Goal: Task Accomplishment & Management: Manage account settings

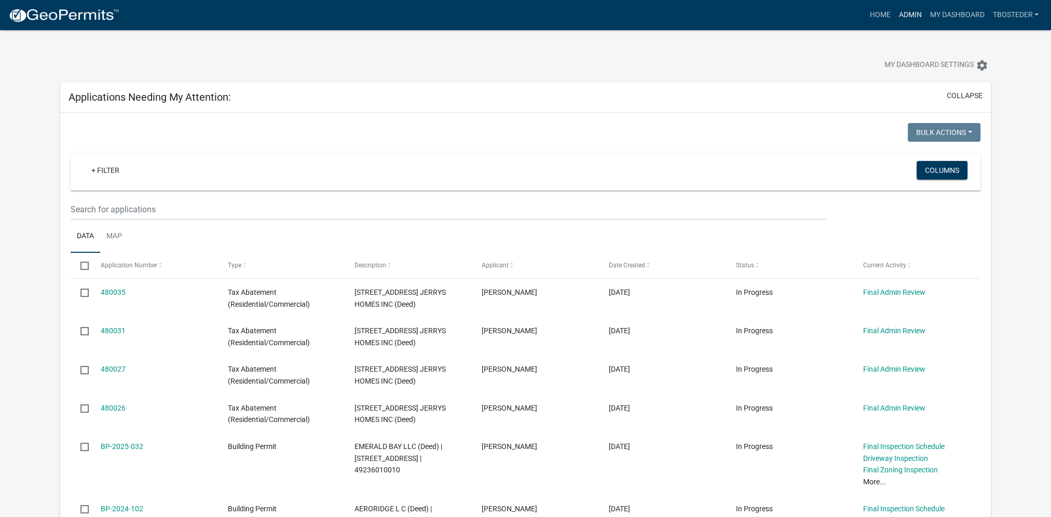
click at [895, 19] on link "Admin" at bounding box center [909, 15] width 31 height 20
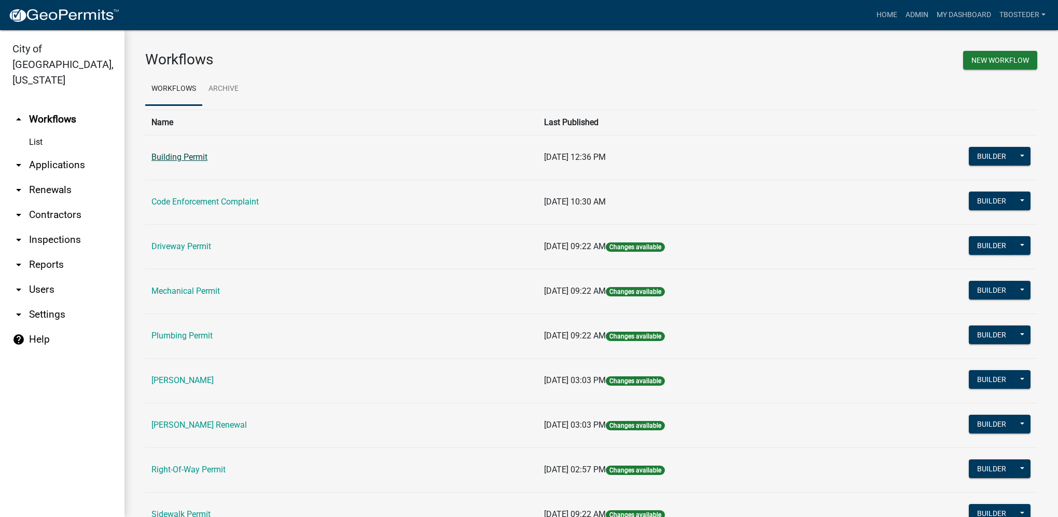
click at [199, 160] on link "Building Permit" at bounding box center [180, 157] width 56 height 10
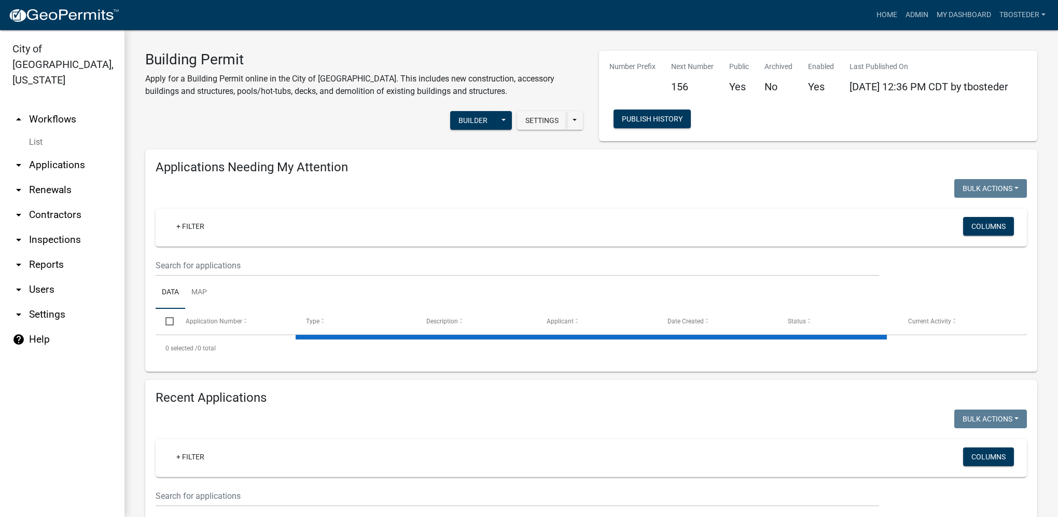
select select "1: 25"
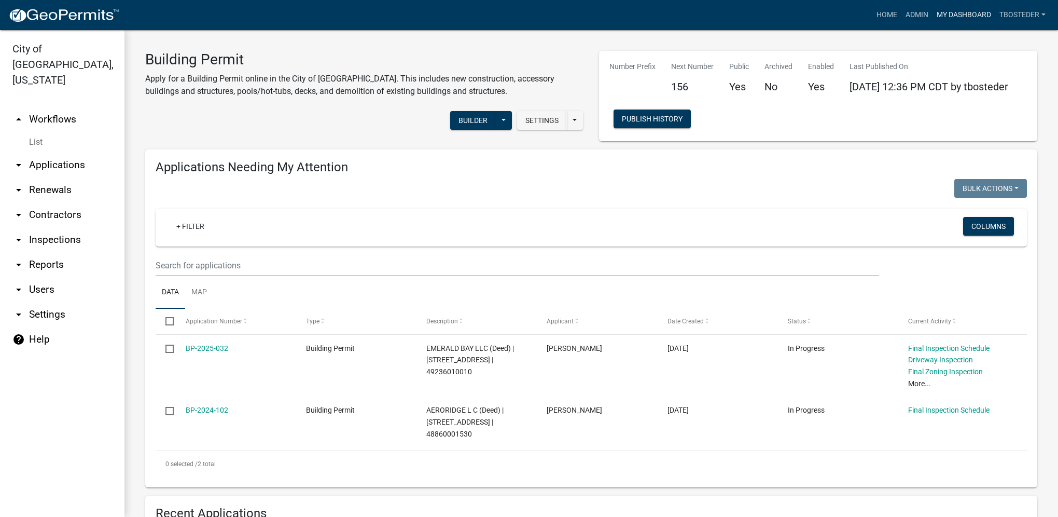
click at [971, 16] on link "My Dashboard" at bounding box center [964, 15] width 63 height 20
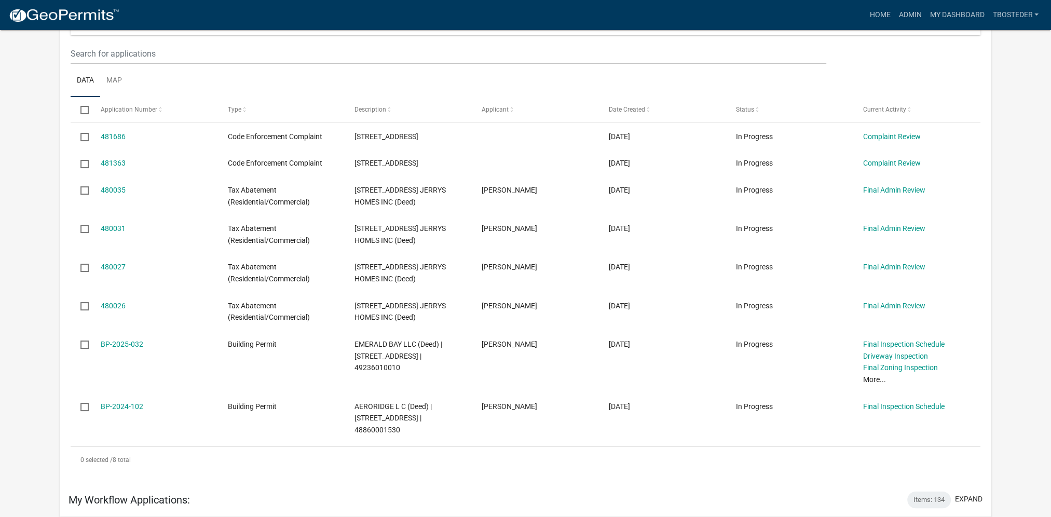
scroll to position [104, 0]
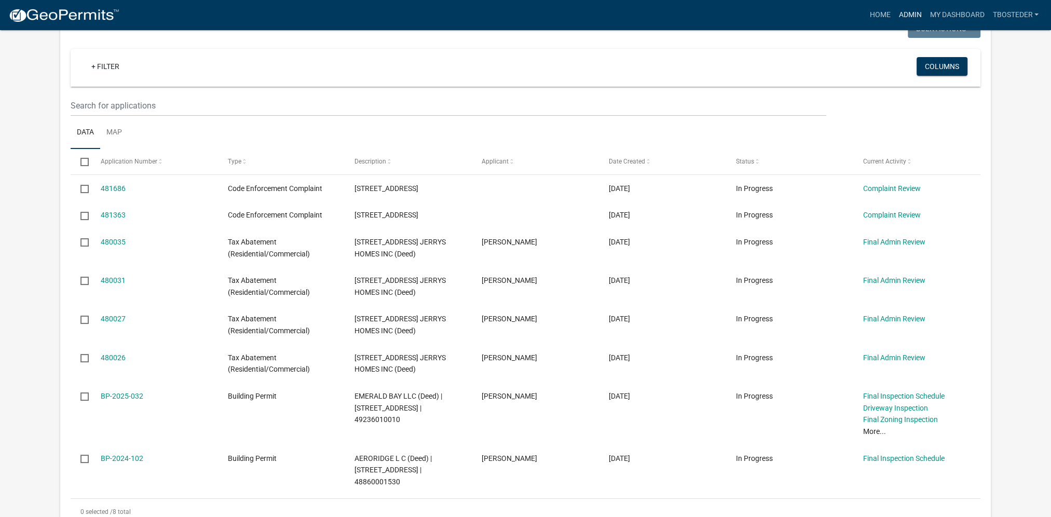
click at [905, 10] on link "Admin" at bounding box center [909, 15] width 31 height 20
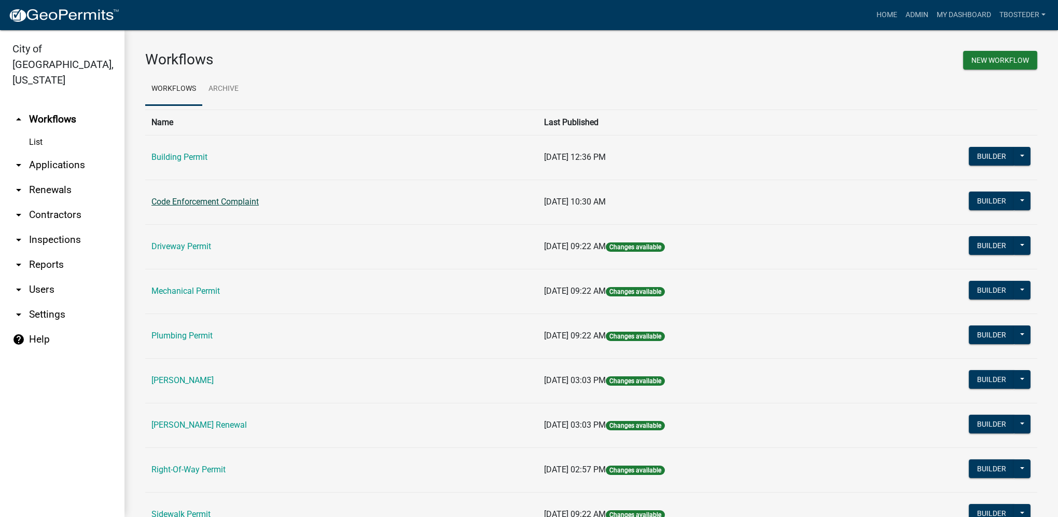
click at [237, 202] on link "Code Enforcement Complaint" at bounding box center [205, 202] width 107 height 10
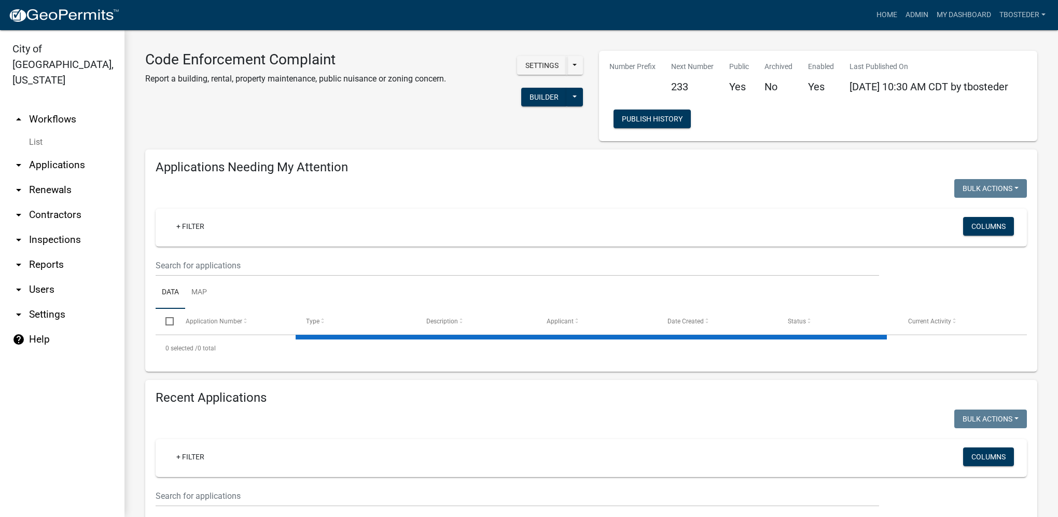
select select "1: 25"
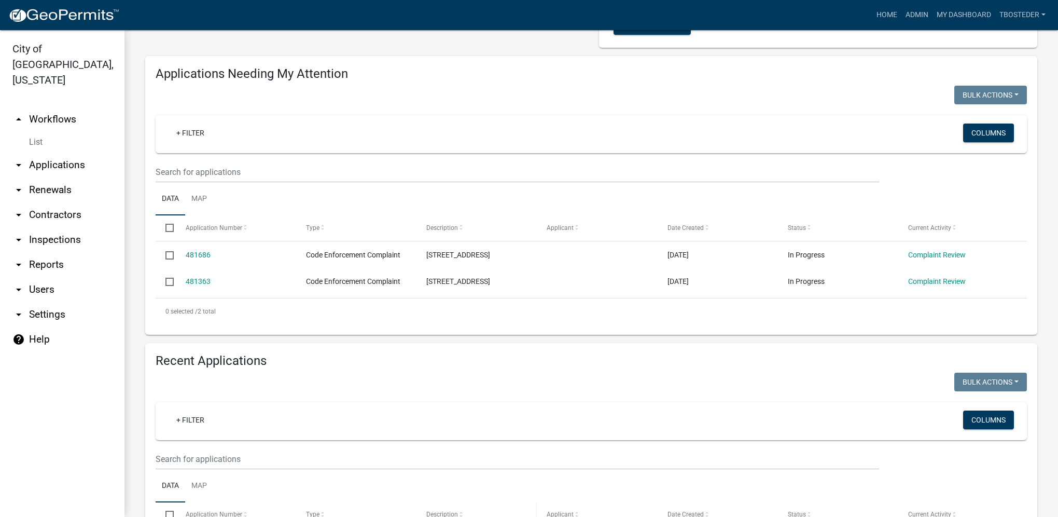
scroll to position [52, 0]
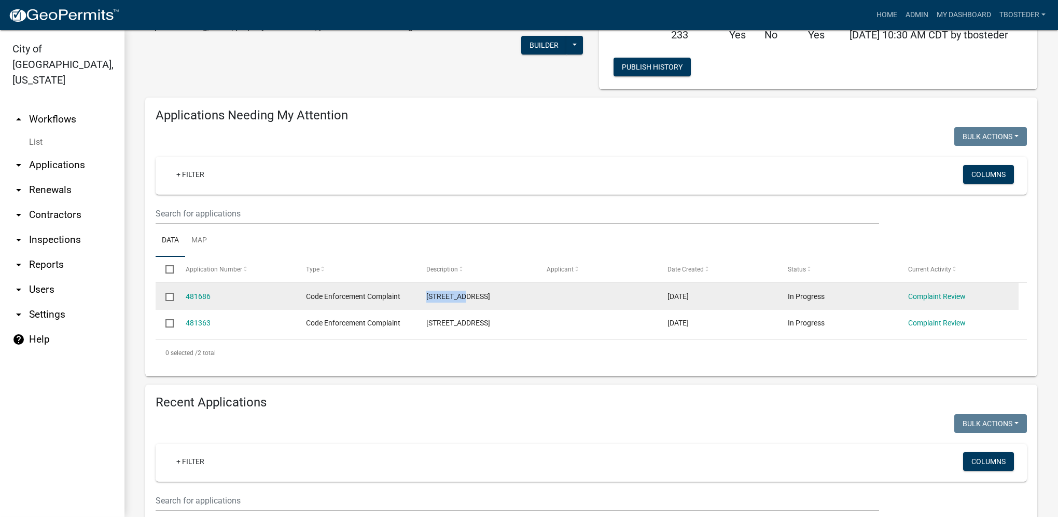
drag, startPoint x: 427, startPoint y: 300, endPoint x: 467, endPoint y: 300, distance: 40.0
click at [467, 300] on div "[STREET_ADDRESS]" at bounding box center [477, 297] width 101 height 12
drag, startPoint x: 467, startPoint y: 300, endPoint x: 452, endPoint y: 294, distance: 15.6
copy span "[STREET_ADDRESS]"
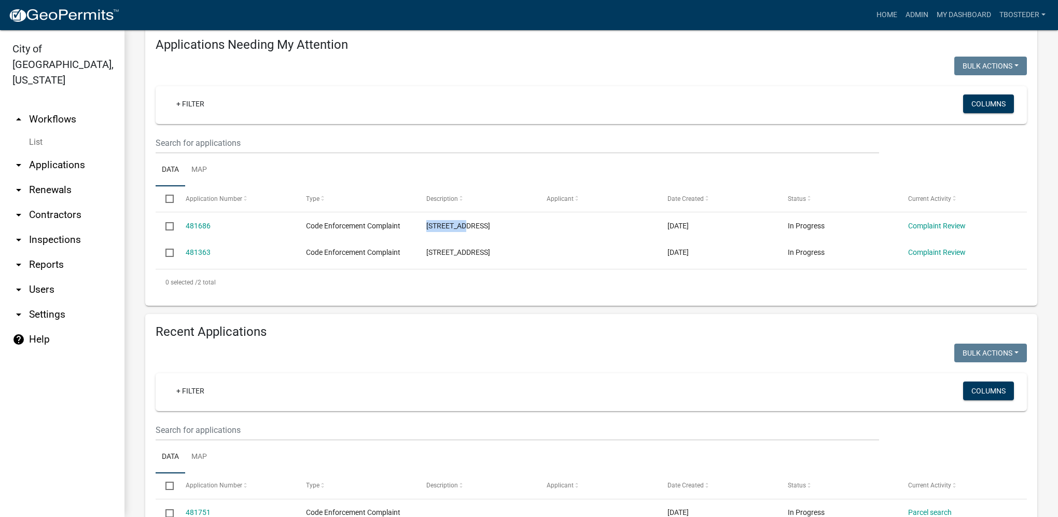
scroll to position [208, 0]
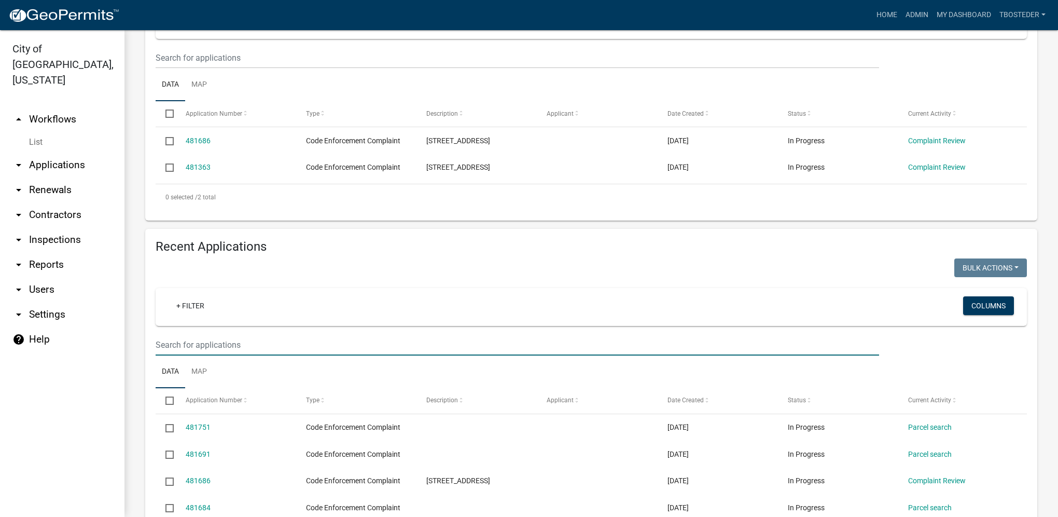
paste input "[STREET_ADDRESS]"
type input "[STREET_ADDRESS]"
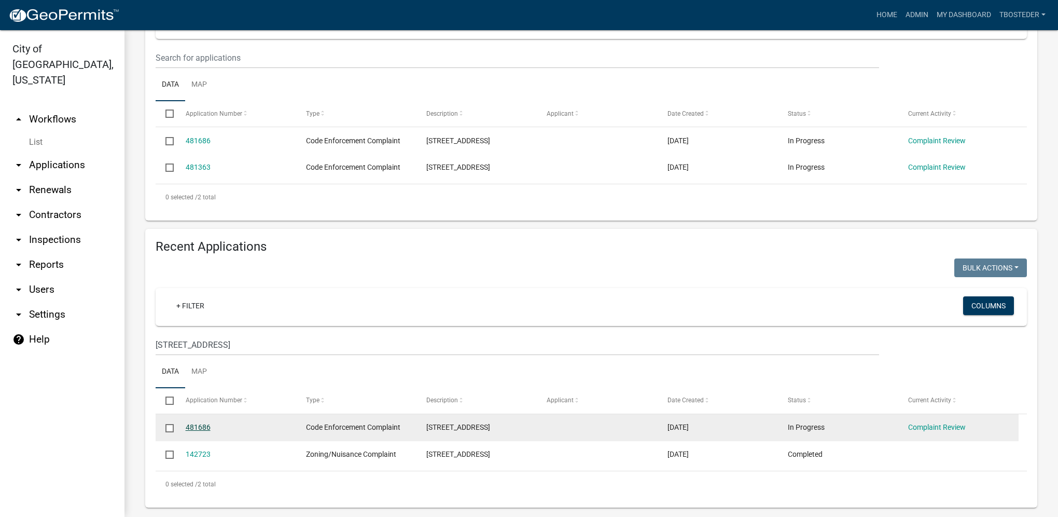
click at [206, 431] on link "481686" at bounding box center [198, 427] width 25 height 8
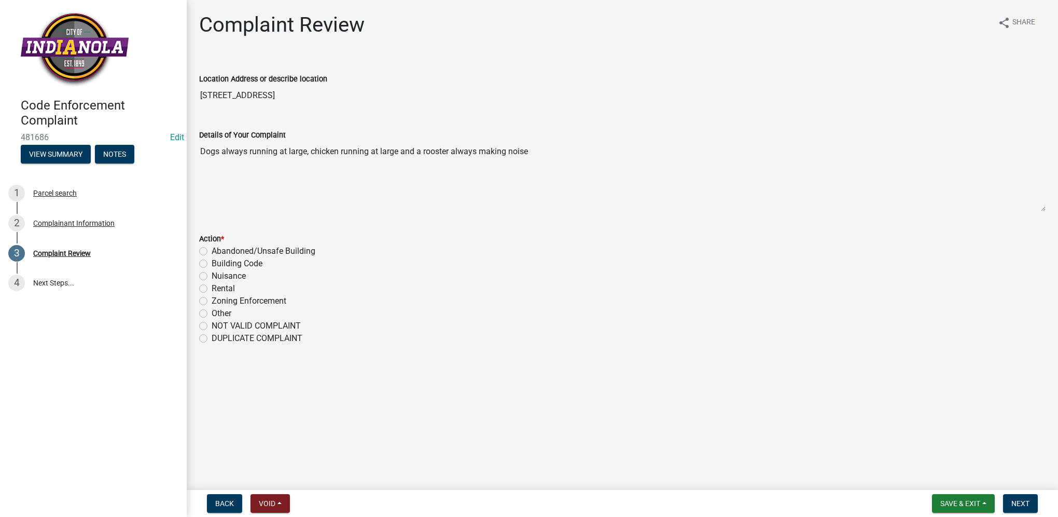
click at [212, 278] on label "Nuisance" at bounding box center [229, 276] width 34 height 12
click at [212, 277] on input "Nuisance" at bounding box center [215, 273] width 7 height 7
radio input "true"
click at [1010, 499] on button "Next" at bounding box center [1020, 503] width 35 height 19
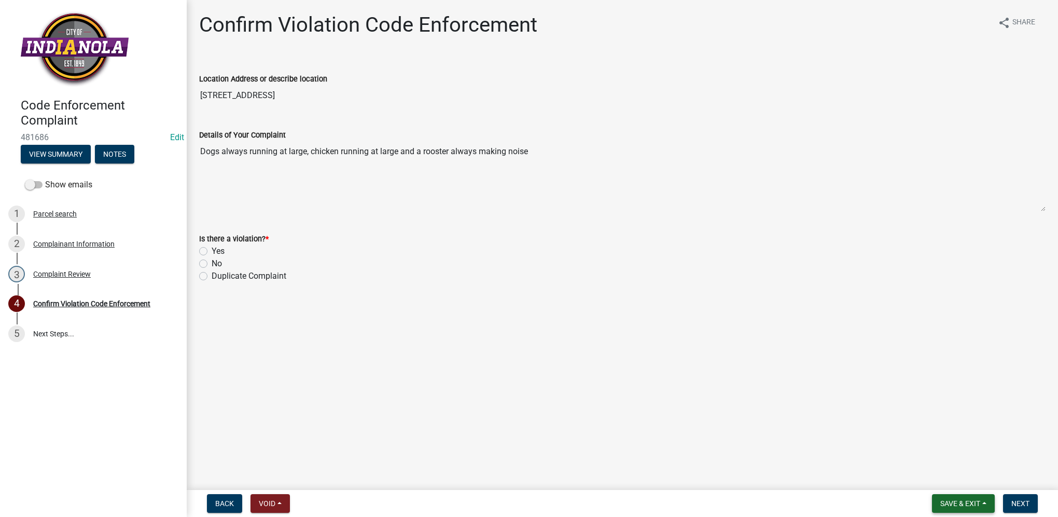
click at [984, 498] on button "Save & Exit" at bounding box center [963, 503] width 63 height 19
click at [979, 486] on button "Save & Exit" at bounding box center [953, 476] width 83 height 25
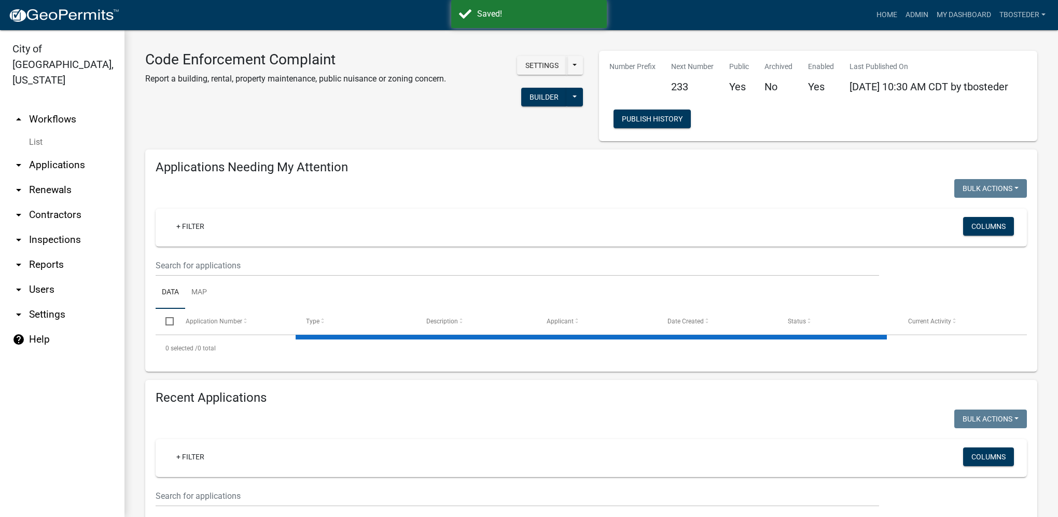
select select "1: 25"
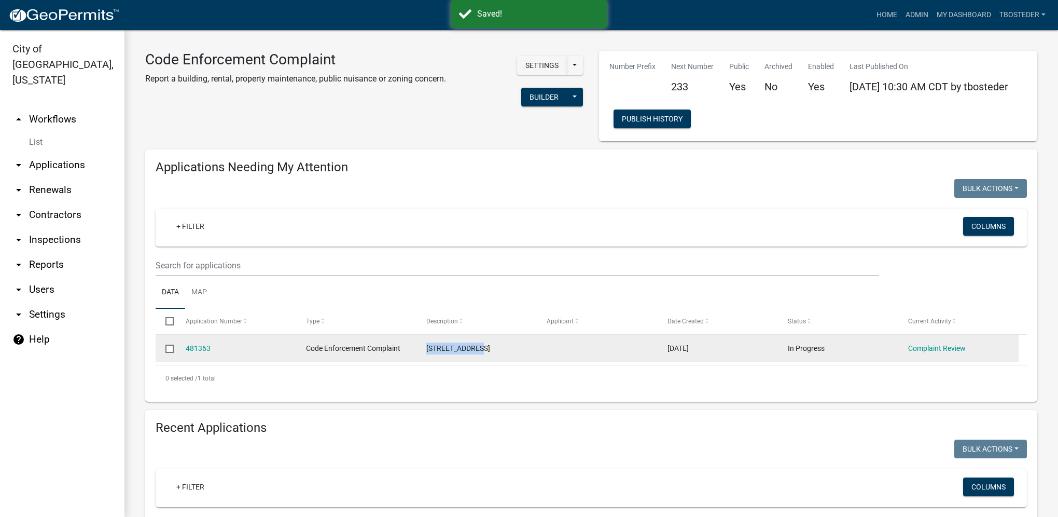
drag, startPoint x: 425, startPoint y: 350, endPoint x: 483, endPoint y: 351, distance: 57.6
click at [483, 351] on datatable-body-cell "[STREET_ADDRESS]" at bounding box center [477, 348] width 120 height 27
drag, startPoint x: 483, startPoint y: 351, endPoint x: 476, endPoint y: 347, distance: 7.5
copy span "[STREET_ADDRESS]"
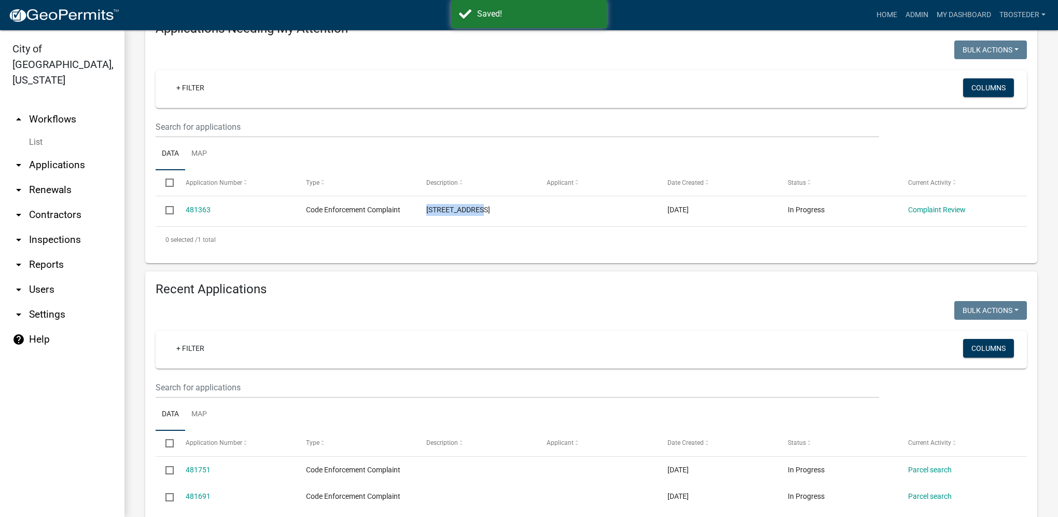
scroll to position [156, 0]
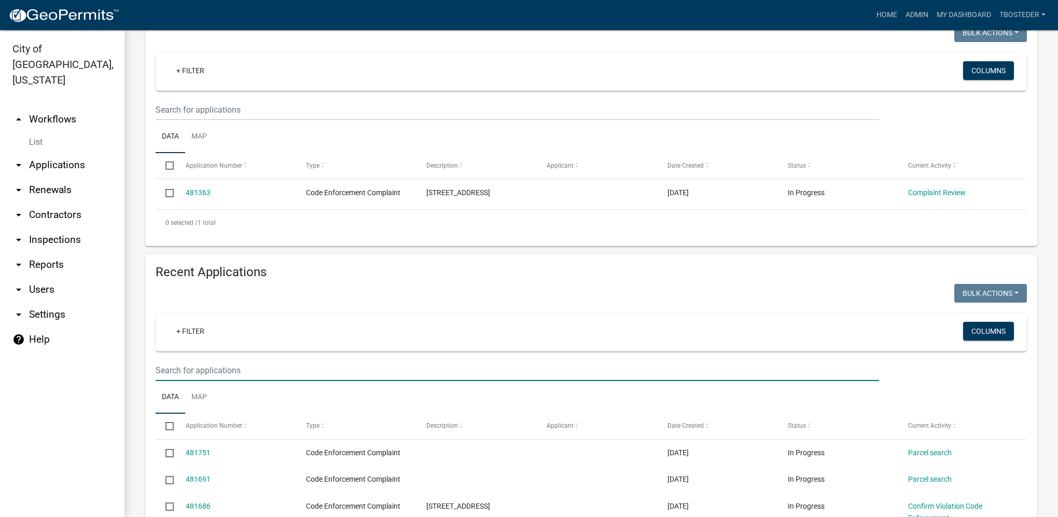
paste input "[STREET_ADDRESS]"
type input "[STREET_ADDRESS]"
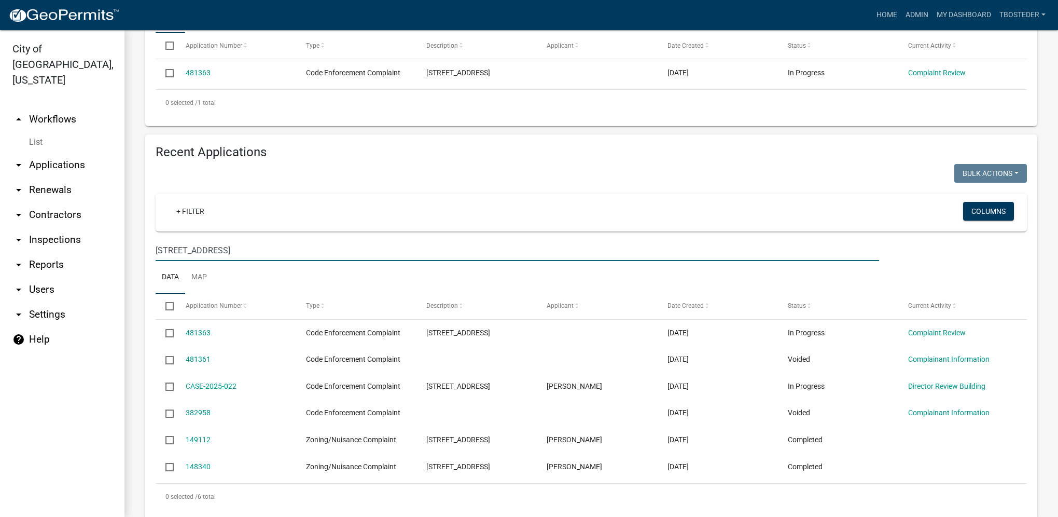
scroll to position [301, 0]
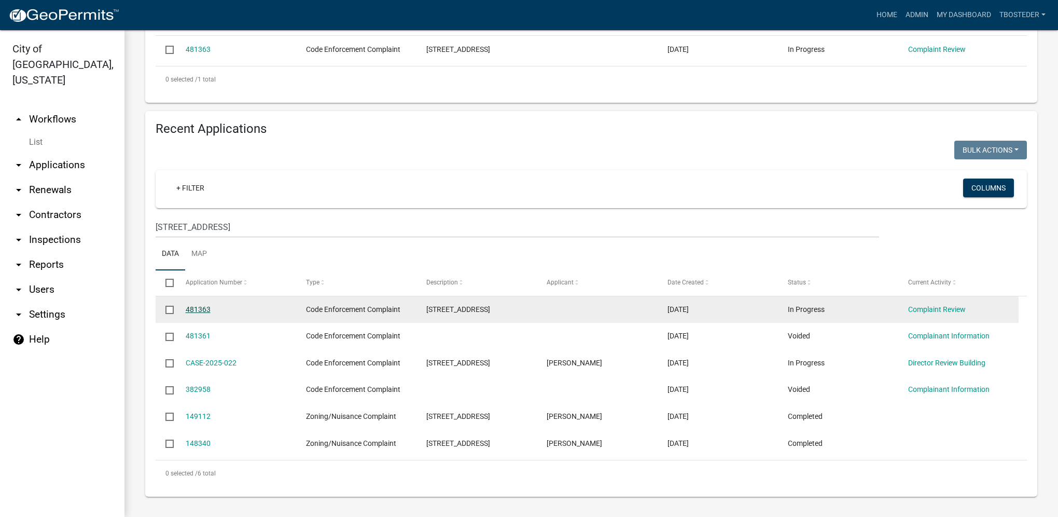
click at [206, 307] on link "481363" at bounding box center [198, 309] width 25 height 8
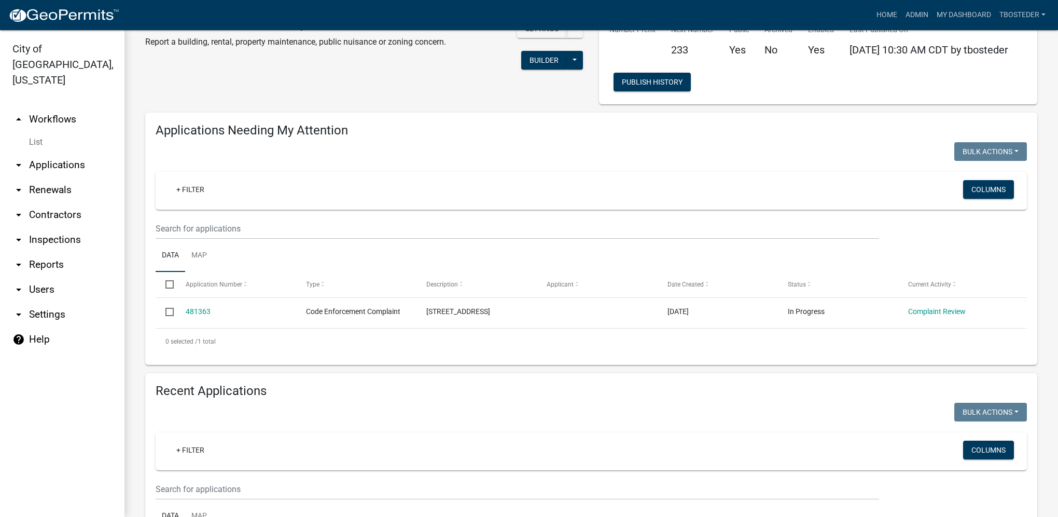
select select "1: 25"
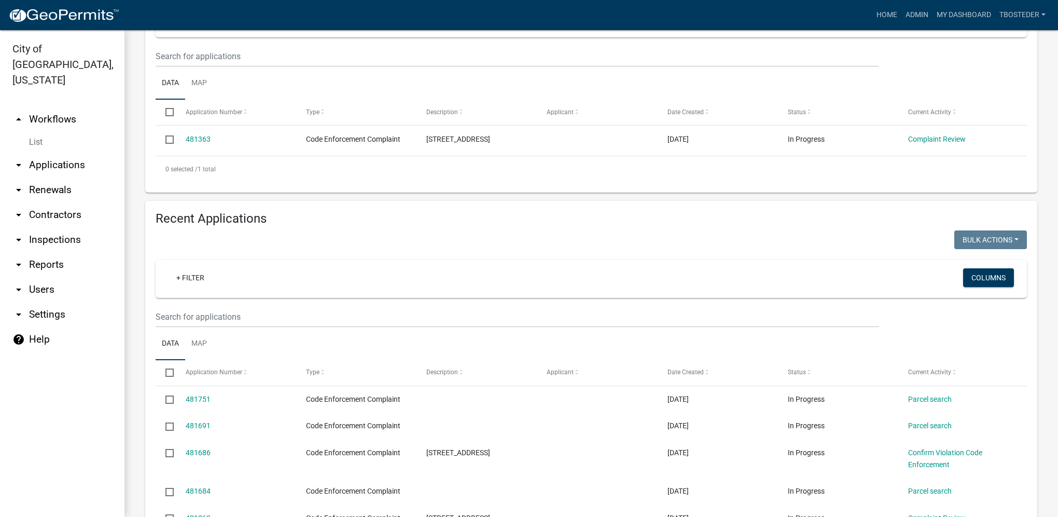
scroll to position [259, 0]
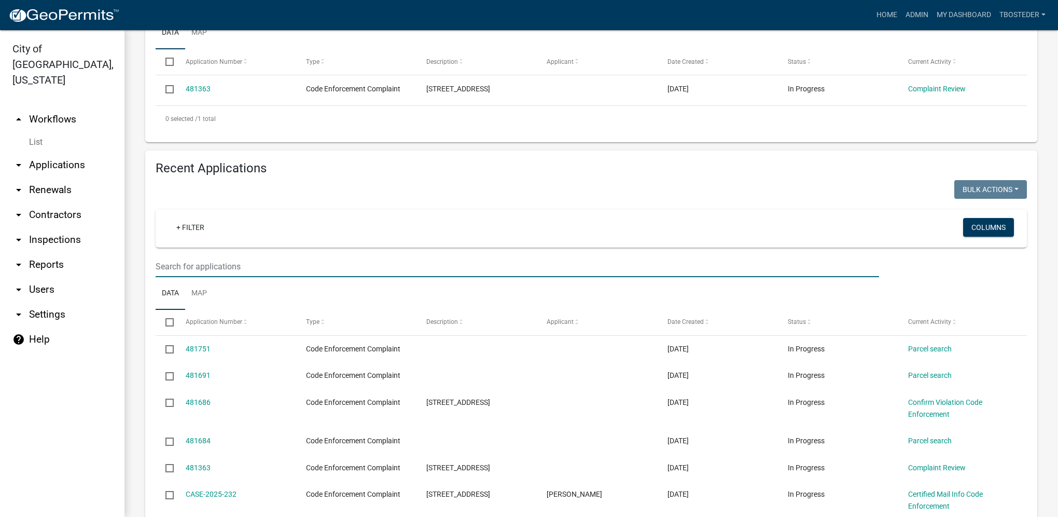
paste input "[STREET_ADDRESS]"
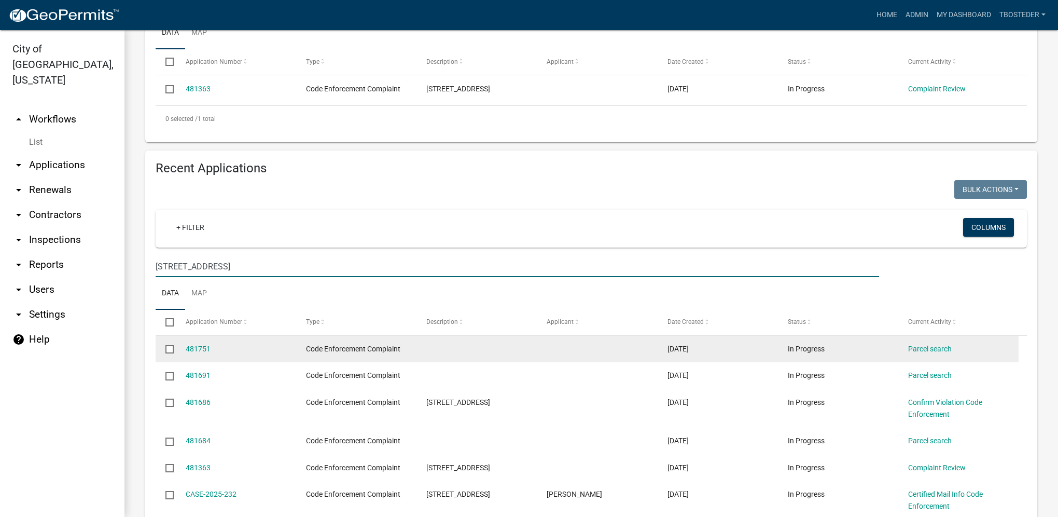
type input "[STREET_ADDRESS]"
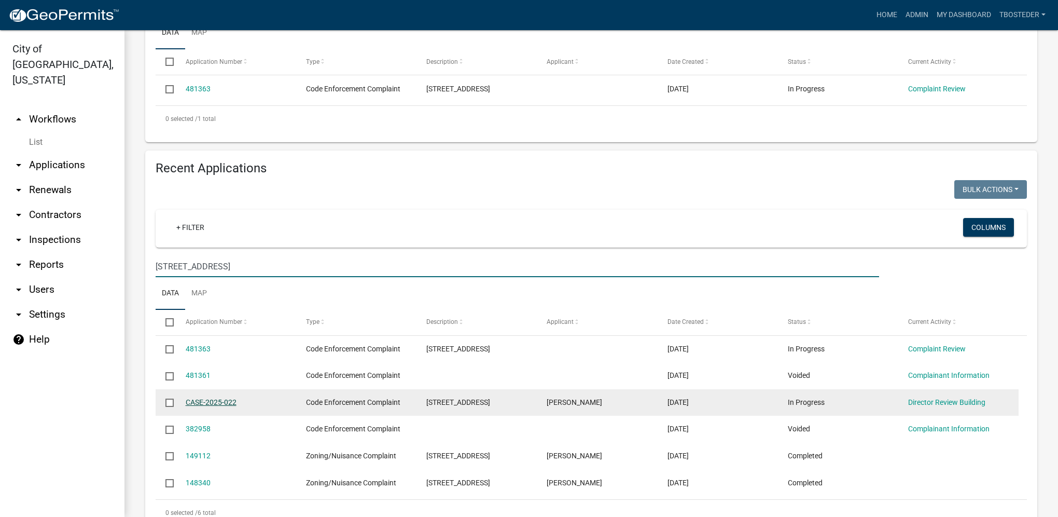
click at [211, 405] on link "CASE-2025-022" at bounding box center [211, 402] width 51 height 8
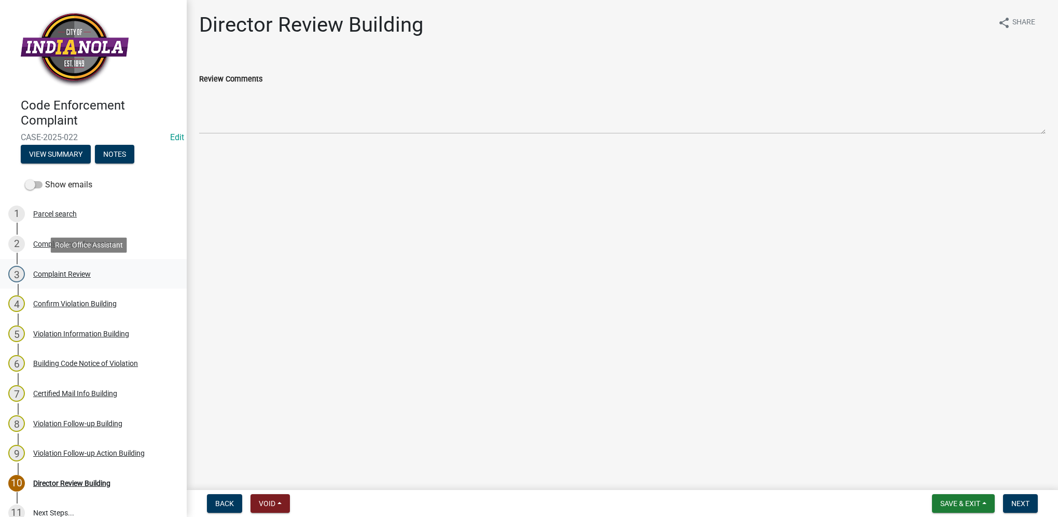
click at [66, 282] on link "3 Complaint Review" at bounding box center [93, 274] width 187 height 30
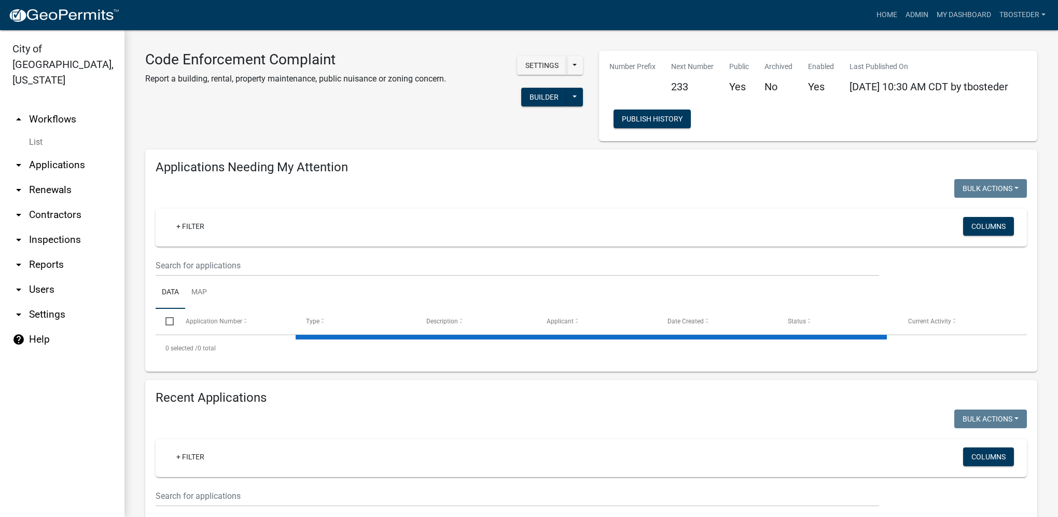
select select "1: 25"
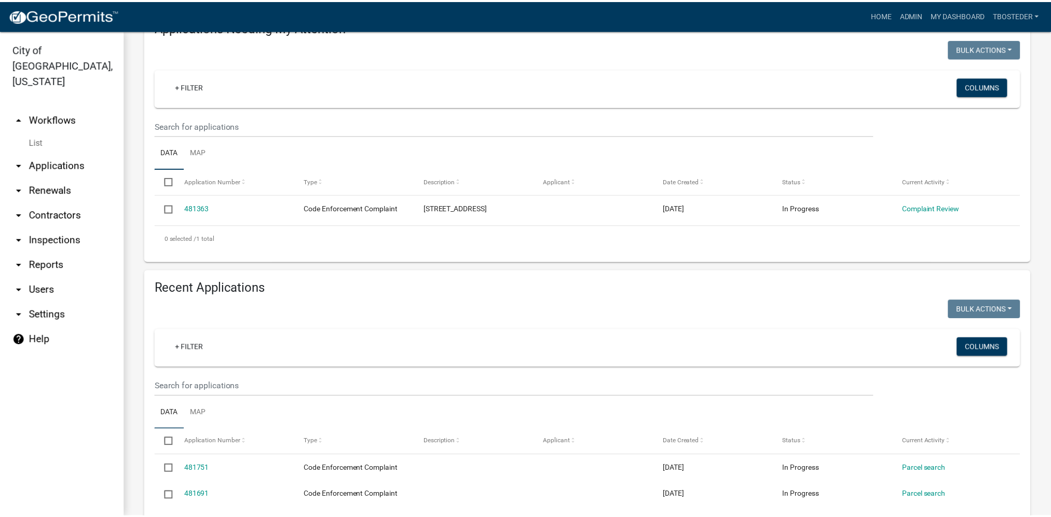
scroll to position [156, 0]
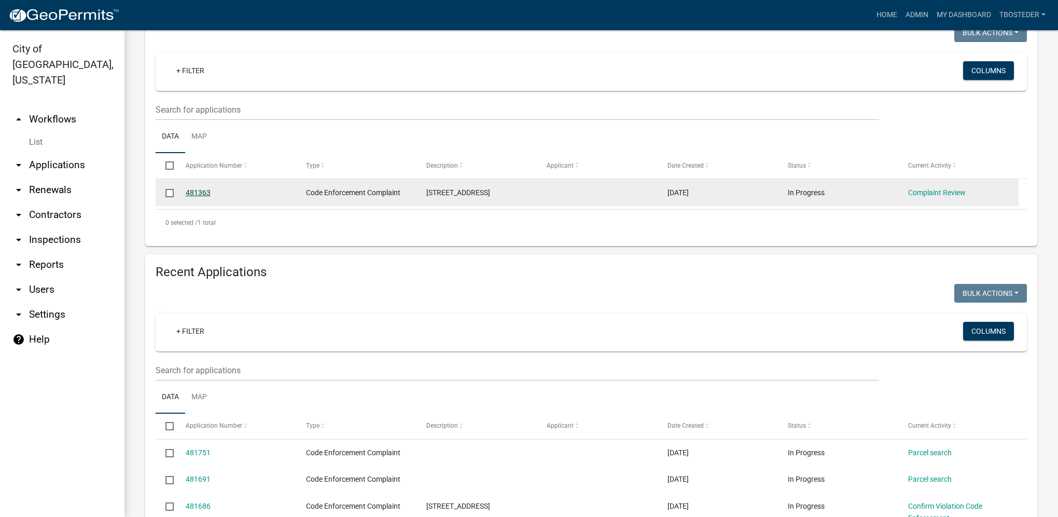
click at [189, 195] on link "481363" at bounding box center [198, 192] width 25 height 8
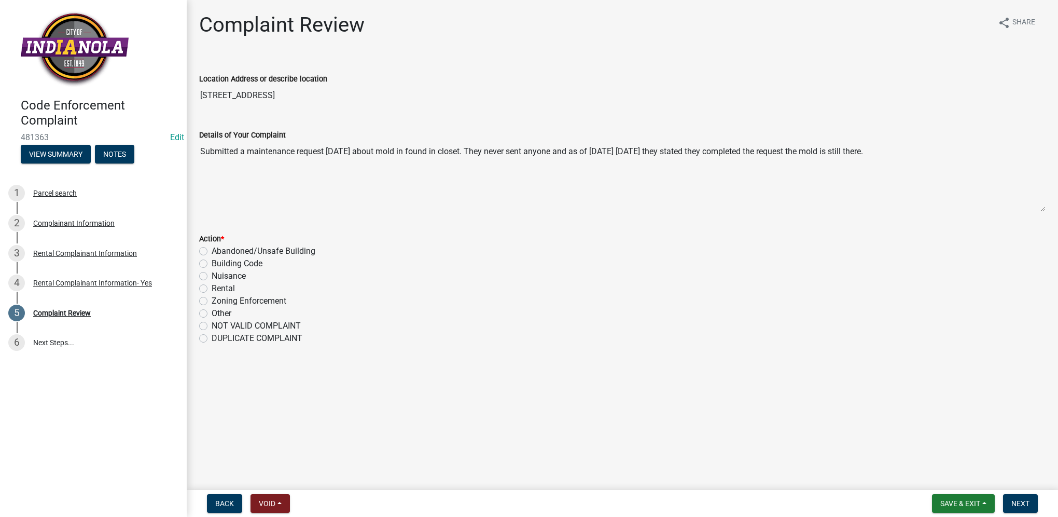
click at [212, 289] on label "Rental" at bounding box center [223, 288] width 23 height 12
click at [212, 289] on input "Rental" at bounding box center [215, 285] width 7 height 7
radio input "true"
click at [1018, 496] on button "Next" at bounding box center [1020, 503] width 35 height 19
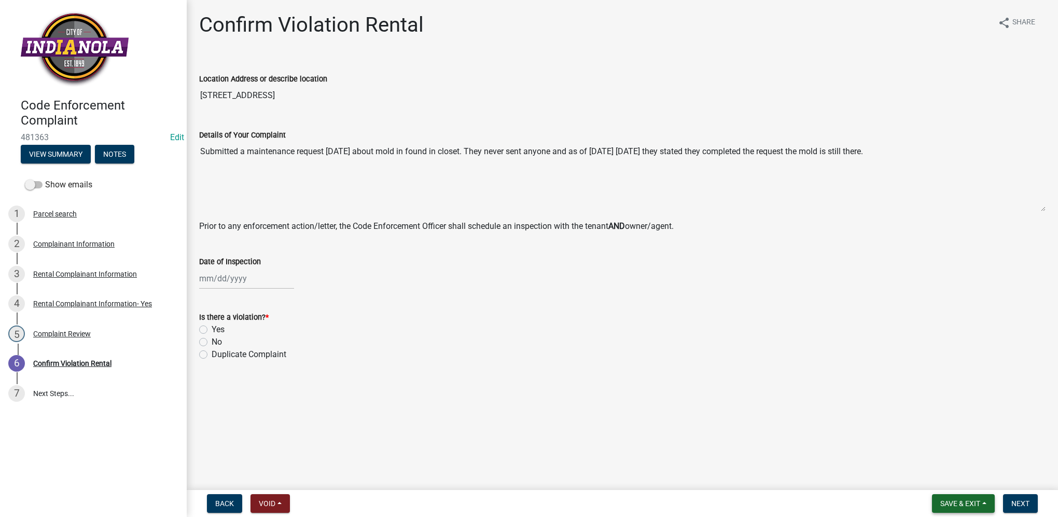
click at [967, 508] on button "Save & Exit" at bounding box center [963, 503] width 63 height 19
click at [960, 483] on button "Save & Exit" at bounding box center [953, 476] width 83 height 25
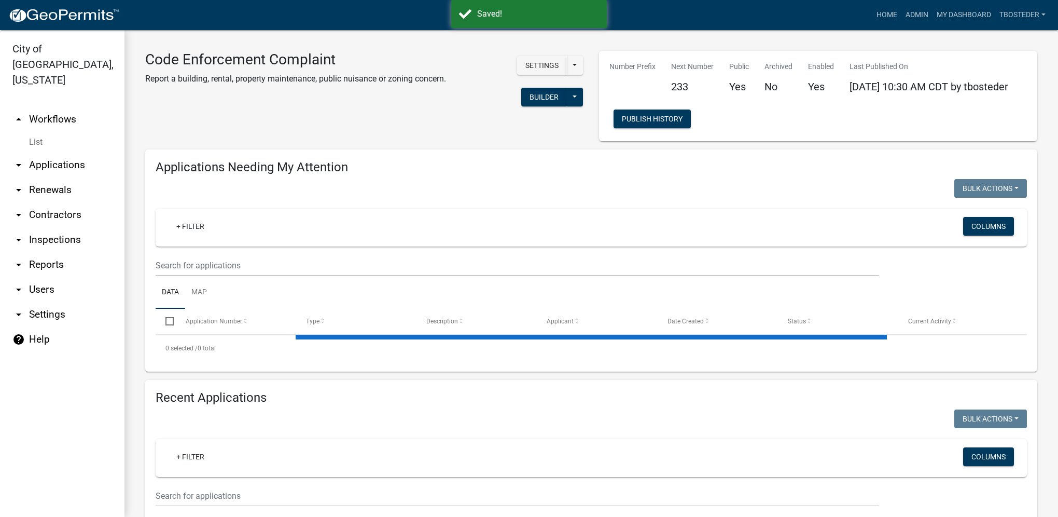
select select "1: 25"
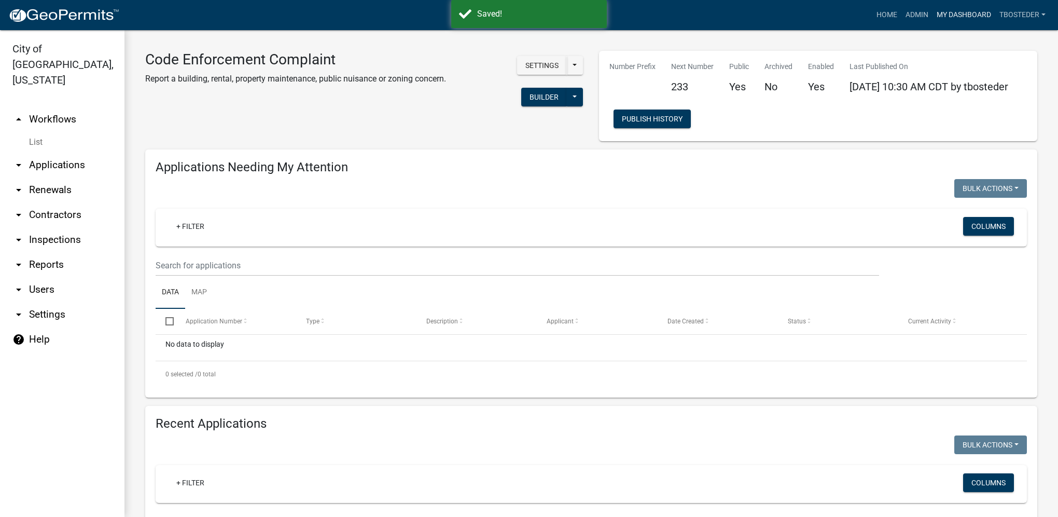
click at [961, 12] on link "My Dashboard" at bounding box center [964, 15] width 63 height 20
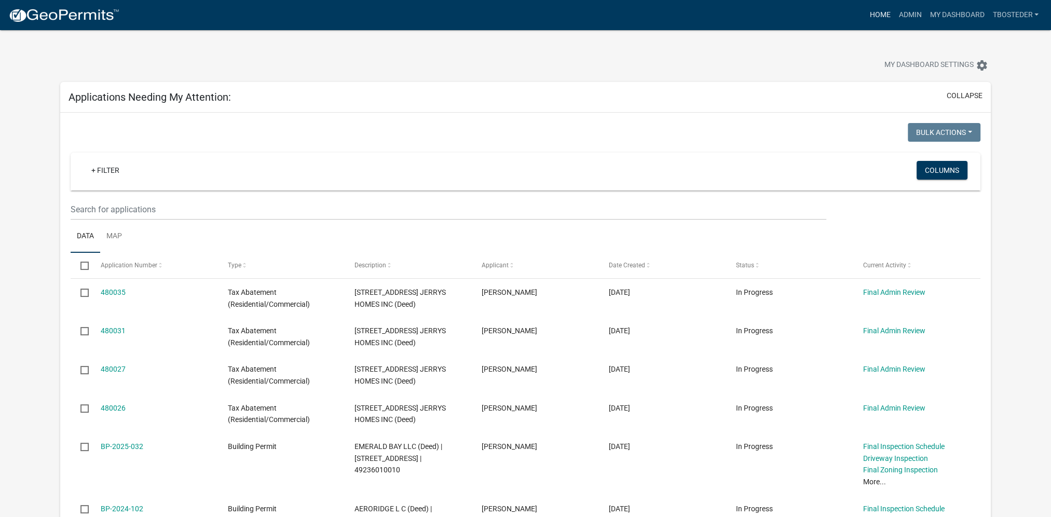
click at [876, 19] on link "Home" at bounding box center [879, 15] width 29 height 20
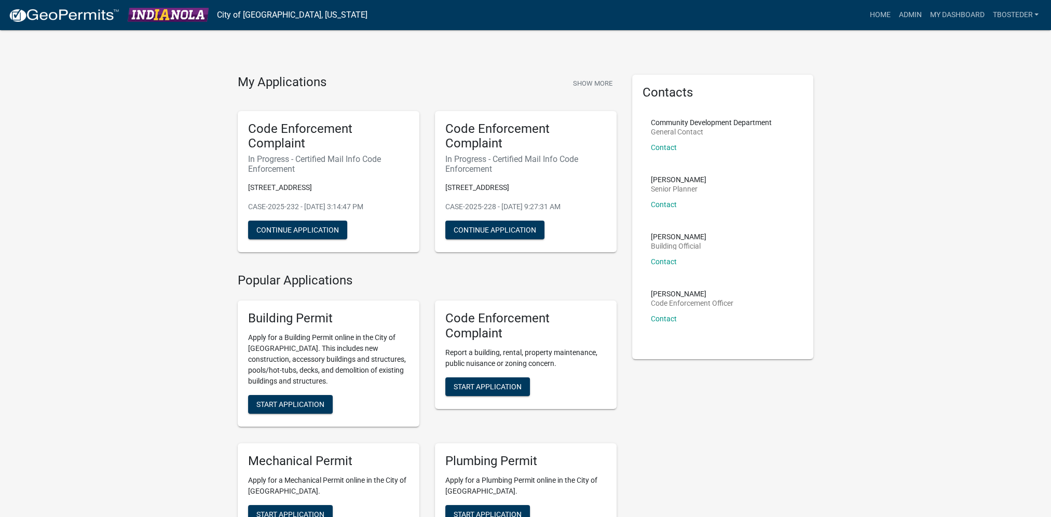
scroll to position [52, 0]
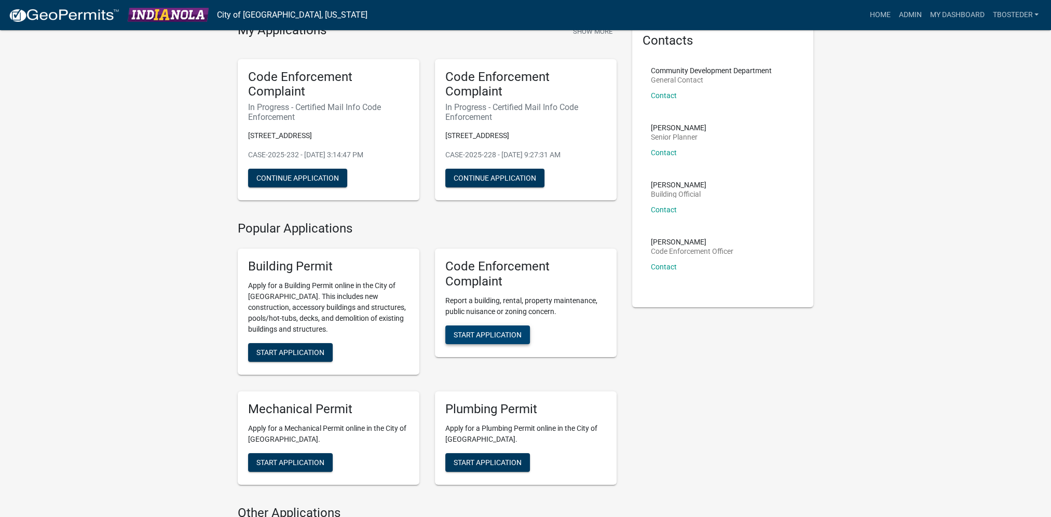
click at [503, 332] on span "Start Application" at bounding box center [487, 334] width 68 height 8
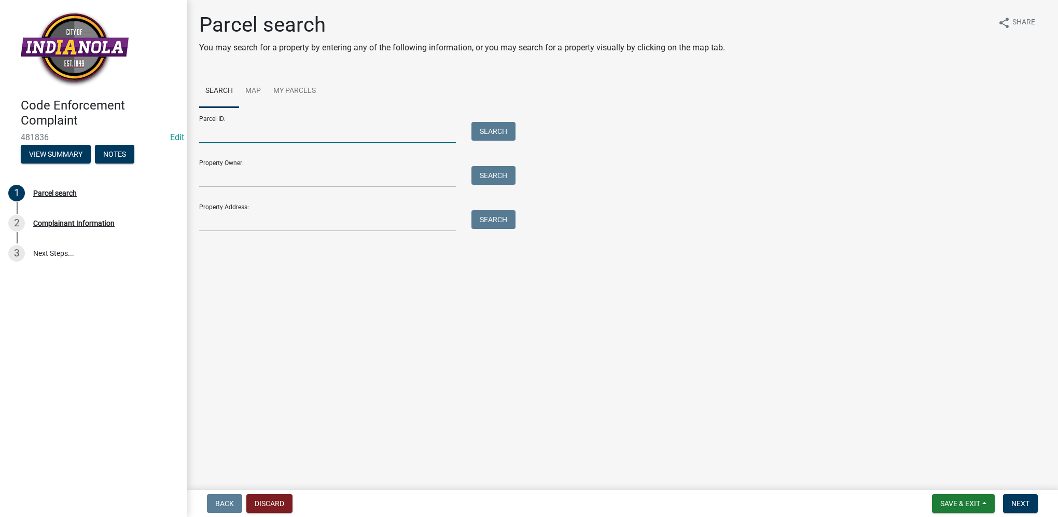
click at [217, 130] on input "Parcel ID:" at bounding box center [327, 132] width 257 height 21
paste input "48195000038"
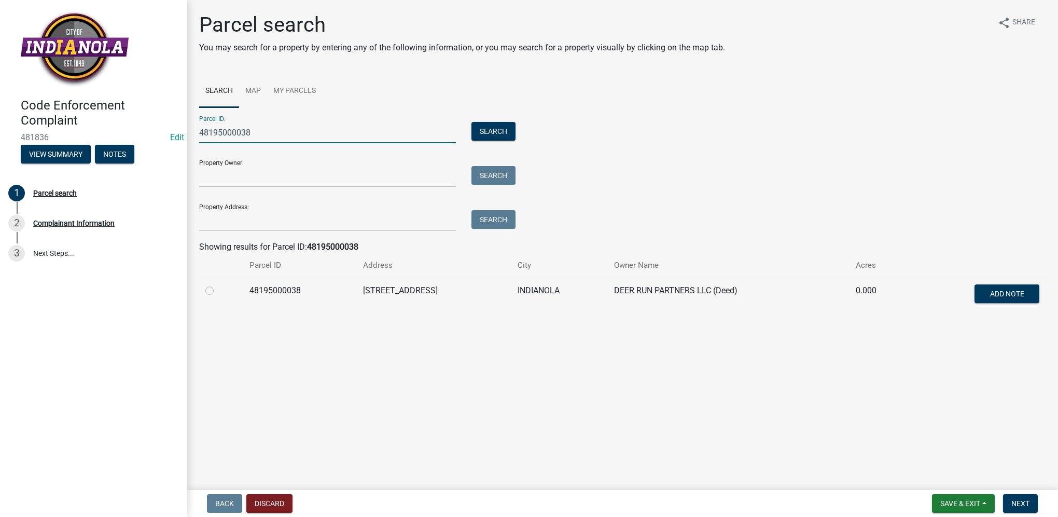
type input "48195000038"
click at [218, 284] on label at bounding box center [218, 284] width 0 height 0
click at [218, 291] on input "radio" at bounding box center [221, 287] width 7 height 7
radio input "true"
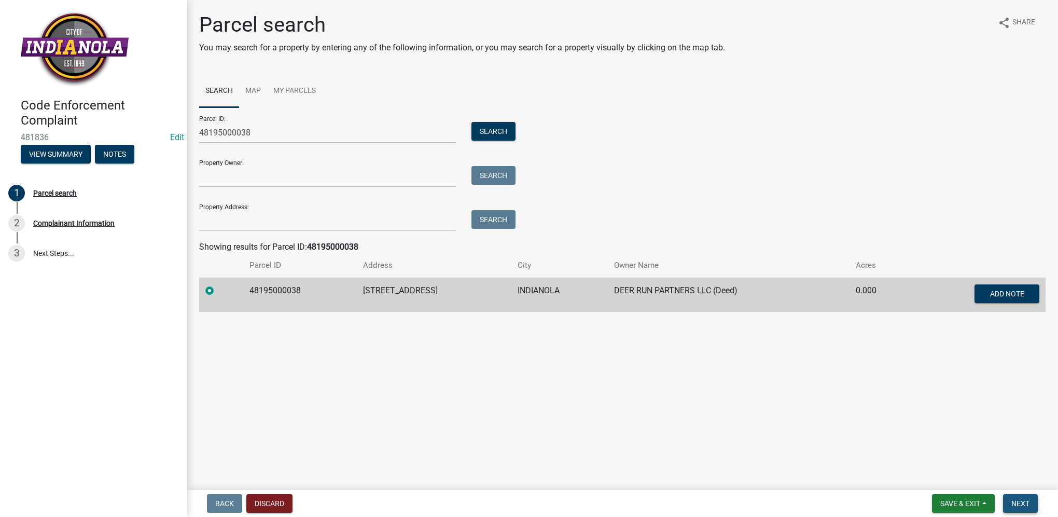
click at [1012, 501] on span "Next" at bounding box center [1021, 503] width 18 height 8
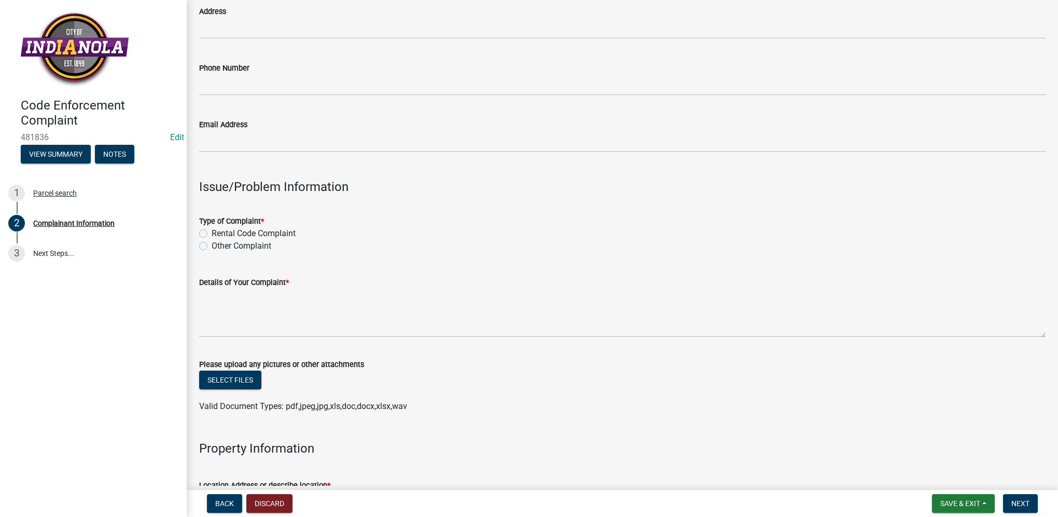
scroll to position [156, 0]
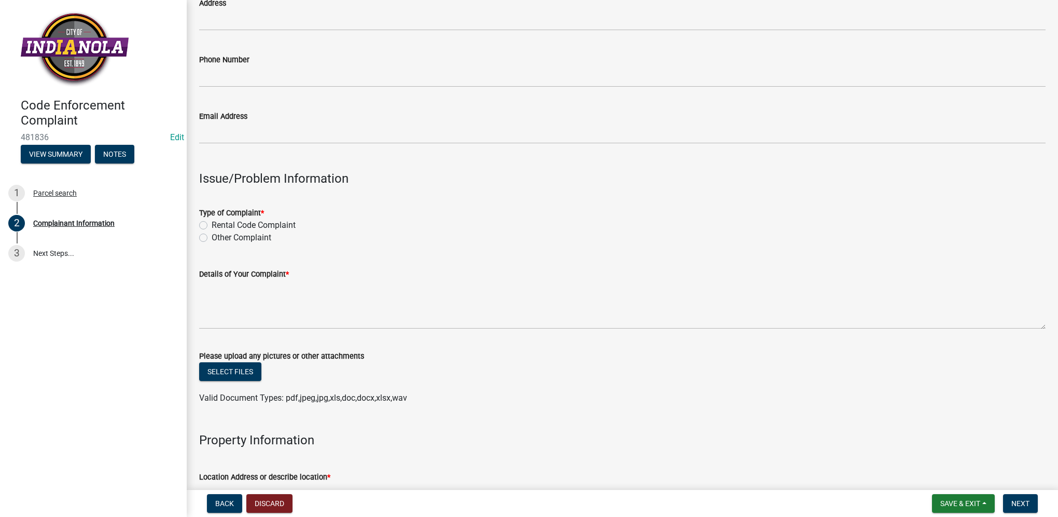
click at [212, 240] on label "Other Complaint" at bounding box center [242, 237] width 60 height 12
click at [212, 238] on input "Other Complaint" at bounding box center [215, 234] width 7 height 7
radio input "true"
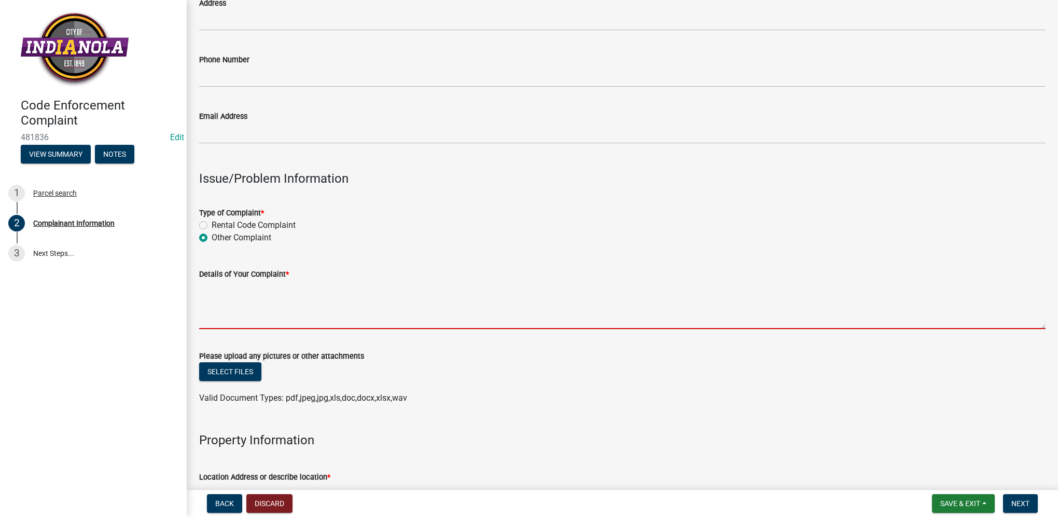
click at [238, 303] on textarea "Details of Your Complaint *" at bounding box center [622, 304] width 847 height 49
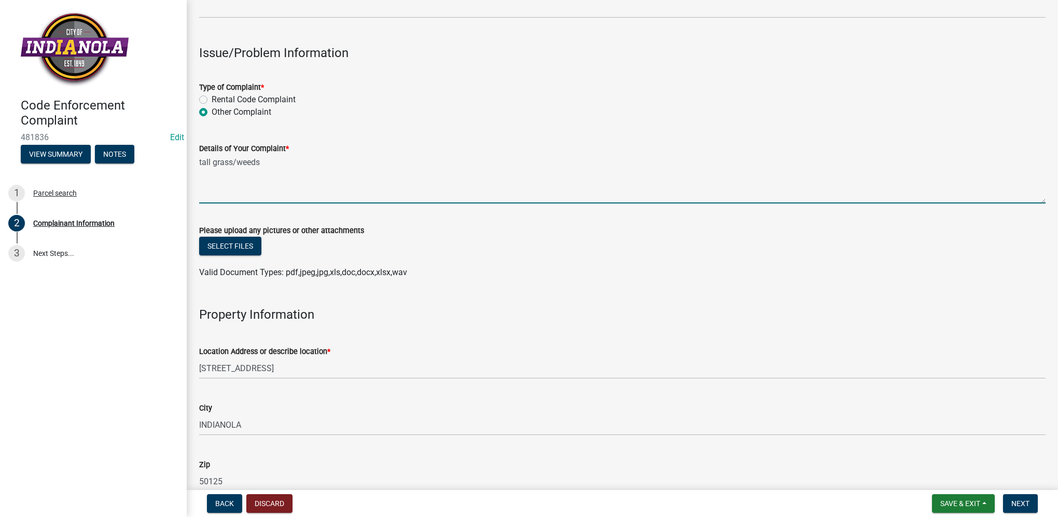
scroll to position [311, 0]
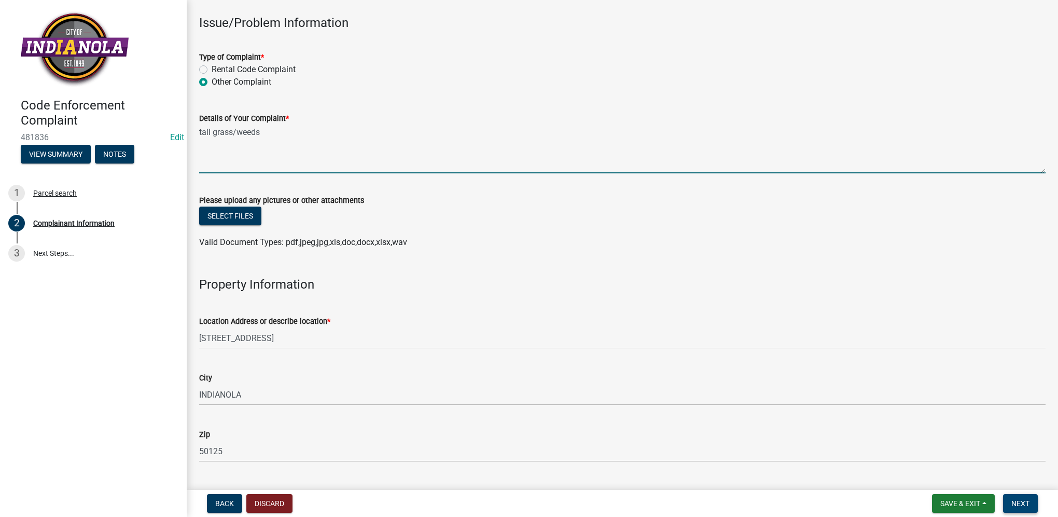
type textarea "tall grass/weeds"
click at [1029, 504] on span "Next" at bounding box center [1021, 503] width 18 height 8
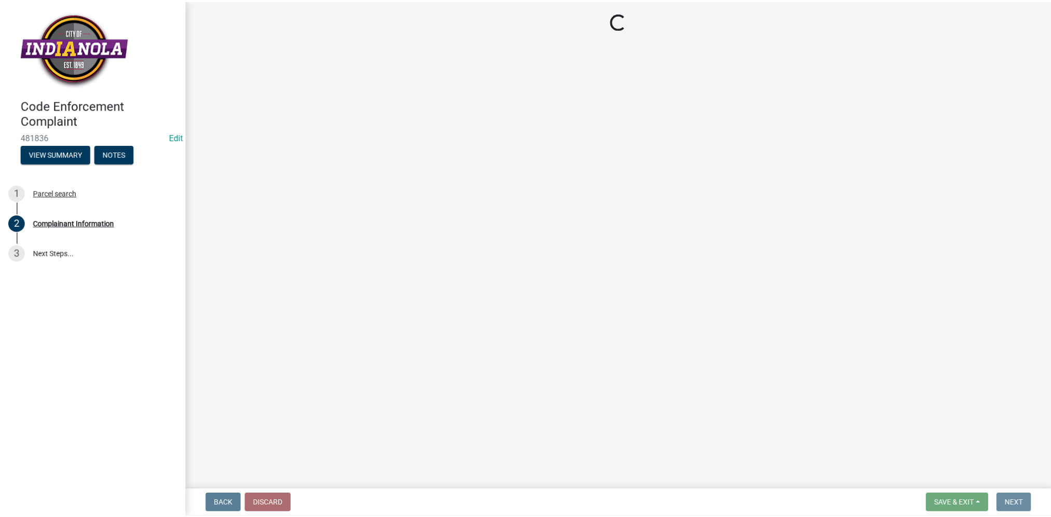
scroll to position [0, 0]
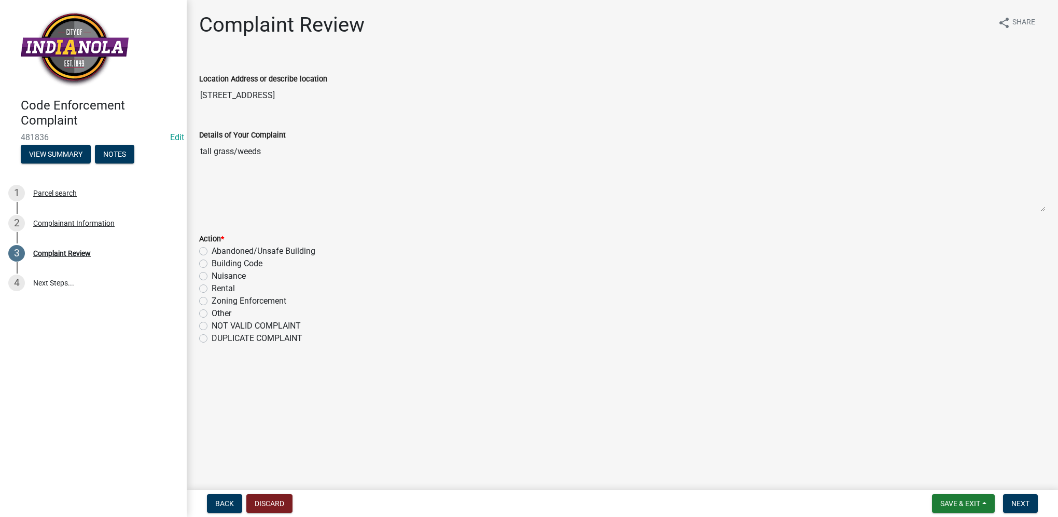
click at [212, 276] on label "Nuisance" at bounding box center [229, 276] width 34 height 12
click at [212, 276] on input "Nuisance" at bounding box center [215, 273] width 7 height 7
radio input "true"
click at [1023, 503] on span "Next" at bounding box center [1021, 503] width 18 height 8
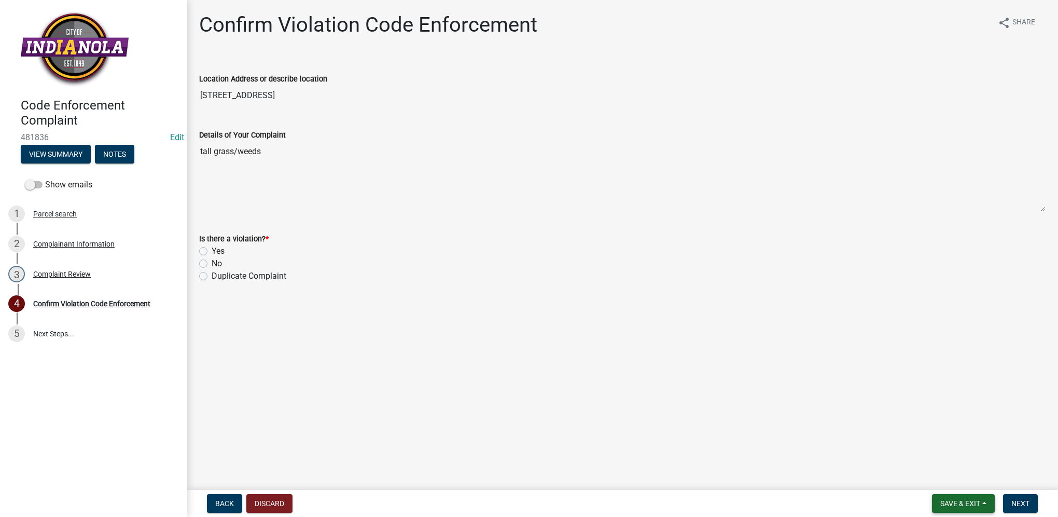
click at [944, 497] on button "Save & Exit" at bounding box center [963, 503] width 63 height 19
click at [944, 481] on button "Save & Exit" at bounding box center [953, 476] width 83 height 25
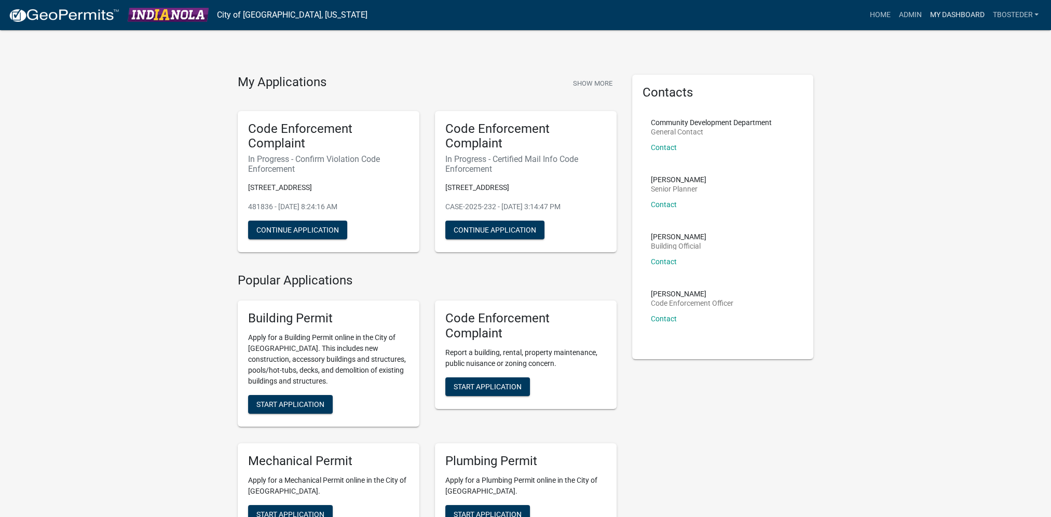
click at [945, 16] on link "My Dashboard" at bounding box center [956, 15] width 63 height 20
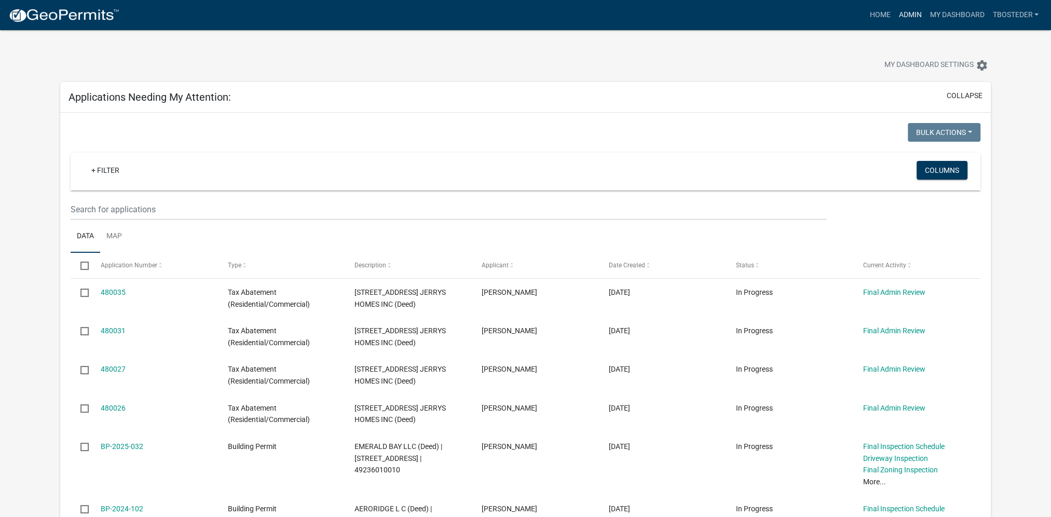
click at [897, 19] on link "Admin" at bounding box center [909, 15] width 31 height 20
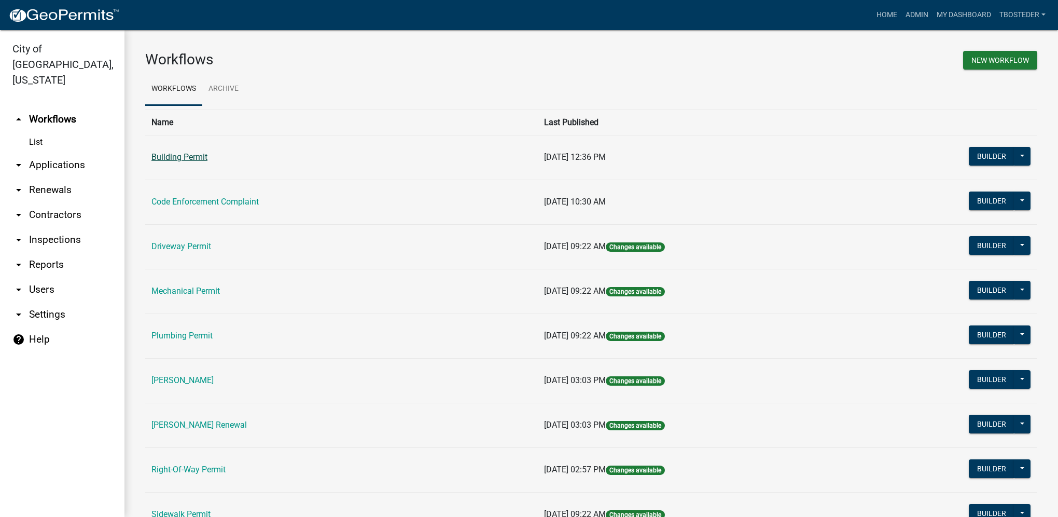
click at [203, 158] on link "Building Permit" at bounding box center [180, 157] width 56 height 10
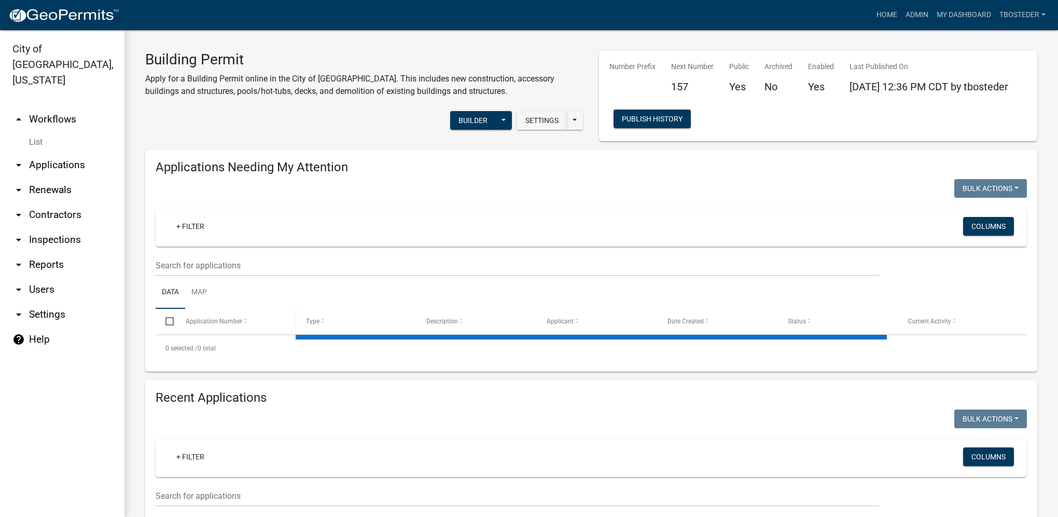
select select "1: 25"
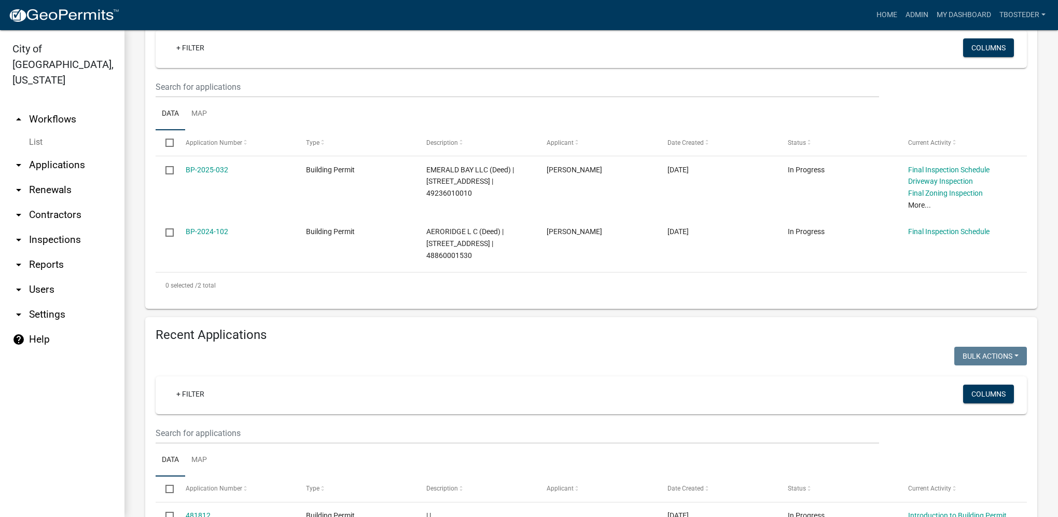
scroll to position [208, 0]
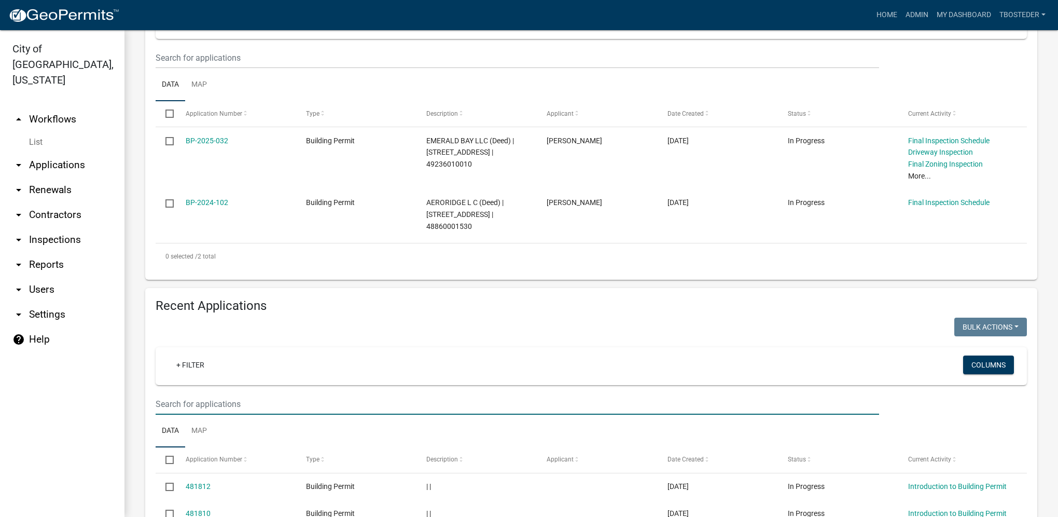
click at [257, 401] on input "text" at bounding box center [518, 403] width 724 height 21
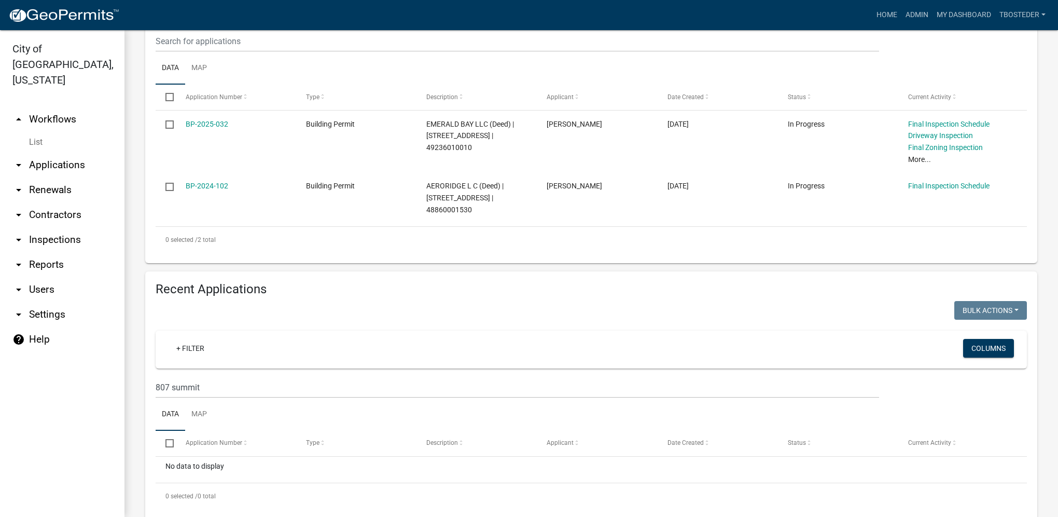
scroll to position [249, 0]
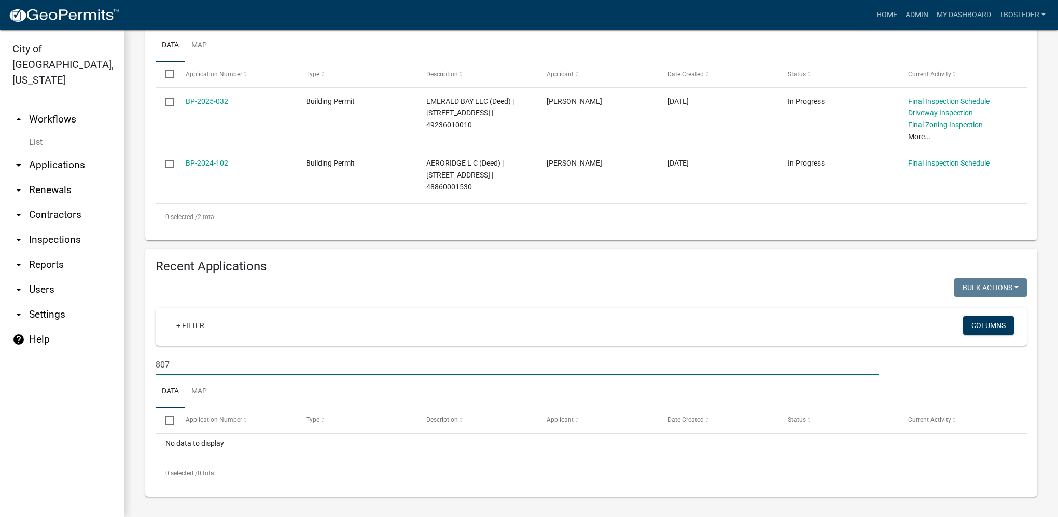
type input "807"
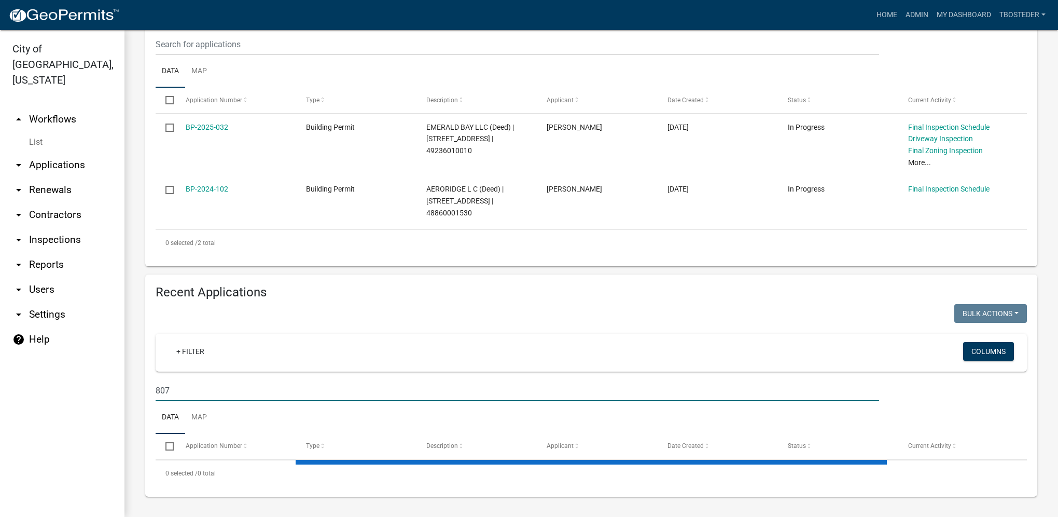
select select "1: 25"
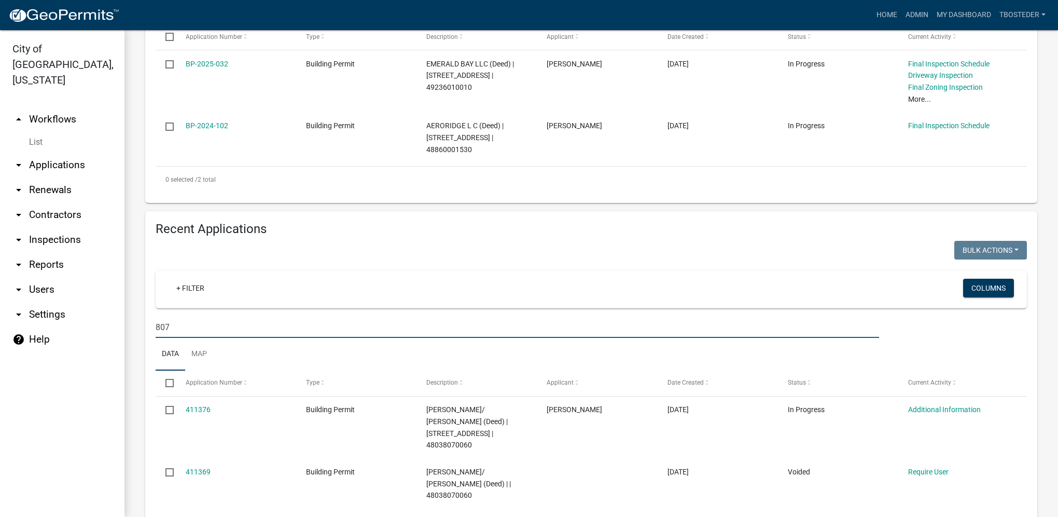
scroll to position [353, 0]
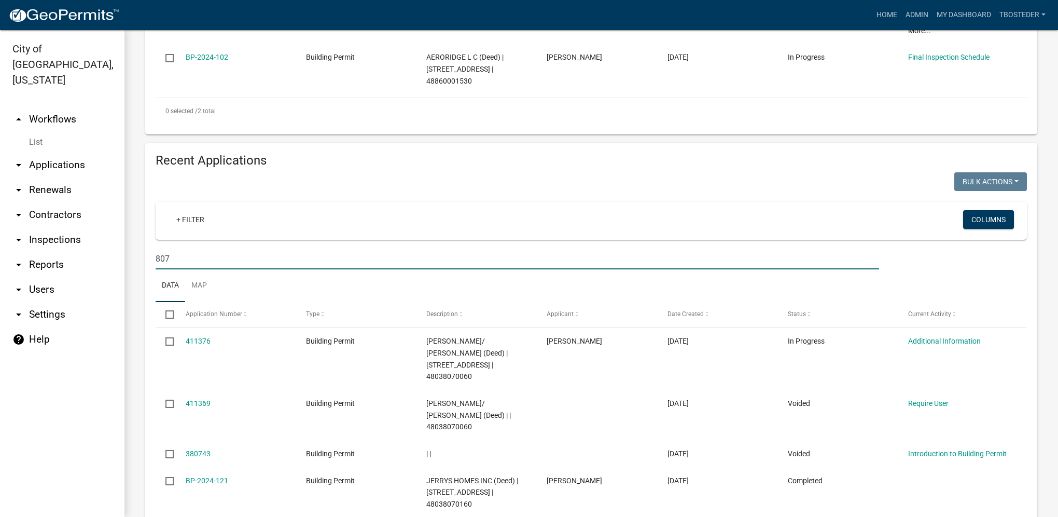
drag, startPoint x: 186, startPoint y: 258, endPoint x: 107, endPoint y: 250, distance: 79.8
click at [107, 251] on div "City of [GEOGRAPHIC_DATA], [US_STATE] arrow_drop_up Workflows List arrow_drop_d…" at bounding box center [529, 273] width 1058 height 487
type input "summit"
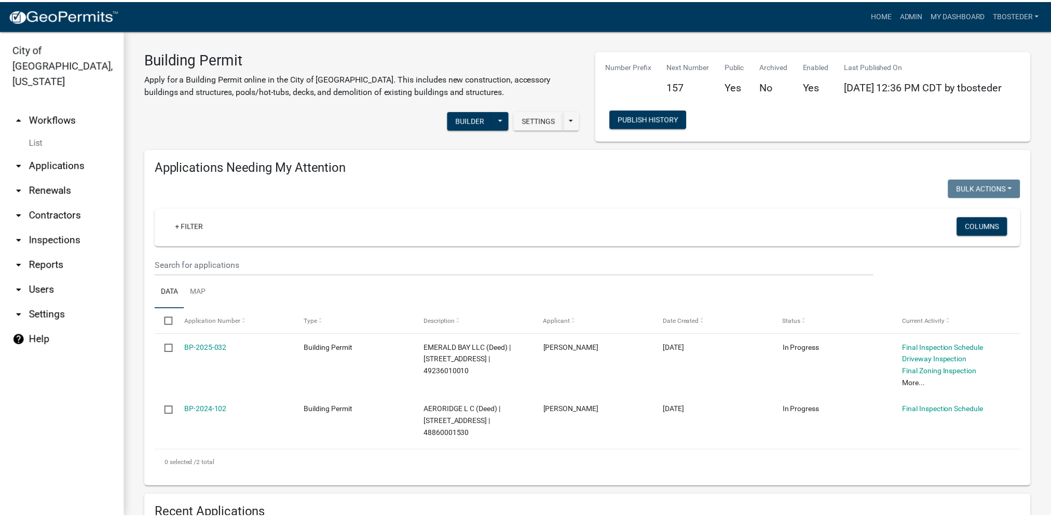
scroll to position [0, 0]
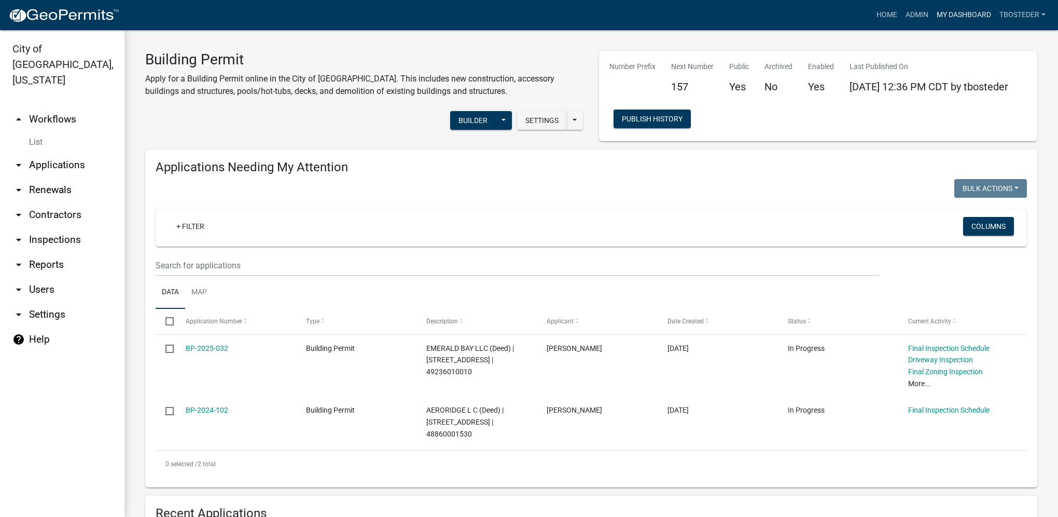
click at [936, 9] on link "My Dashboard" at bounding box center [964, 15] width 63 height 20
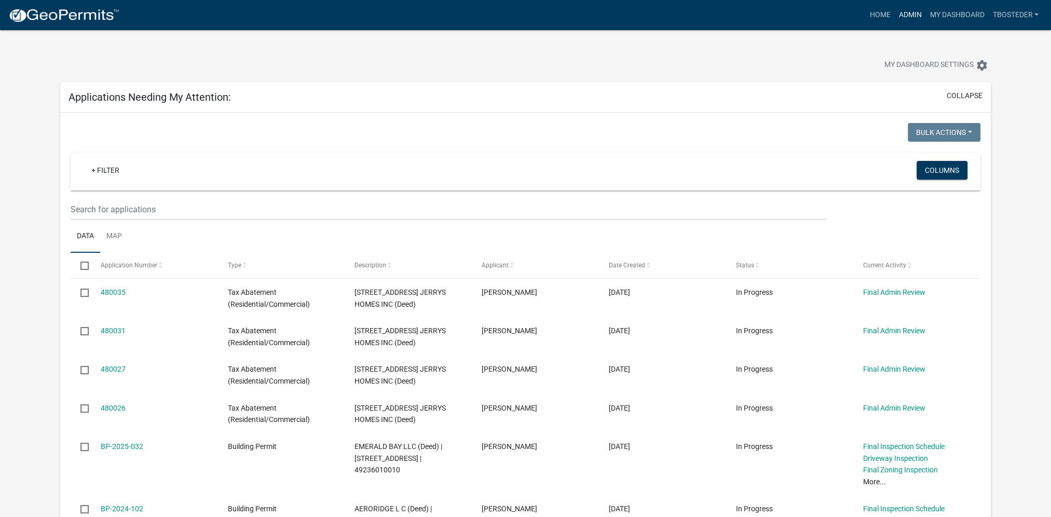
click at [894, 14] on link "Admin" at bounding box center [909, 15] width 31 height 20
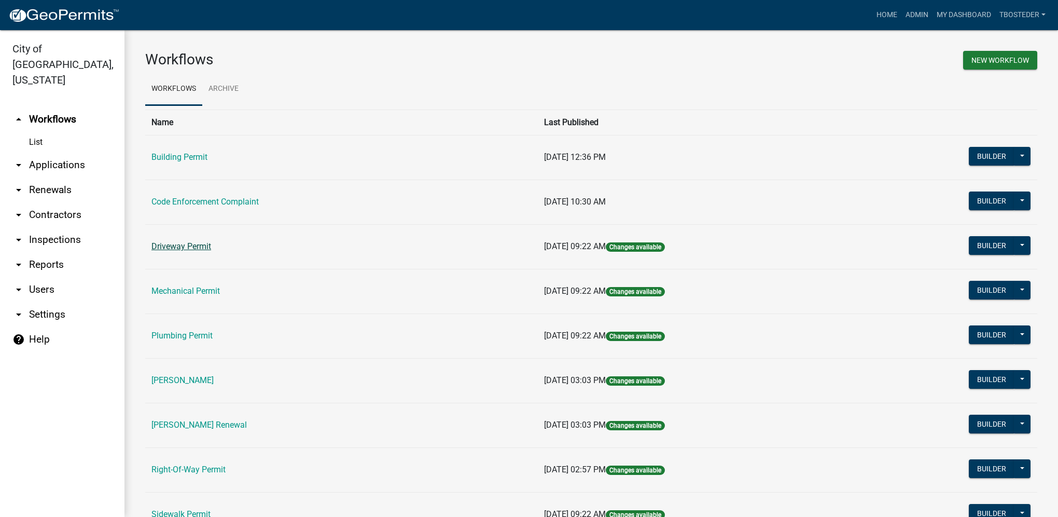
click at [192, 242] on link "Driveway Permit" at bounding box center [182, 246] width 60 height 10
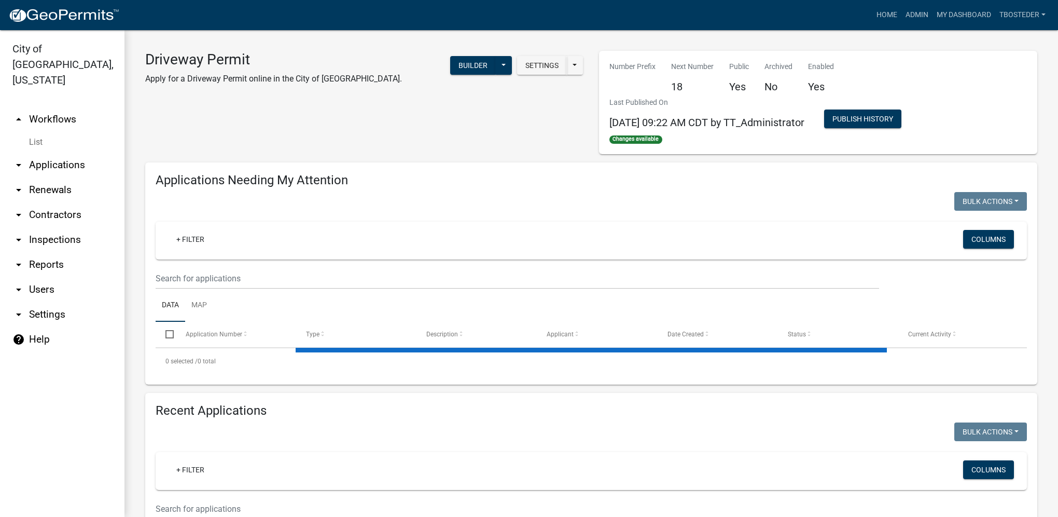
select select "1: 25"
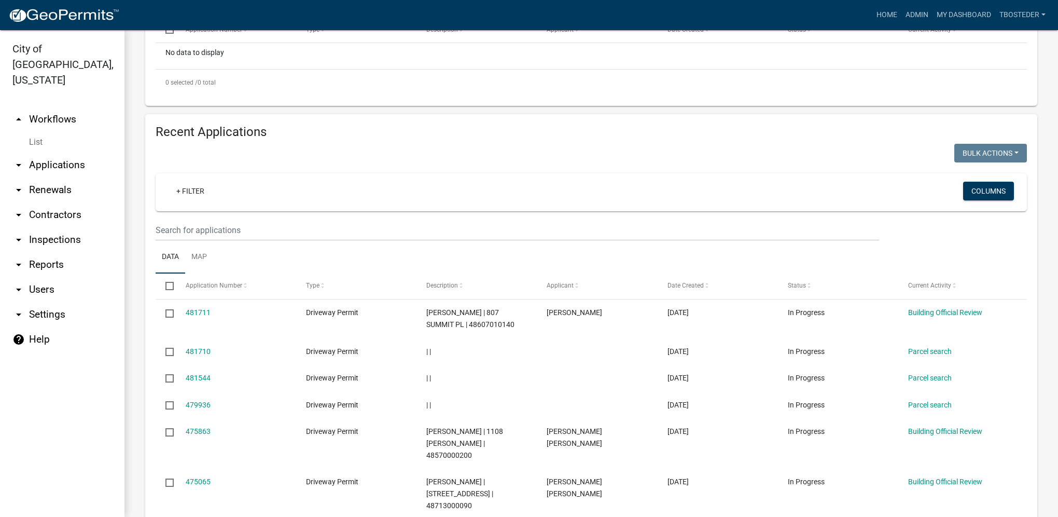
scroll to position [311, 0]
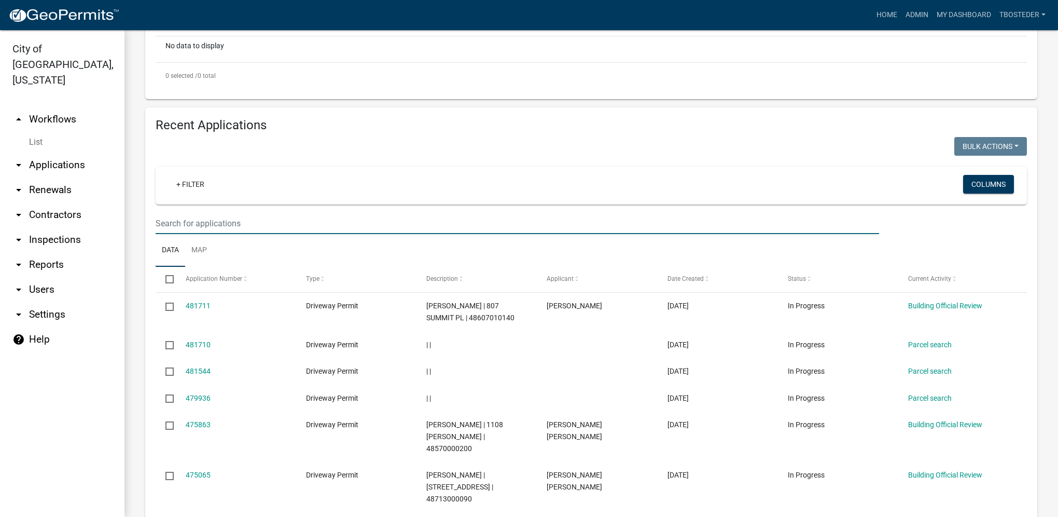
click at [279, 224] on input "text" at bounding box center [518, 223] width 724 height 21
type input "summit"
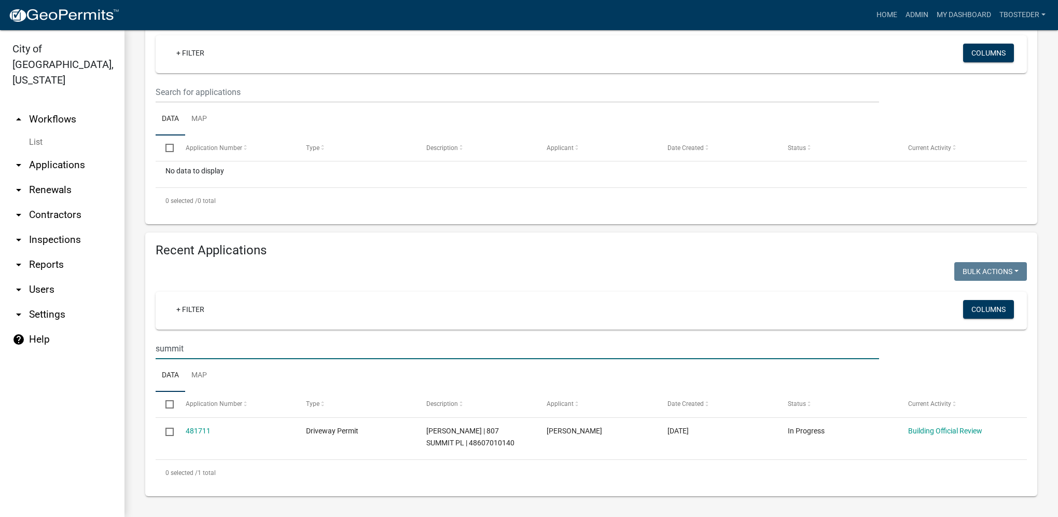
scroll to position [186, 0]
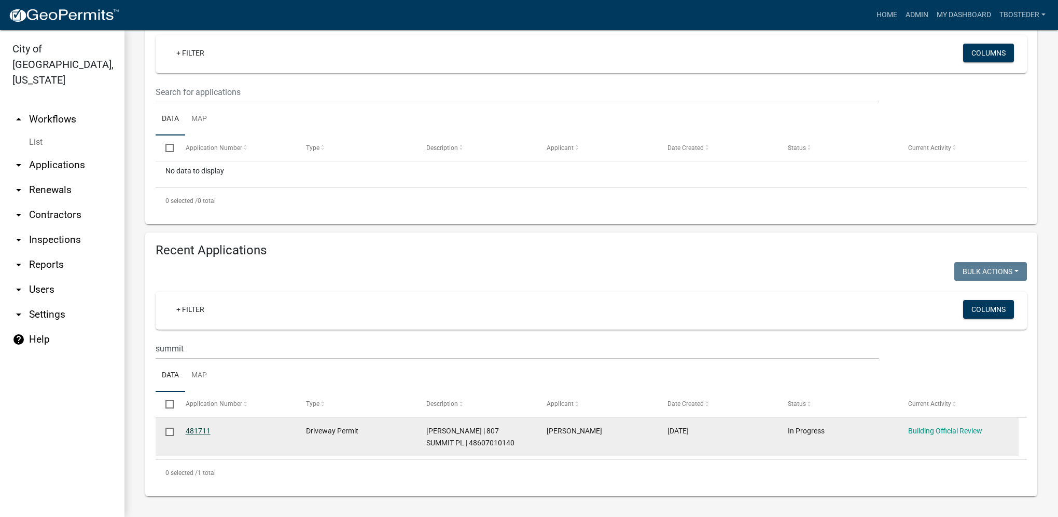
click at [203, 428] on link "481711" at bounding box center [198, 431] width 25 height 8
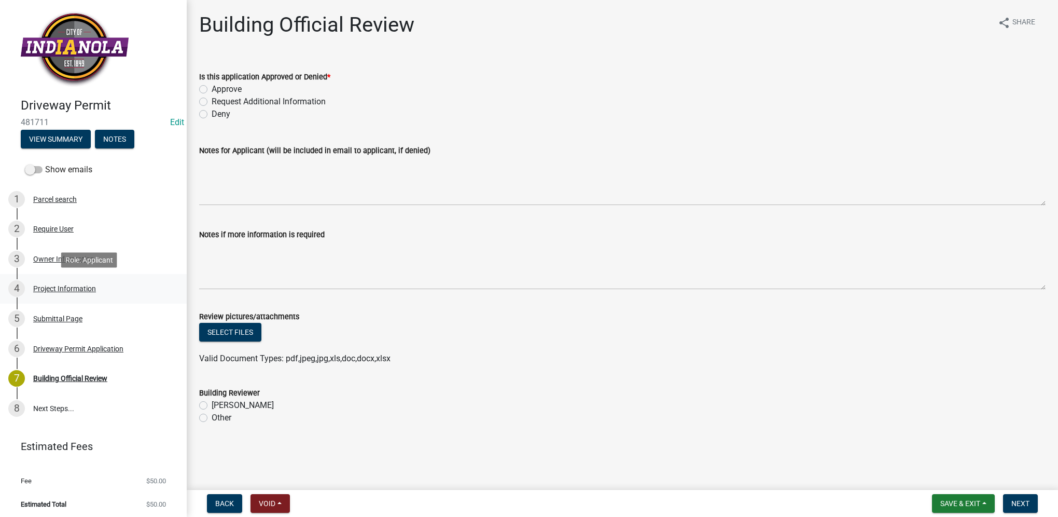
click at [105, 291] on div "4 Project Information" at bounding box center [89, 288] width 162 height 17
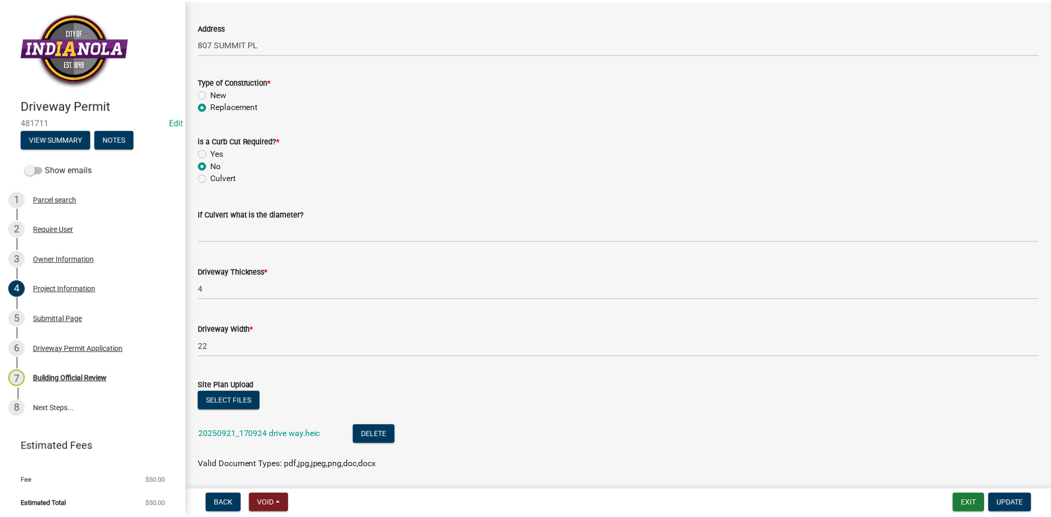
scroll to position [104, 0]
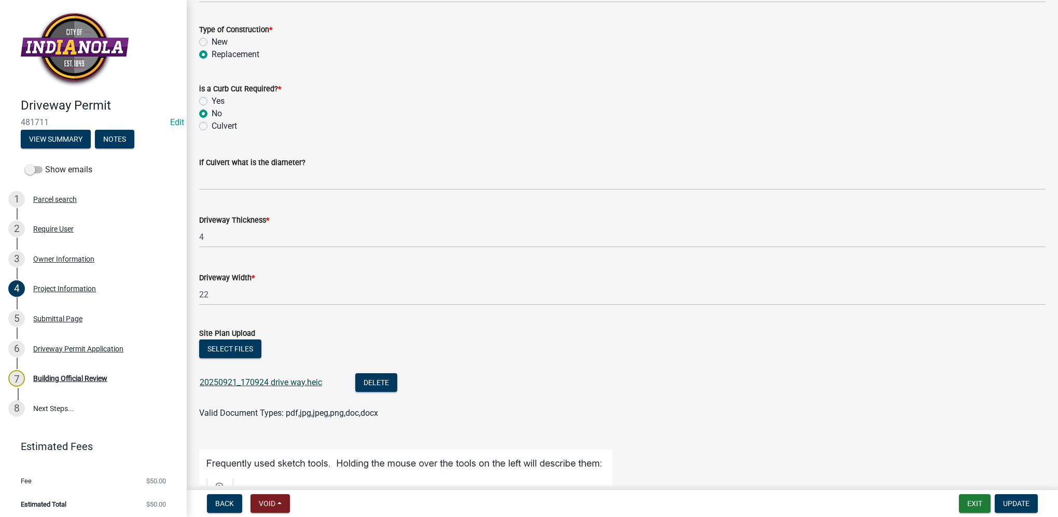
click at [319, 380] on link "20250921_170924 drive way.heic" at bounding box center [261, 382] width 122 height 10
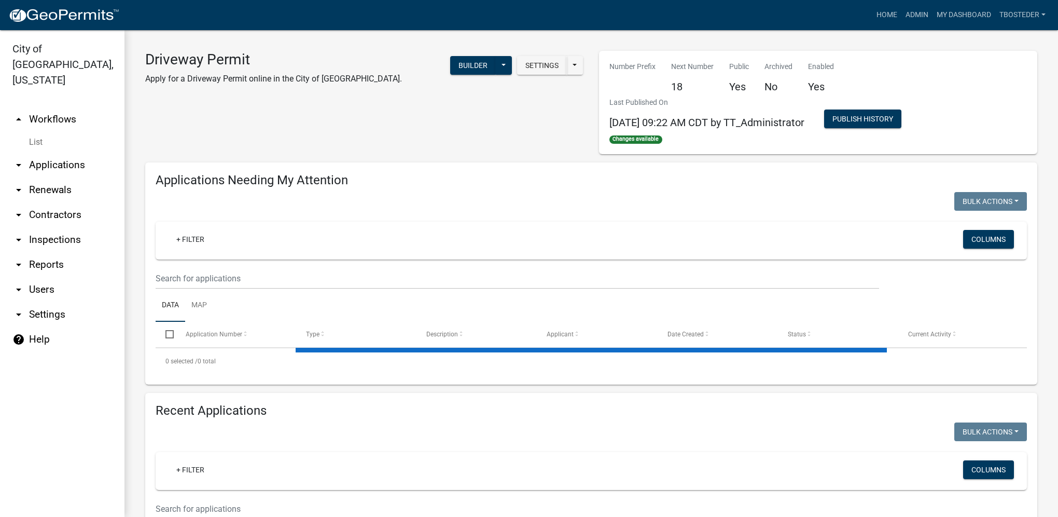
select select "1: 25"
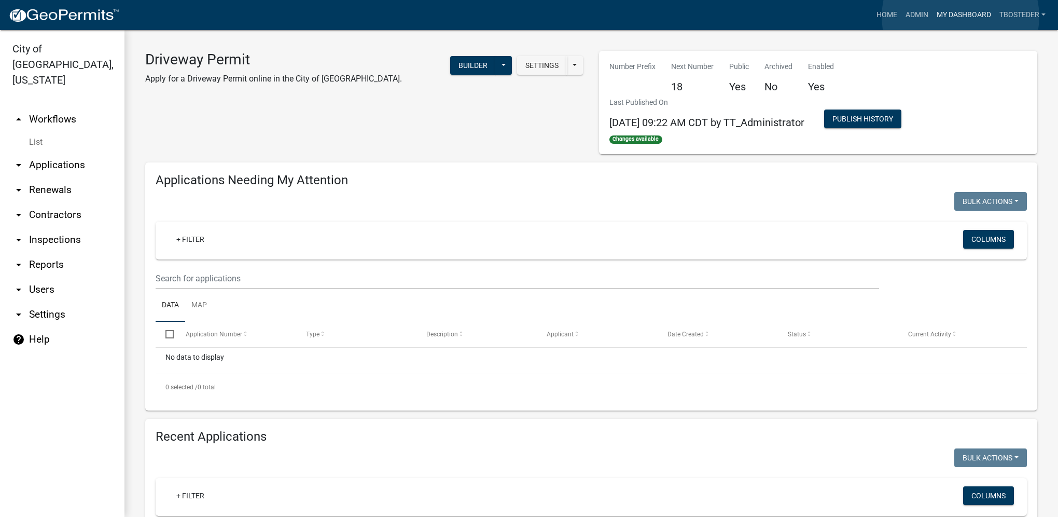
click at [961, 17] on link "My Dashboard" at bounding box center [964, 15] width 63 height 20
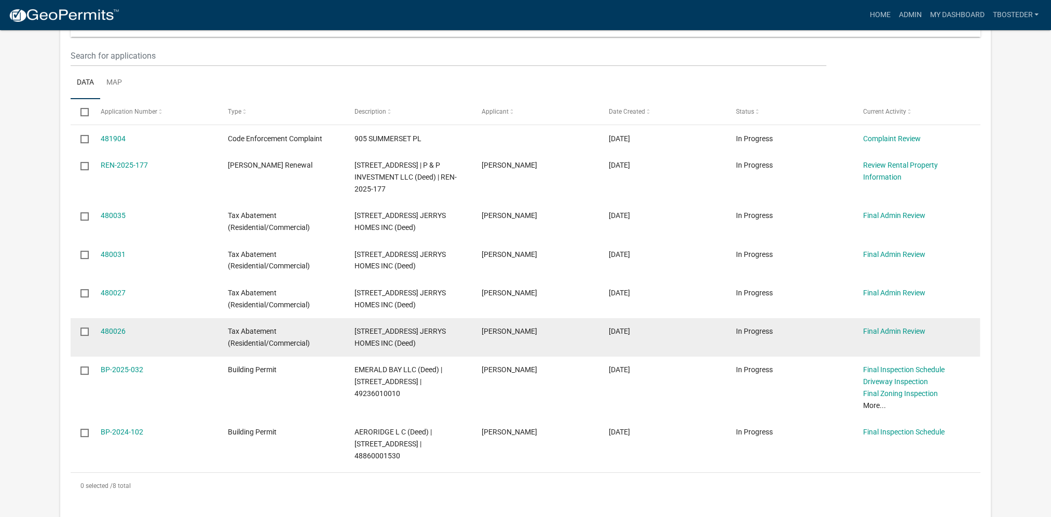
scroll to position [156, 0]
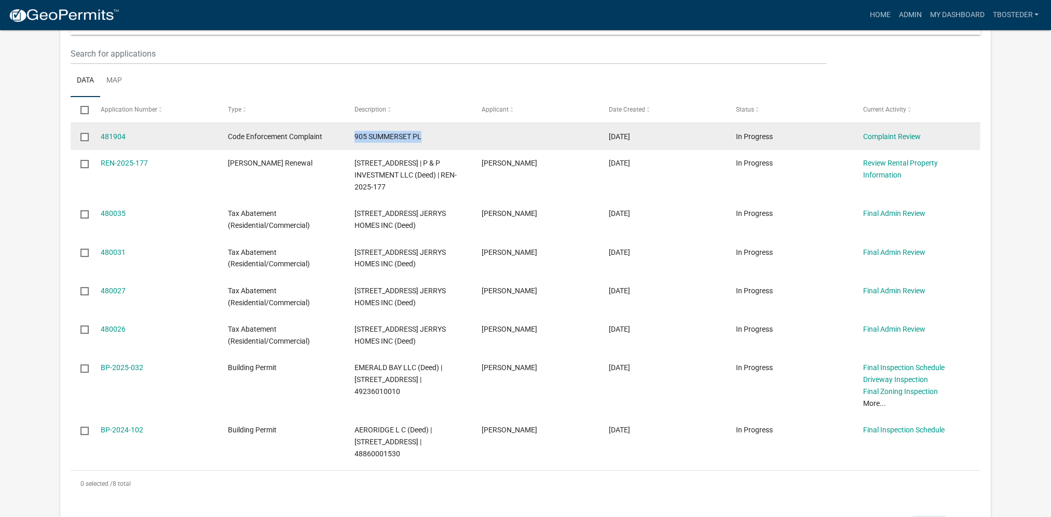
drag, startPoint x: 349, startPoint y: 139, endPoint x: 422, endPoint y: 138, distance: 72.6
click at [422, 138] on datatable-body-cell "905 SUMMERSET PL" at bounding box center [408, 136] width 127 height 27
copy span "905 SUMMERSET PL"
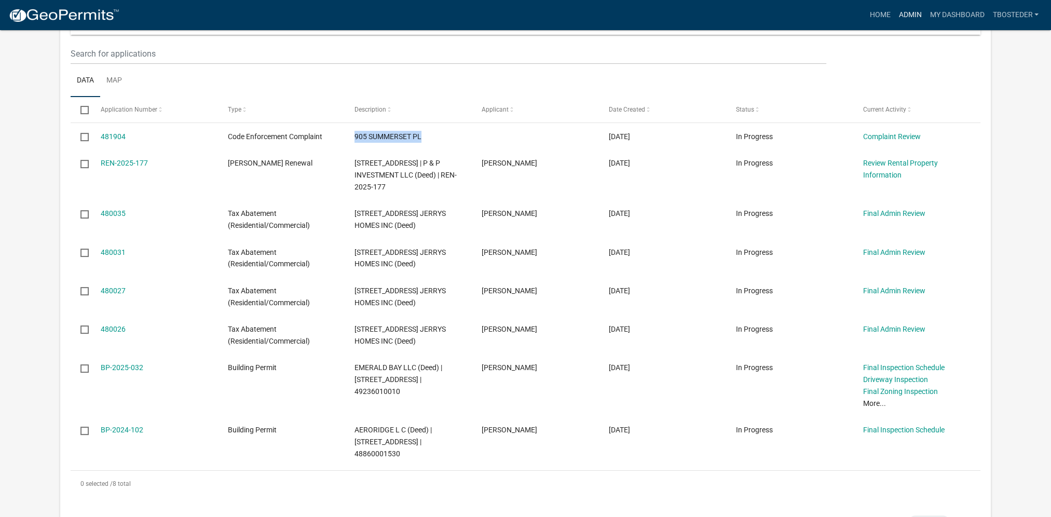
click at [912, 18] on link "Admin" at bounding box center [909, 15] width 31 height 20
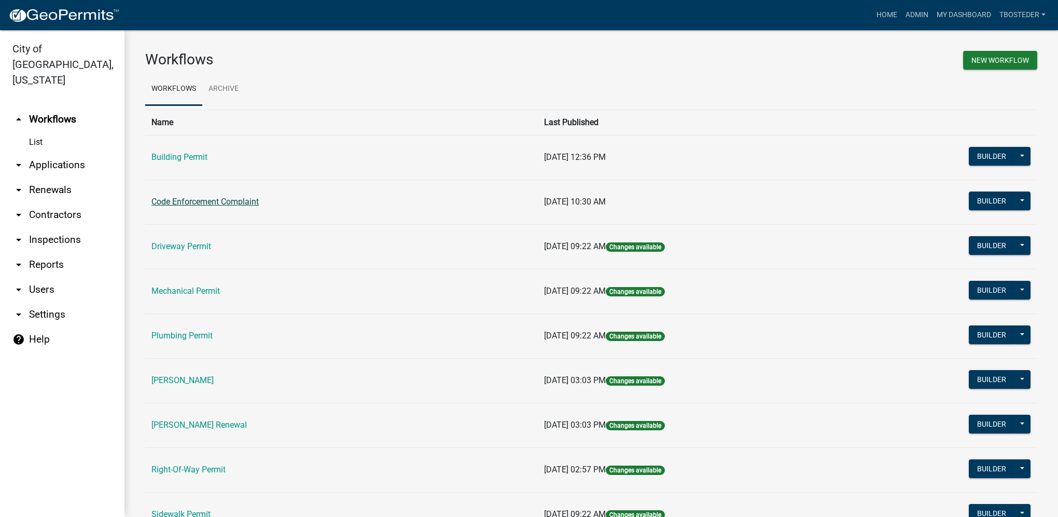
click at [209, 198] on link "Code Enforcement Complaint" at bounding box center [205, 202] width 107 height 10
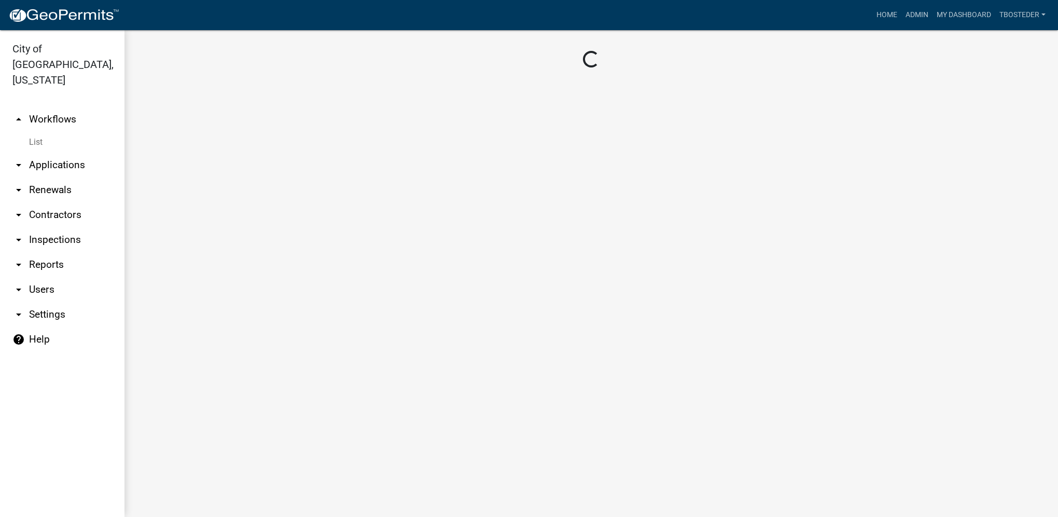
click at [209, 198] on main "Loading..." at bounding box center [592, 273] width 934 height 487
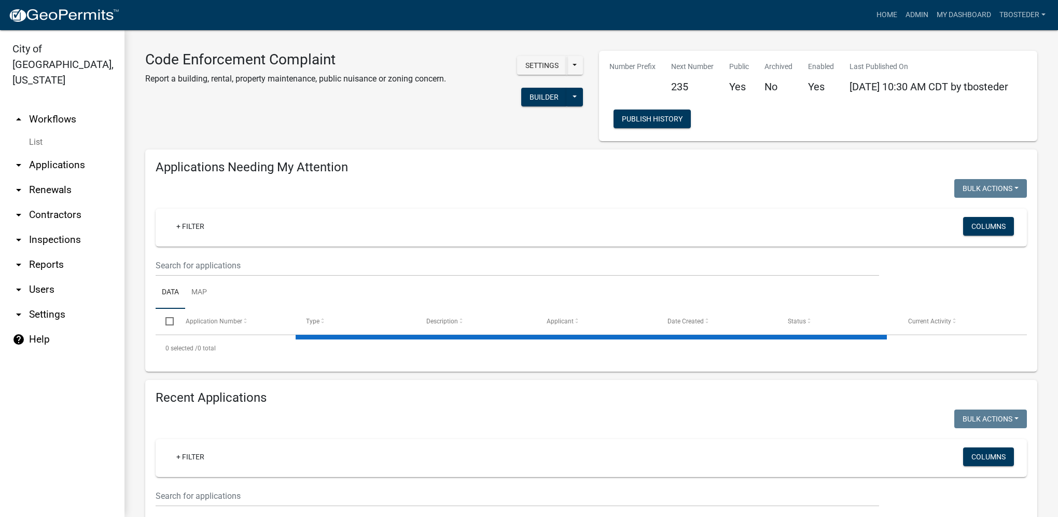
select select "1: 25"
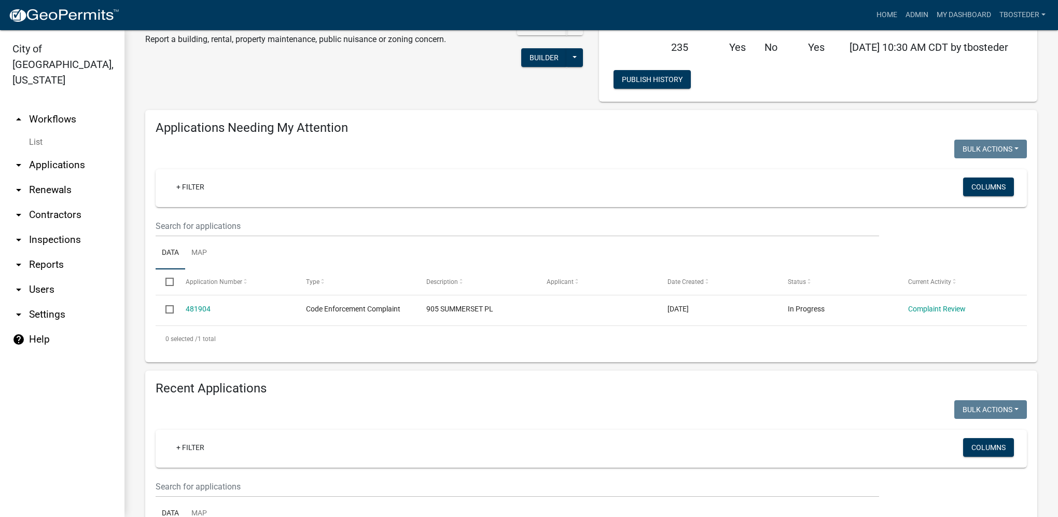
scroll to position [104, 0]
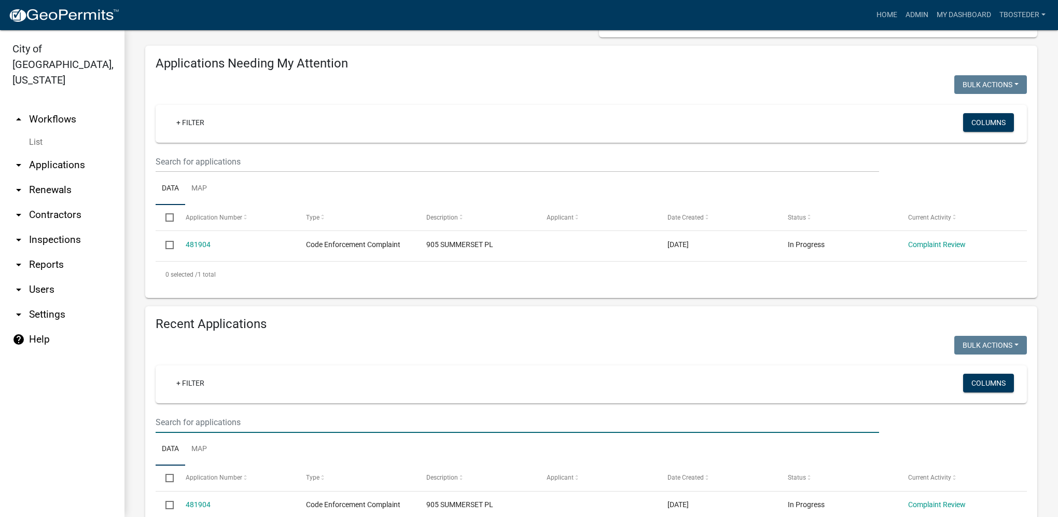
click at [258, 433] on input "text" at bounding box center [518, 421] width 724 height 21
paste input "905 SUMMERSET PL"
type input "905 SUMMERSET PL"
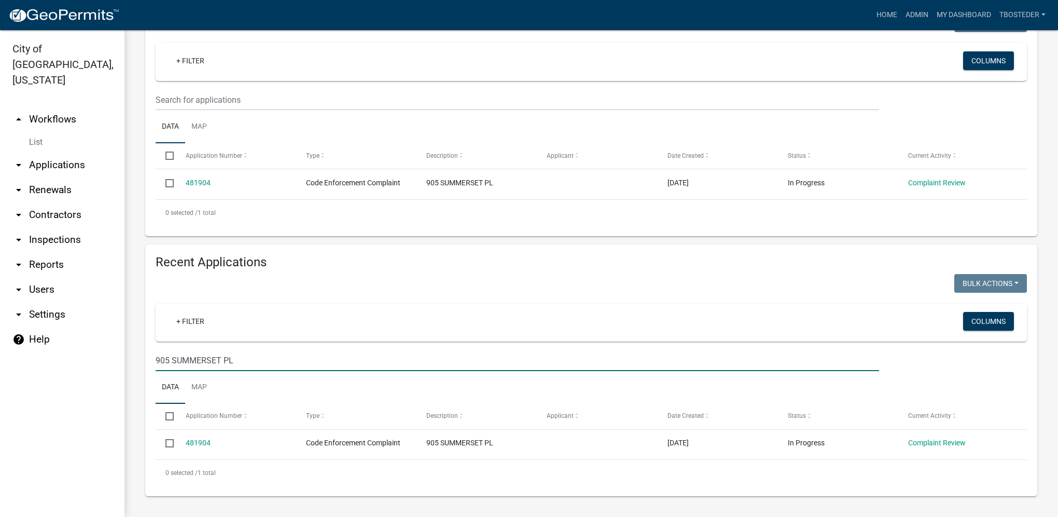
scroll to position [167, 0]
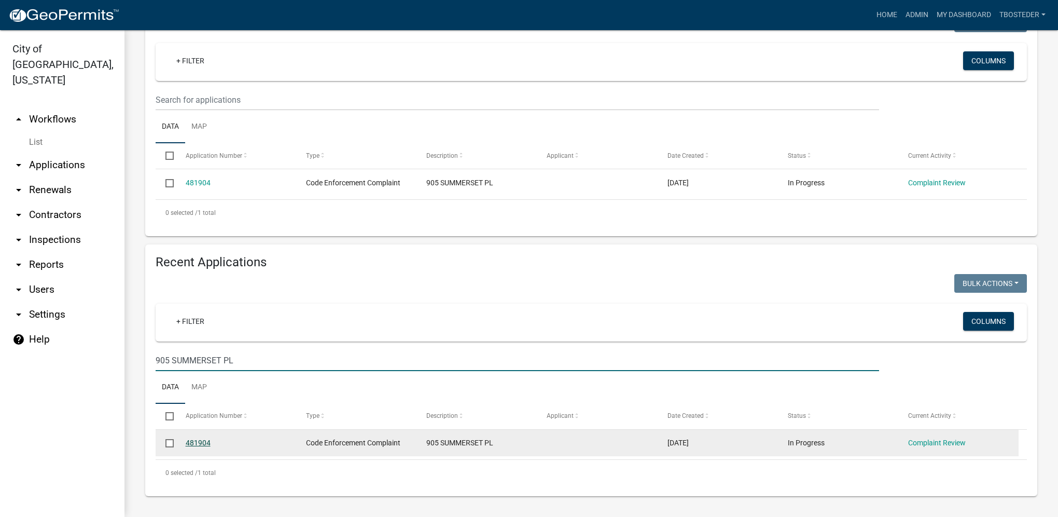
click at [210, 444] on link "481904" at bounding box center [198, 442] width 25 height 8
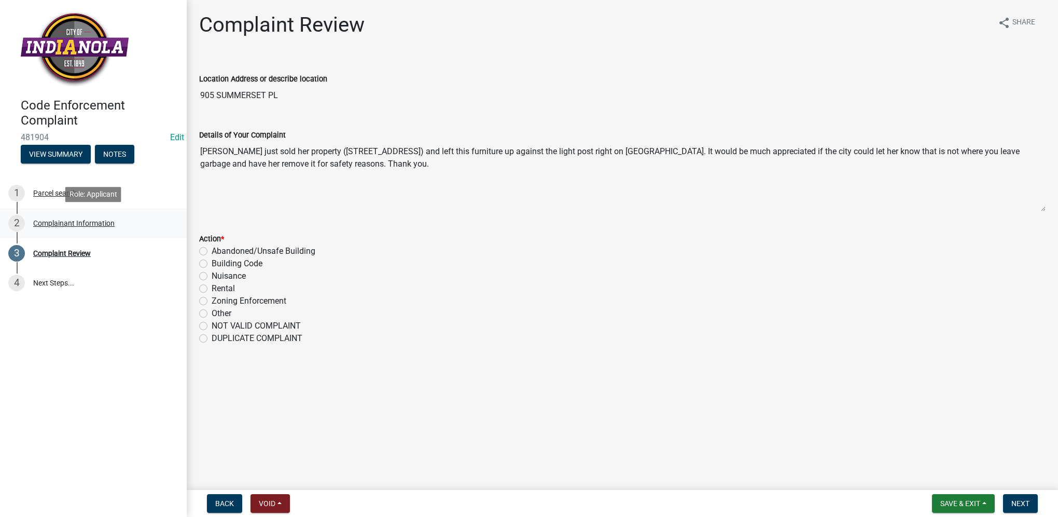
click at [93, 229] on div "2 Complainant Information" at bounding box center [89, 223] width 162 height 17
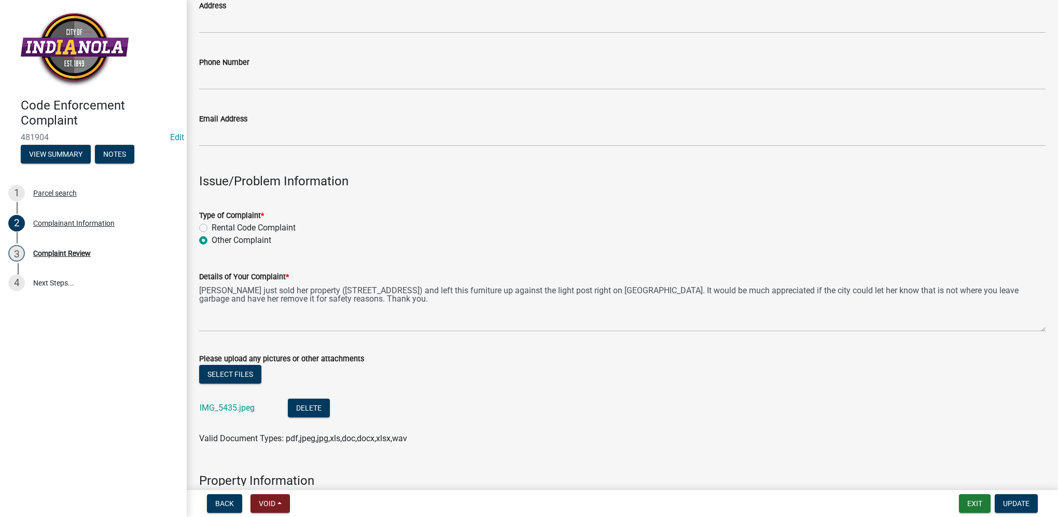
scroll to position [156, 0]
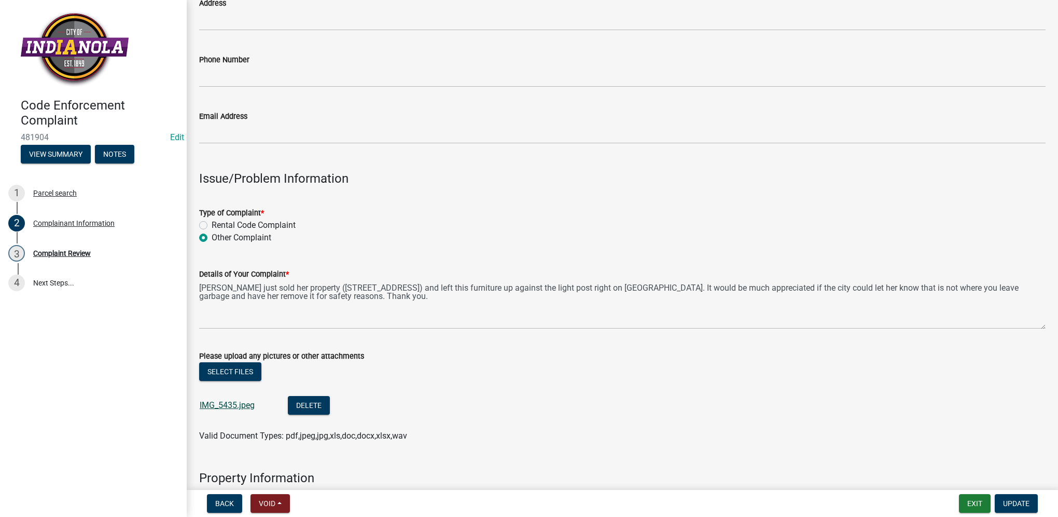
click at [243, 403] on link "IMG_5435.jpeg" at bounding box center [227, 405] width 55 height 10
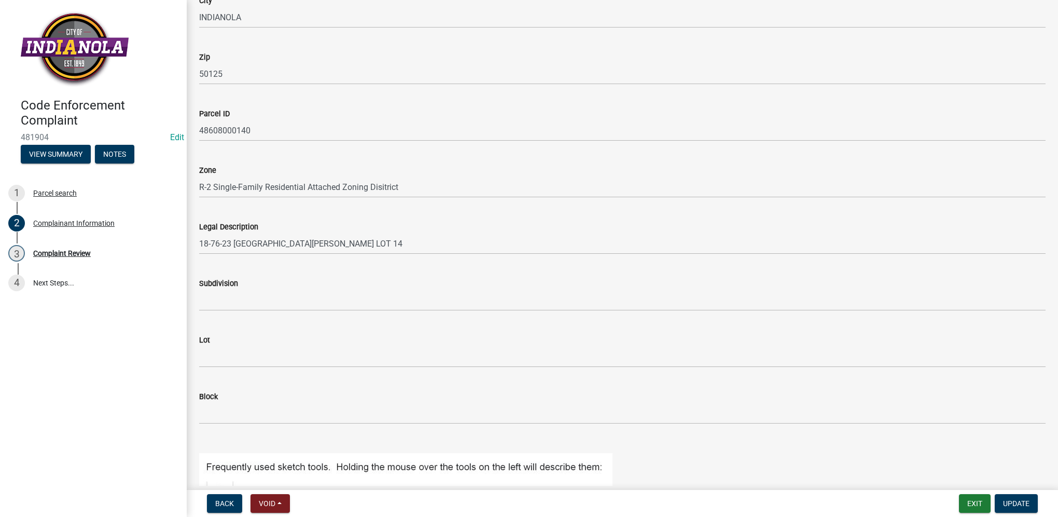
scroll to position [778, 0]
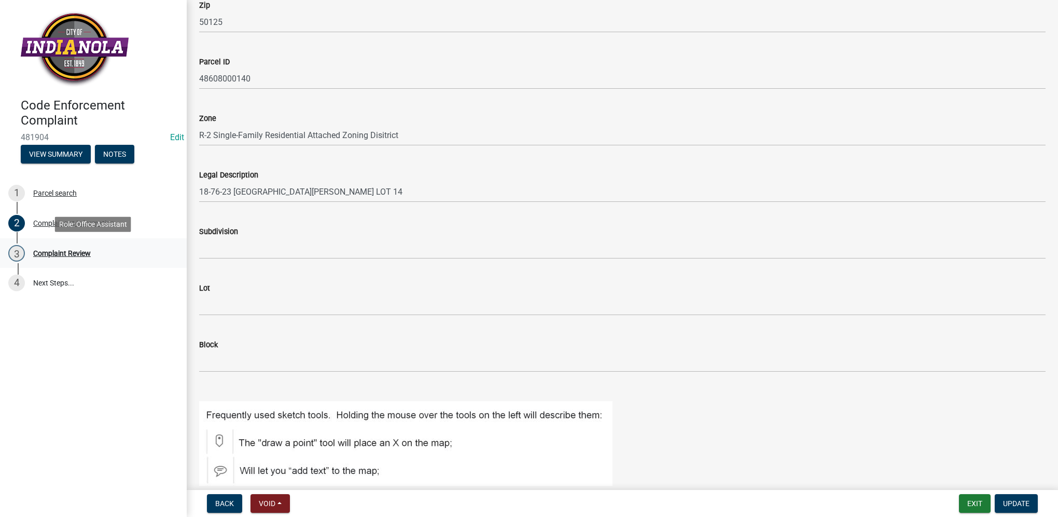
click at [125, 252] on div "3 Complaint Review" at bounding box center [89, 253] width 162 height 17
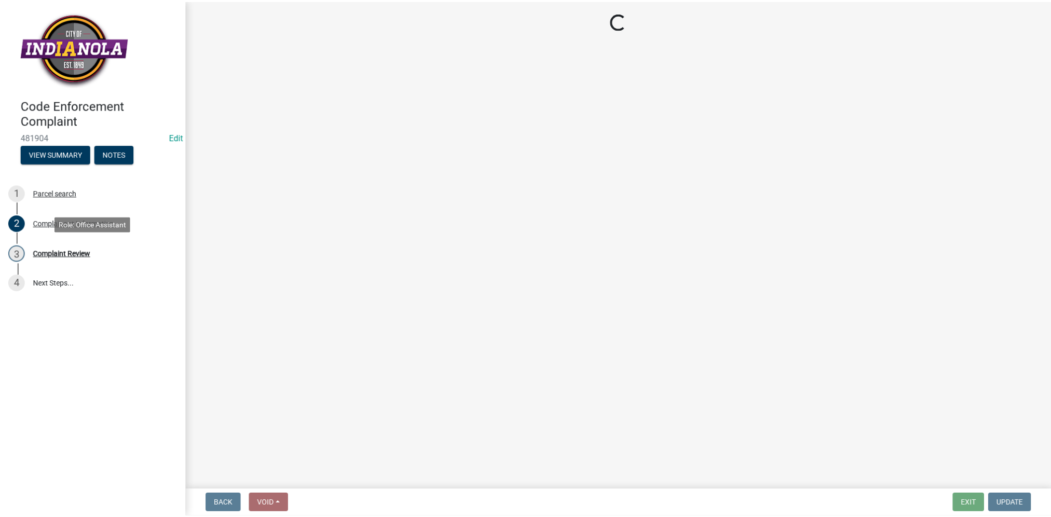
scroll to position [0, 0]
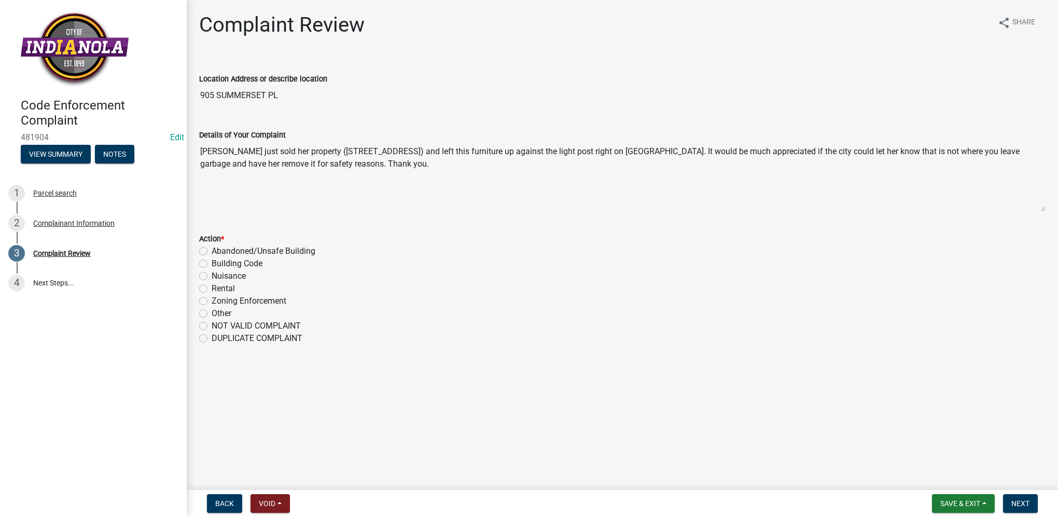
click at [246, 274] on label "Nuisance" at bounding box center [229, 276] width 34 height 12
click at [218, 274] on input "Nuisance" at bounding box center [215, 273] width 7 height 7
radio input "true"
click at [1011, 501] on button "Next" at bounding box center [1020, 503] width 35 height 19
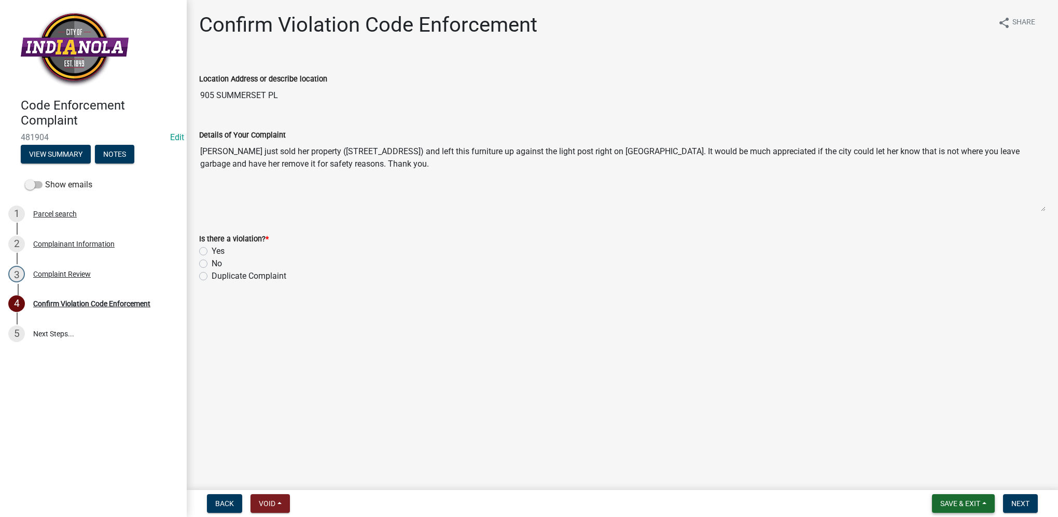
click at [957, 503] on span "Save & Exit" at bounding box center [961, 503] width 40 height 8
click at [958, 483] on button "Save & Exit" at bounding box center [953, 476] width 83 height 25
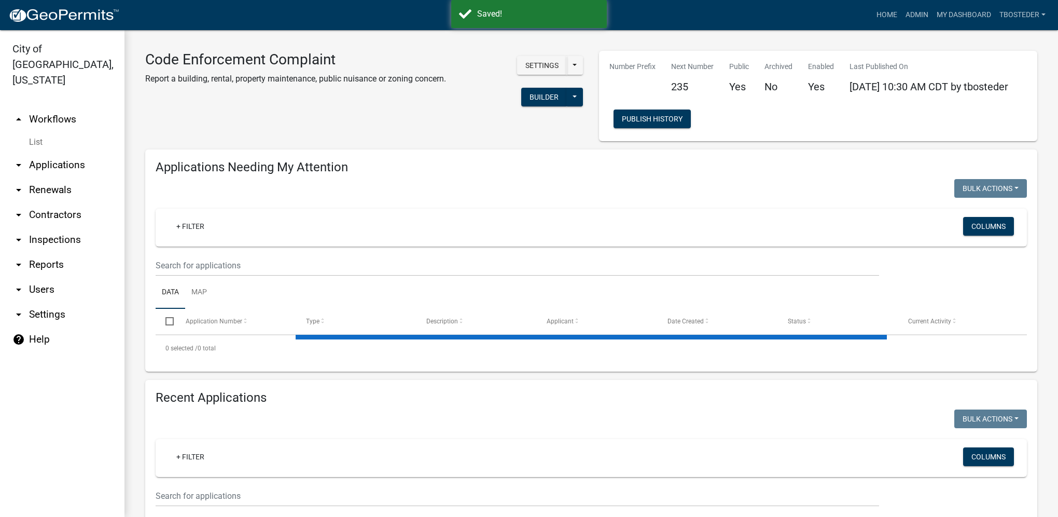
select select "1: 25"
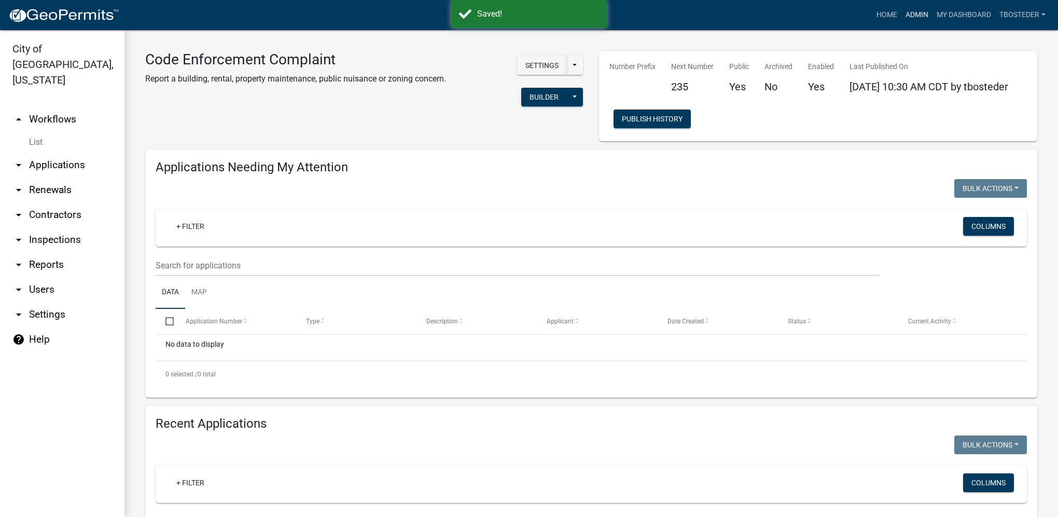
click at [919, 22] on link "Admin" at bounding box center [917, 15] width 31 height 20
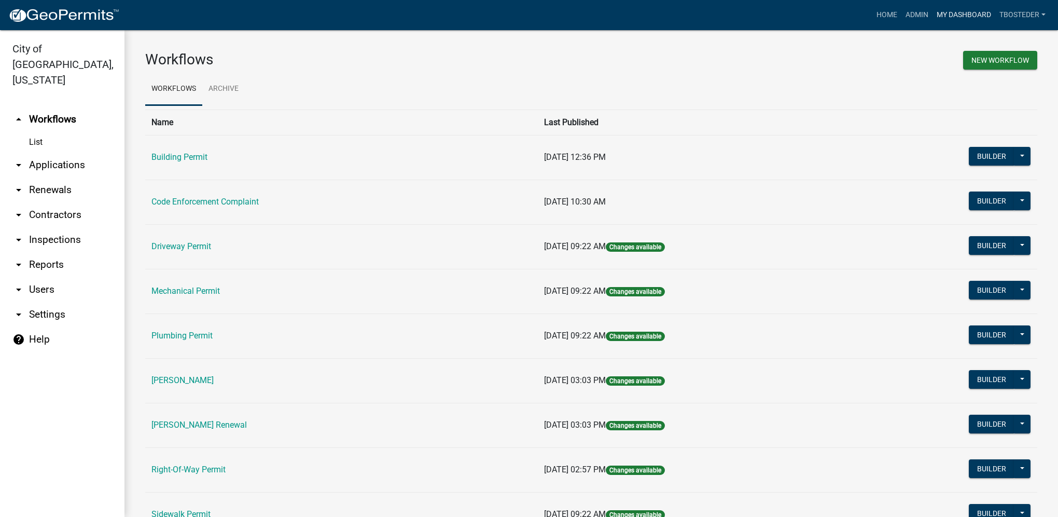
click at [966, 8] on link "My Dashboard" at bounding box center [964, 15] width 63 height 20
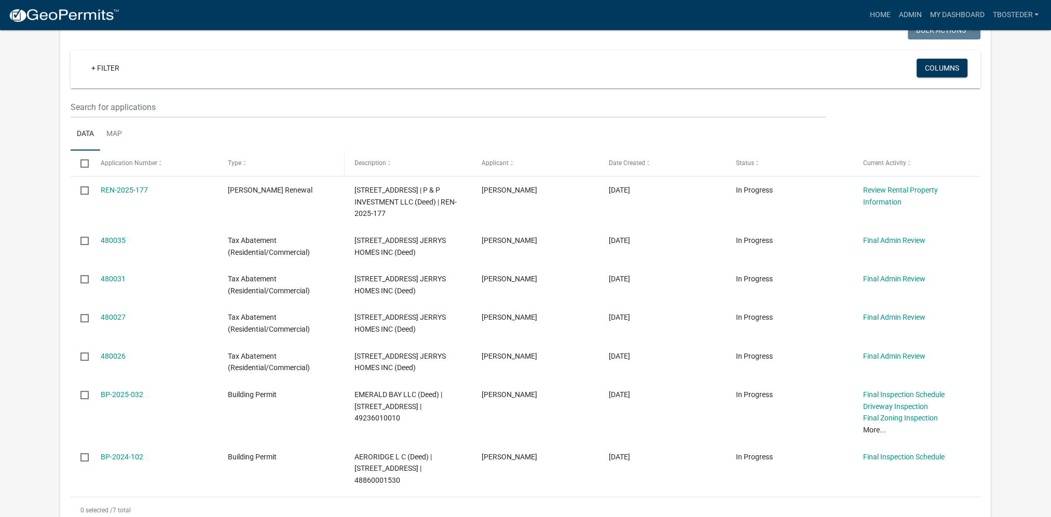
scroll to position [104, 0]
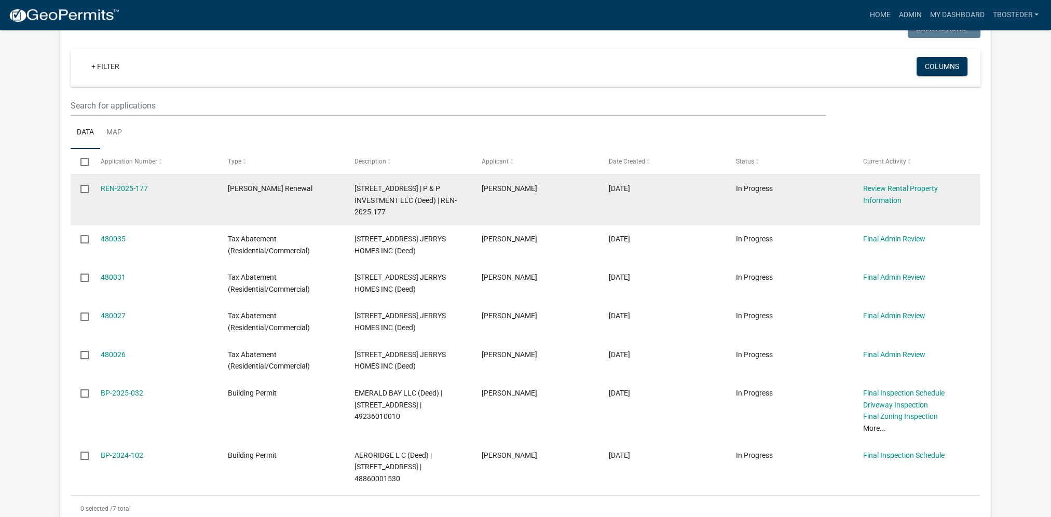
drag, startPoint x: 340, startPoint y: 184, endPoint x: 408, endPoint y: 186, distance: 68.0
click at [408, 186] on div "REN-2025-177 [PERSON_NAME] Renewal [STREET_ADDRESS] | P & P INVESTMENT LLC (Dee…" at bounding box center [525, 200] width 909 height 50
copy div "[STREET_ADDRESS]"
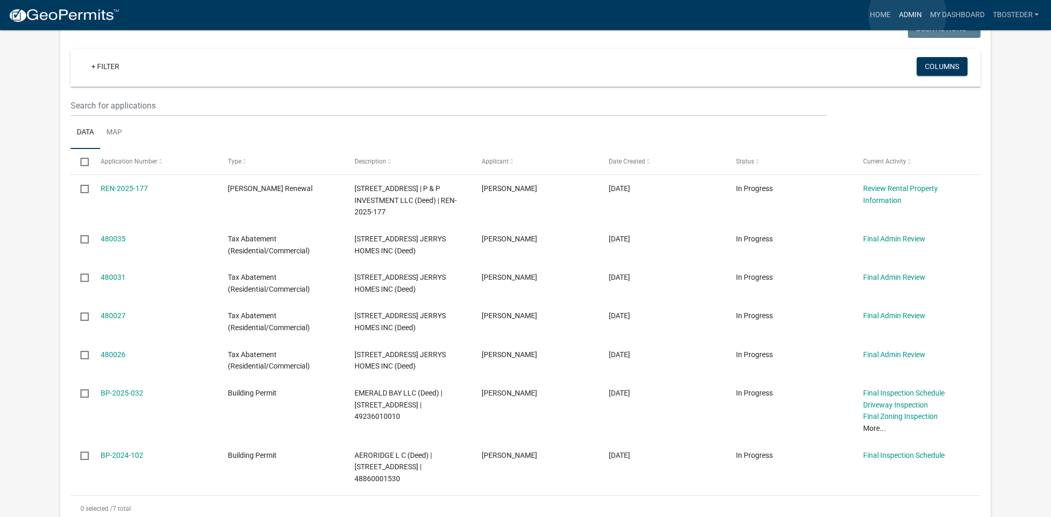
click at [907, 15] on link "Admin" at bounding box center [909, 15] width 31 height 20
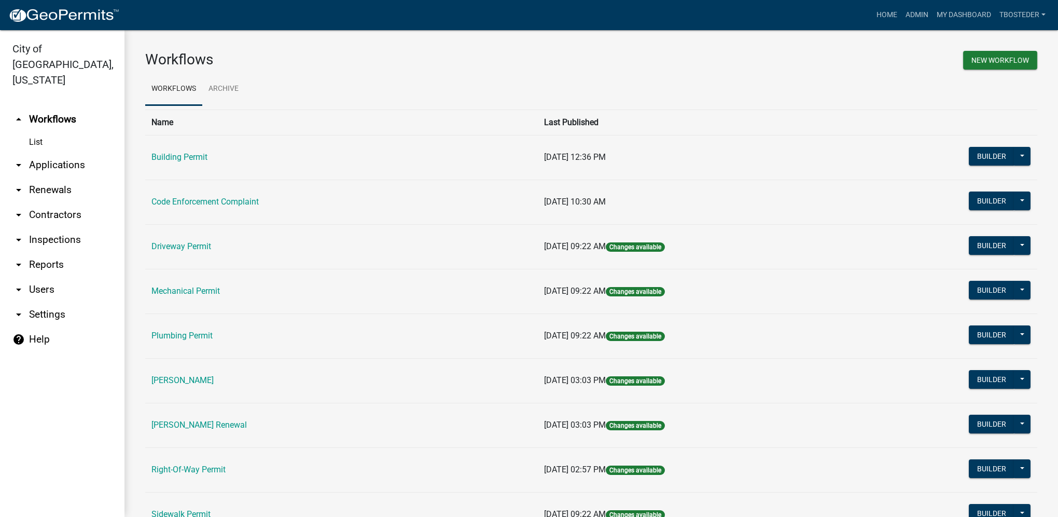
click at [235, 423] on link "[PERSON_NAME] Renewal" at bounding box center [199, 425] width 95 height 10
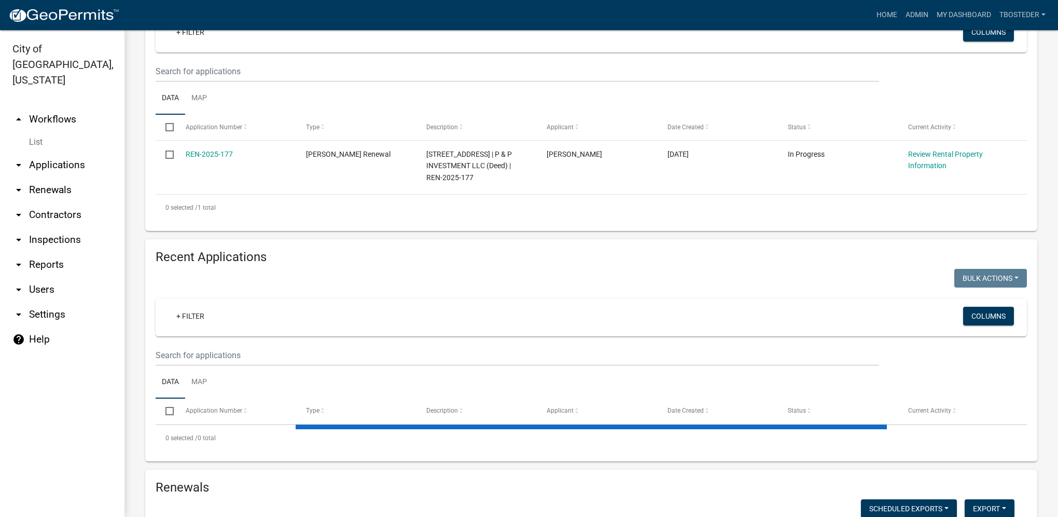
select select "1: 25"
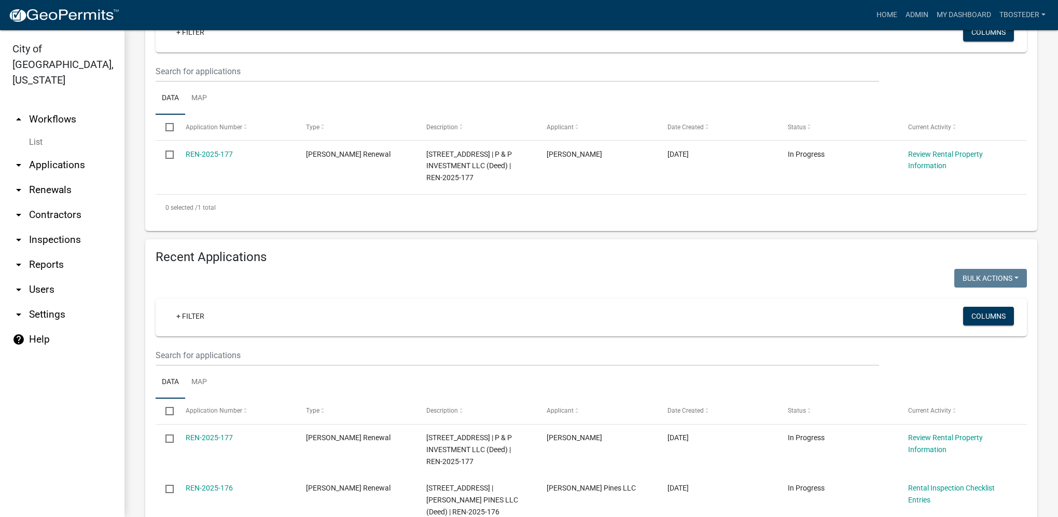
scroll to position [208, 0]
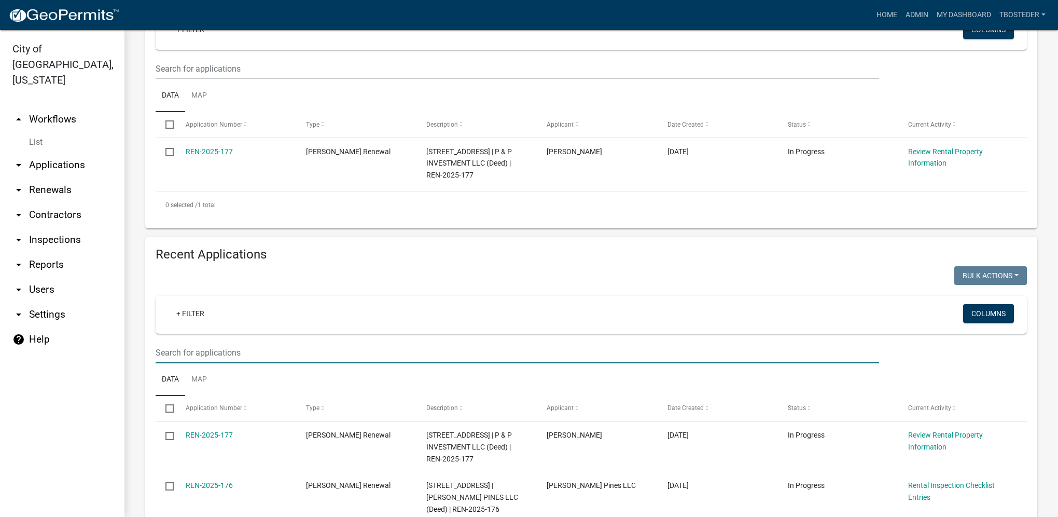
paste input "[STREET_ADDRESS]"
type input "[STREET_ADDRESS]"
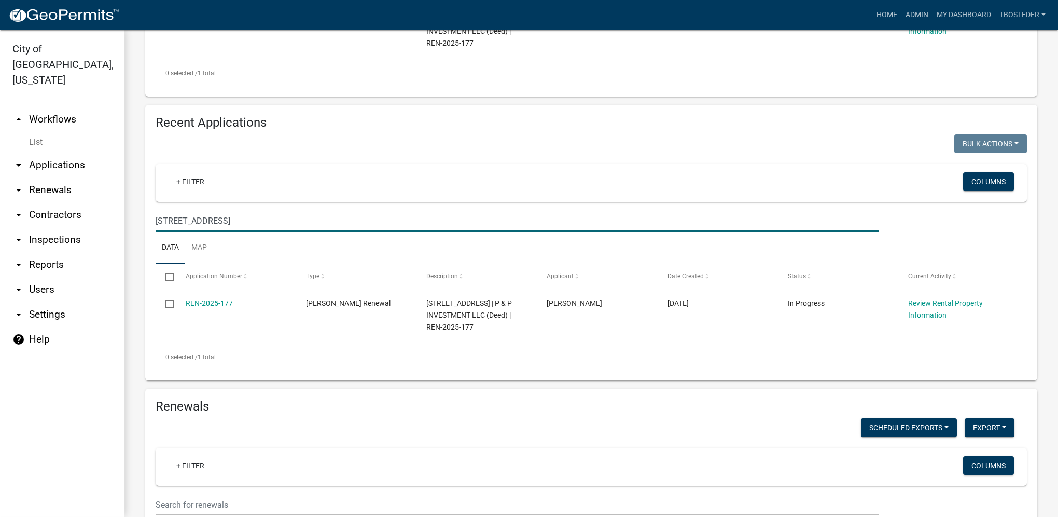
scroll to position [363, 0]
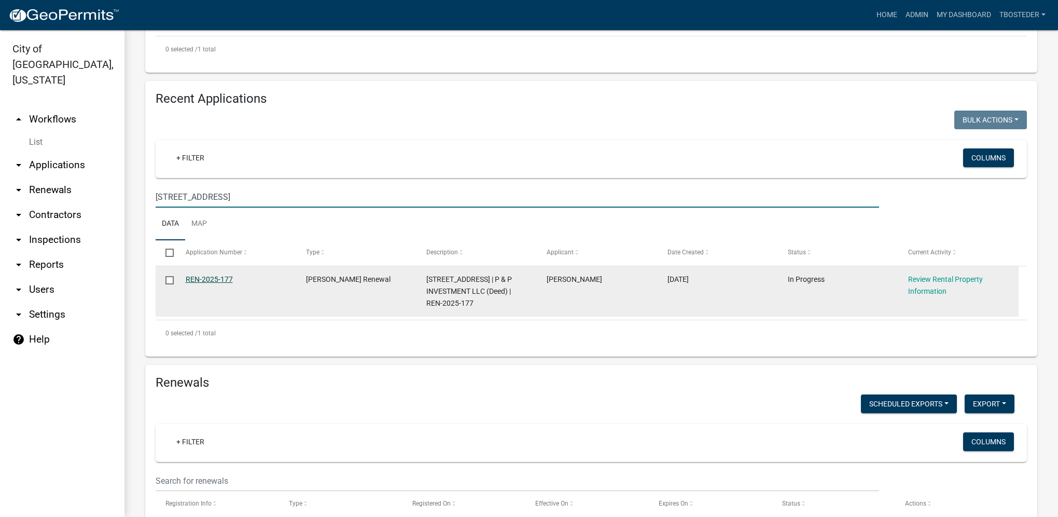
click at [224, 280] on link "REN-2025-177" at bounding box center [209, 279] width 47 height 8
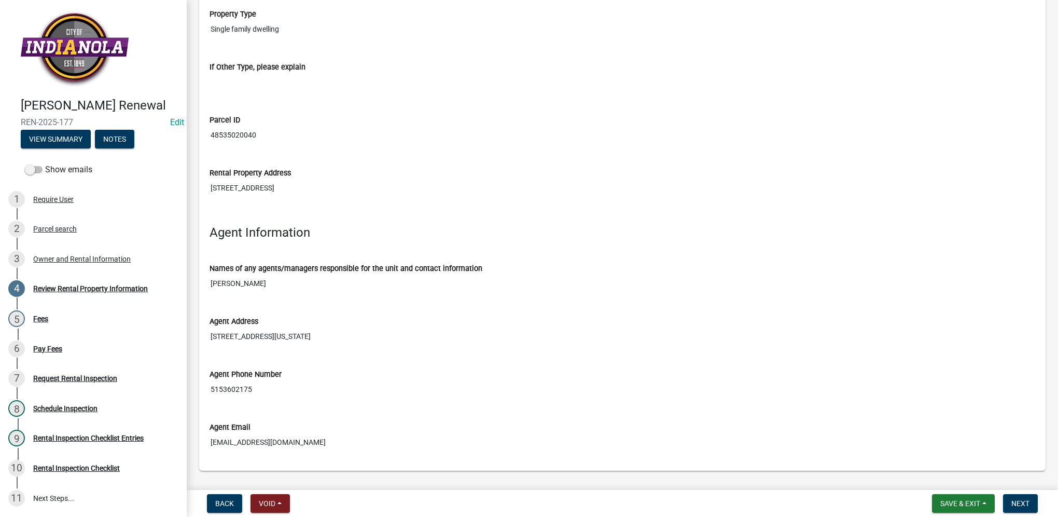
scroll to position [1237, 0]
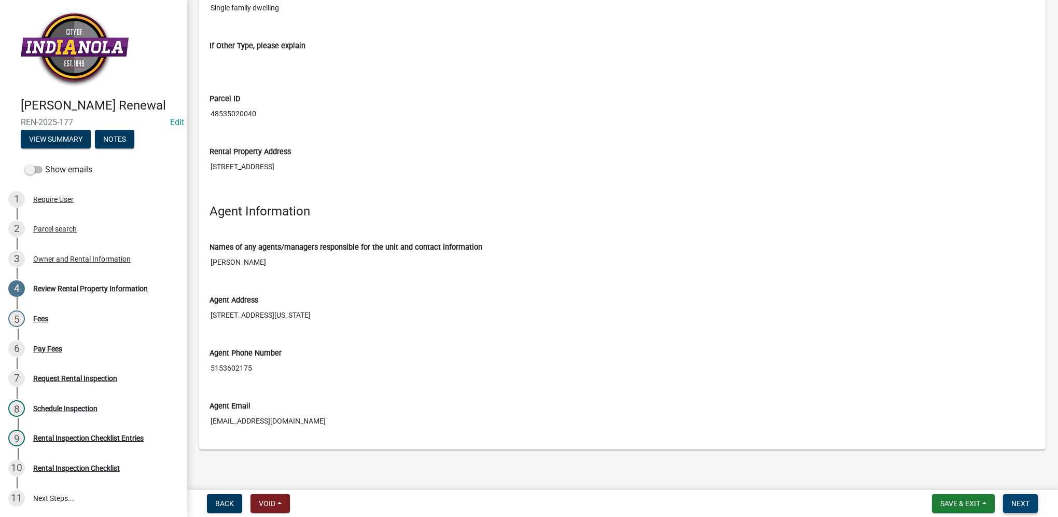
click at [1034, 498] on button "Next" at bounding box center [1020, 503] width 35 height 19
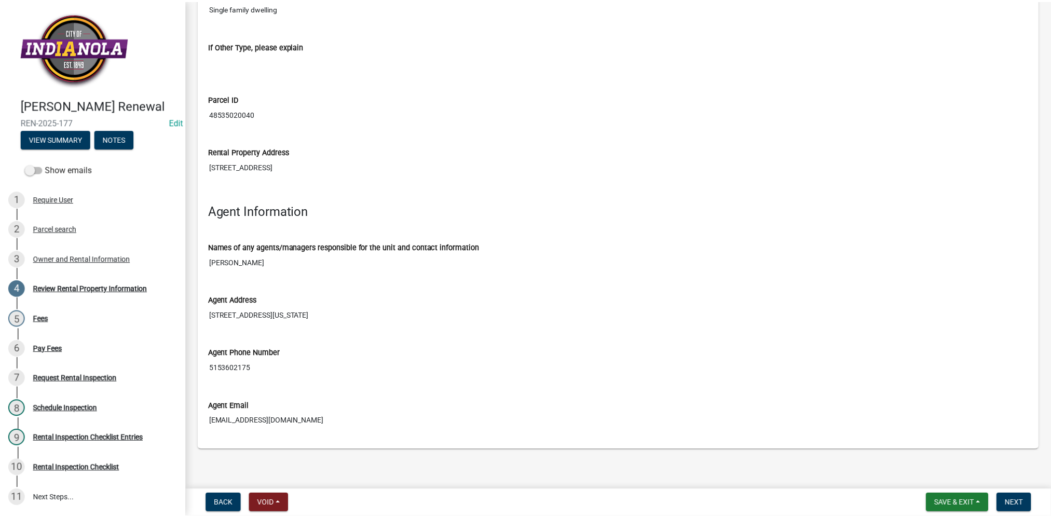
scroll to position [0, 0]
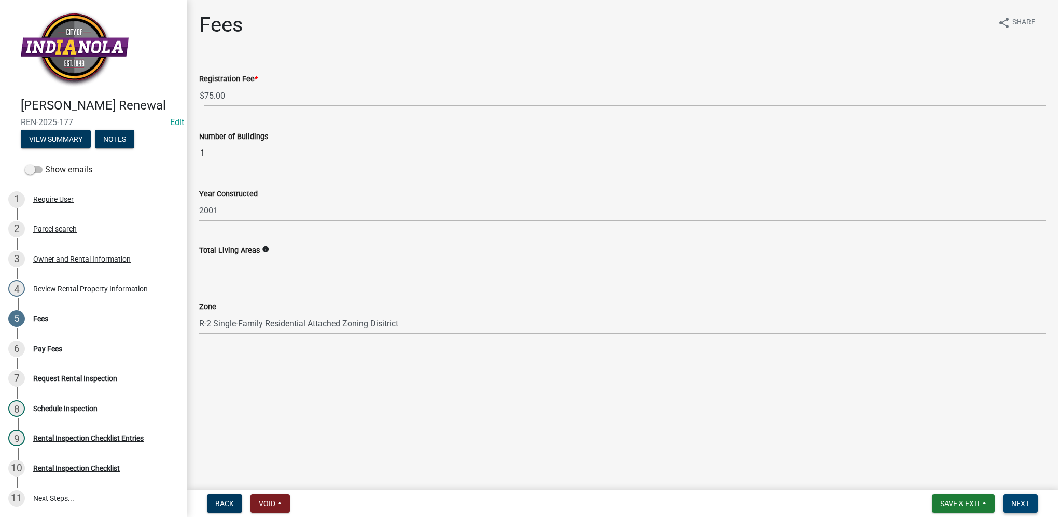
click at [1012, 499] on span "Next" at bounding box center [1021, 503] width 18 height 8
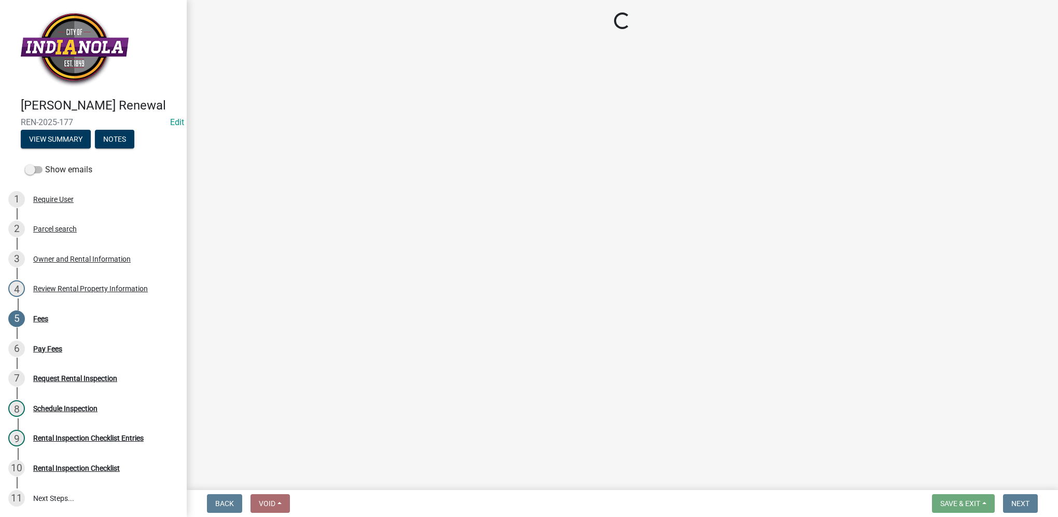
select select "3: 3"
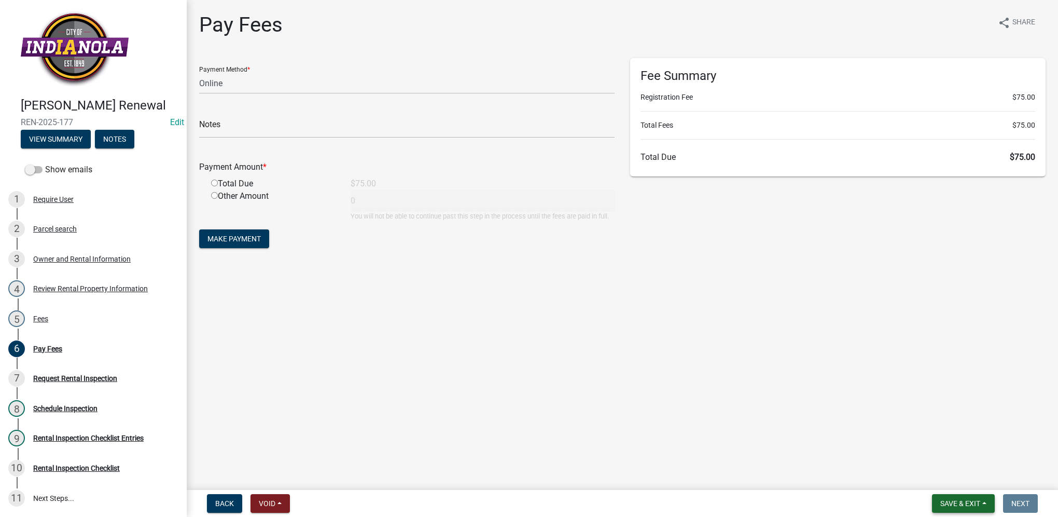
click at [934, 501] on button "Save & Exit" at bounding box center [963, 503] width 63 height 19
click at [937, 477] on button "Save & Exit" at bounding box center [953, 476] width 83 height 25
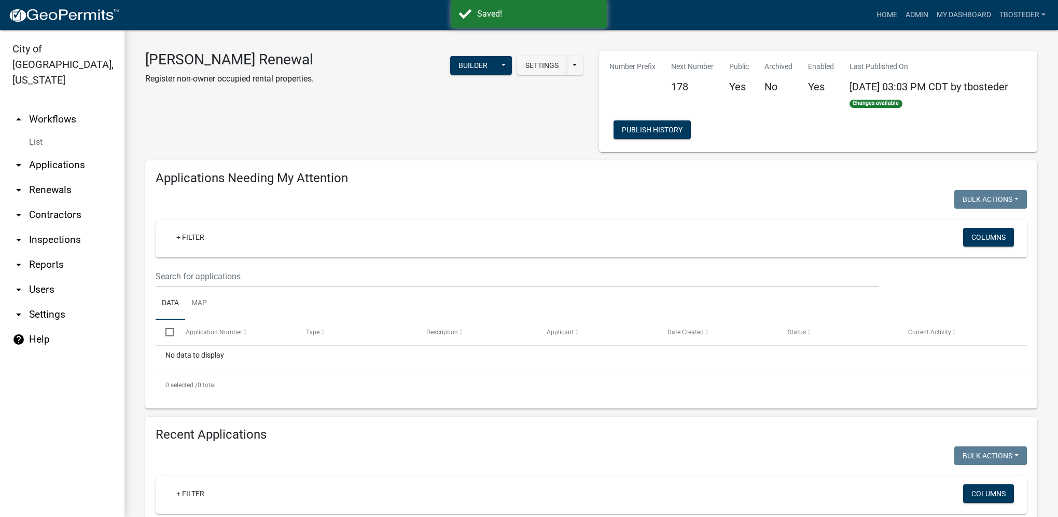
select select "1: 25"
click at [965, 13] on link "My Dashboard" at bounding box center [964, 15] width 63 height 20
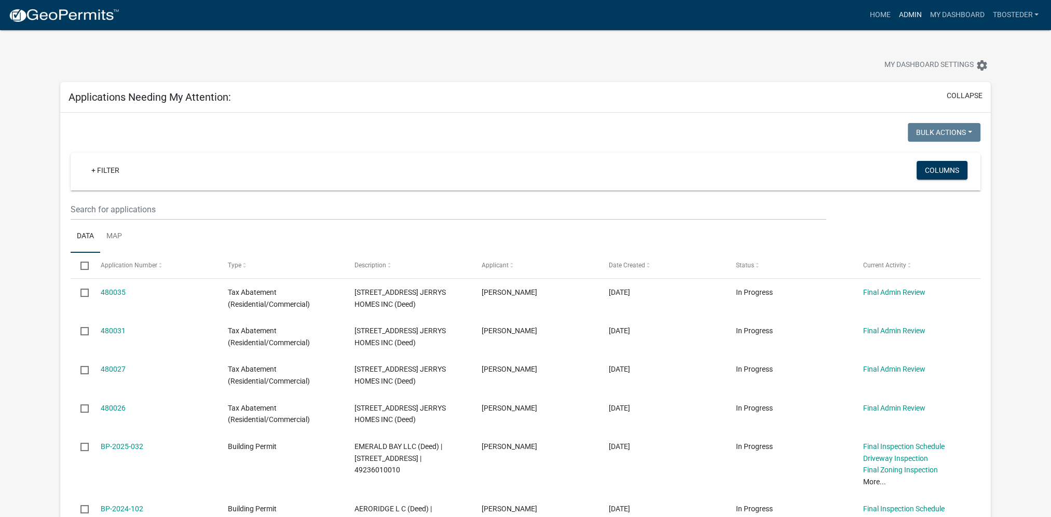
click at [897, 18] on link "Admin" at bounding box center [909, 15] width 31 height 20
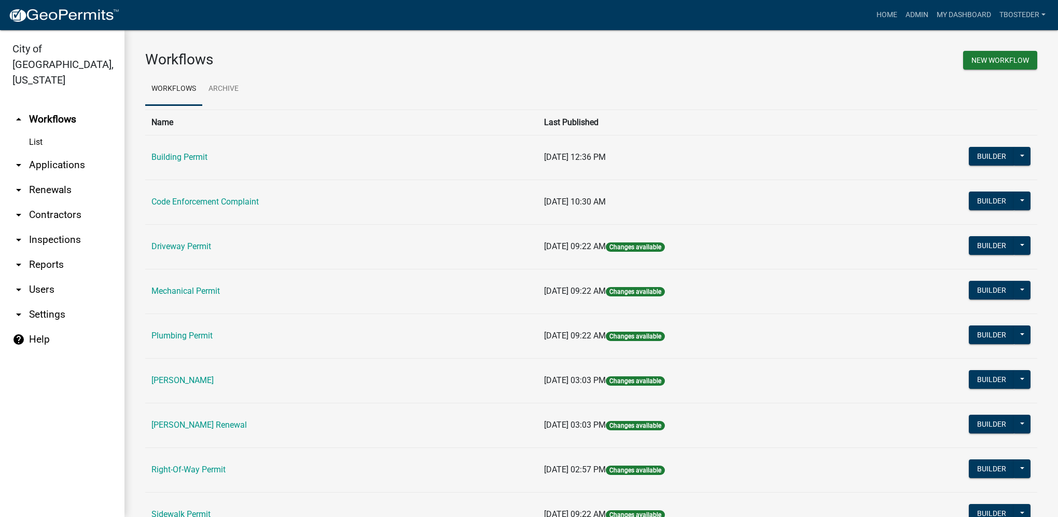
click at [183, 151] on td "Building Permit" at bounding box center [341, 157] width 393 height 45
click at [183, 159] on link "Building Permit" at bounding box center [180, 157] width 56 height 10
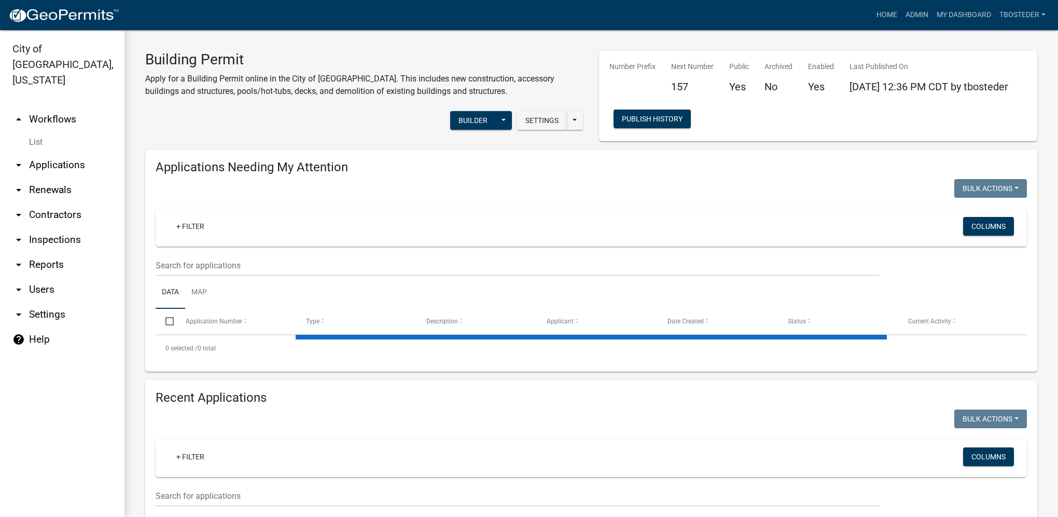
select select "1: 25"
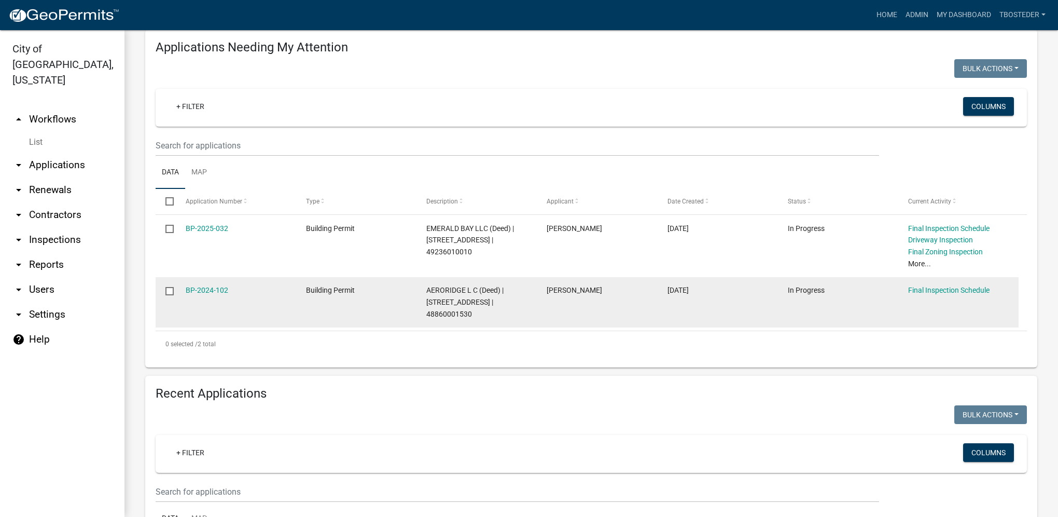
scroll to position [156, 0]
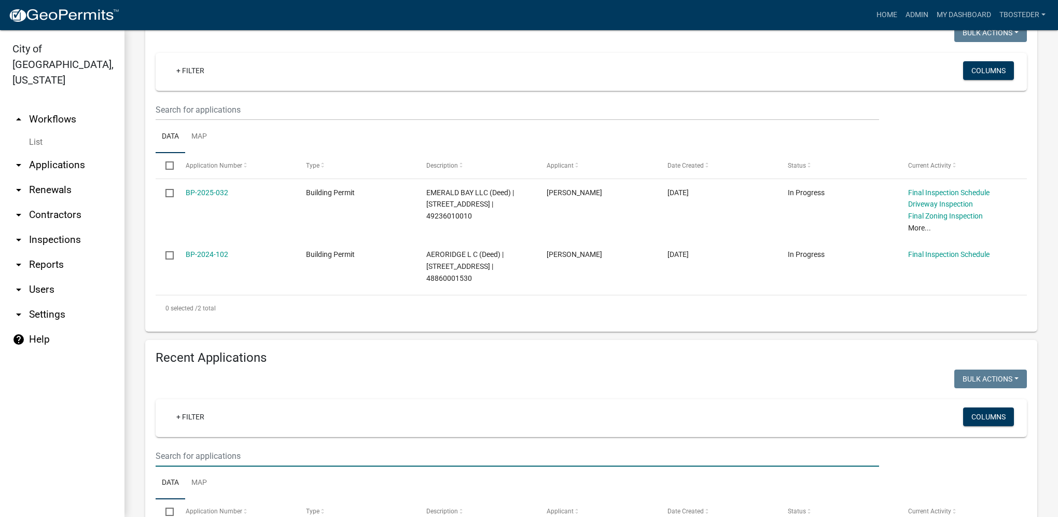
click at [245, 452] on input "text" at bounding box center [518, 455] width 724 height 21
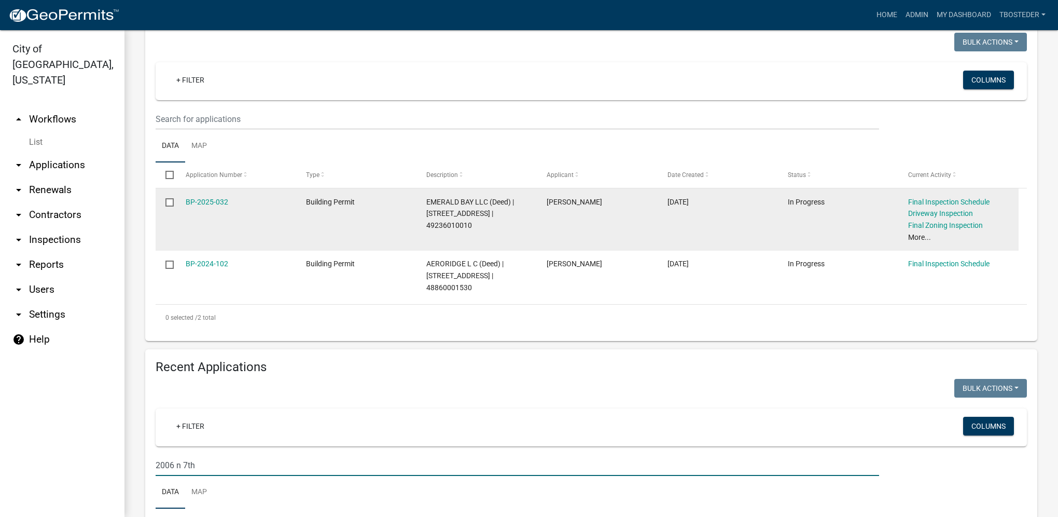
scroll to position [265, 0]
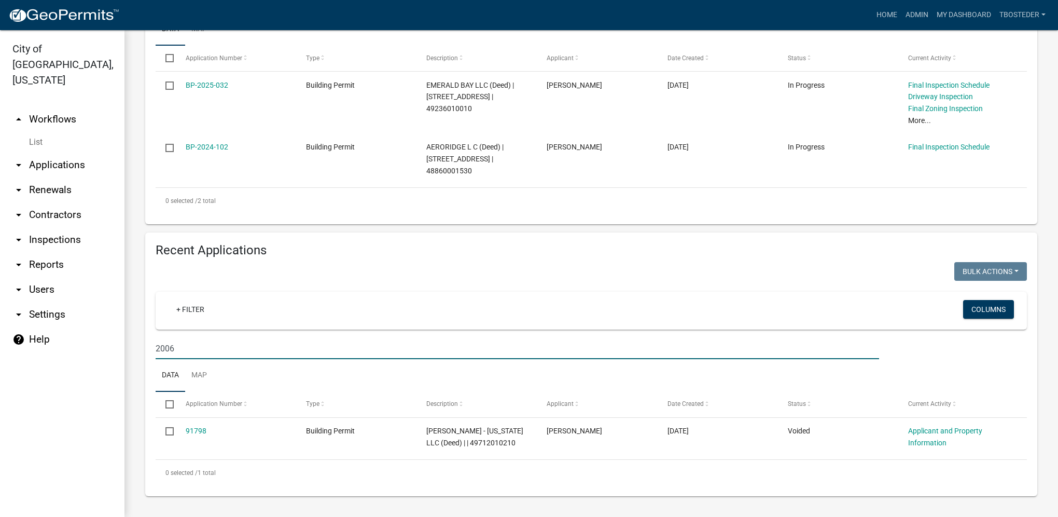
type input "2006"
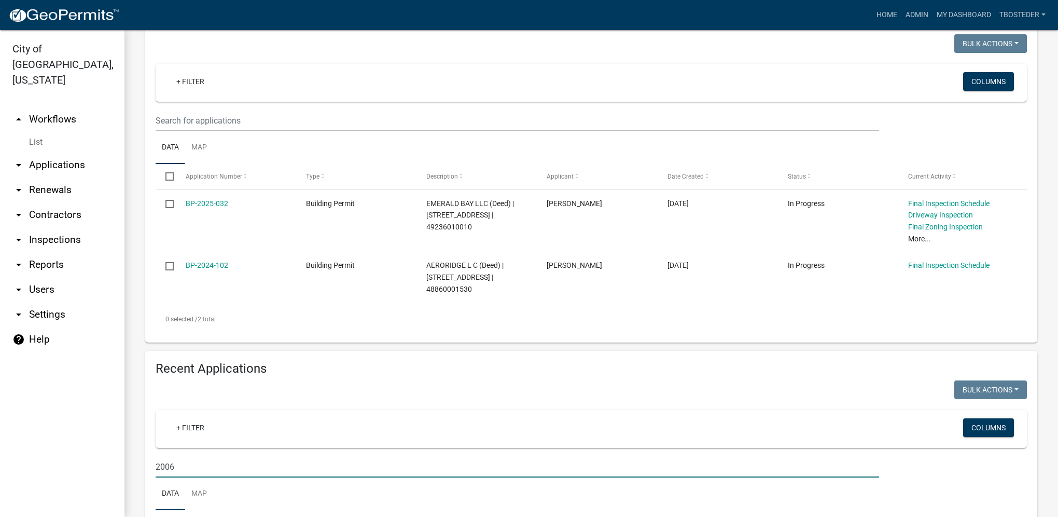
scroll to position [109, 0]
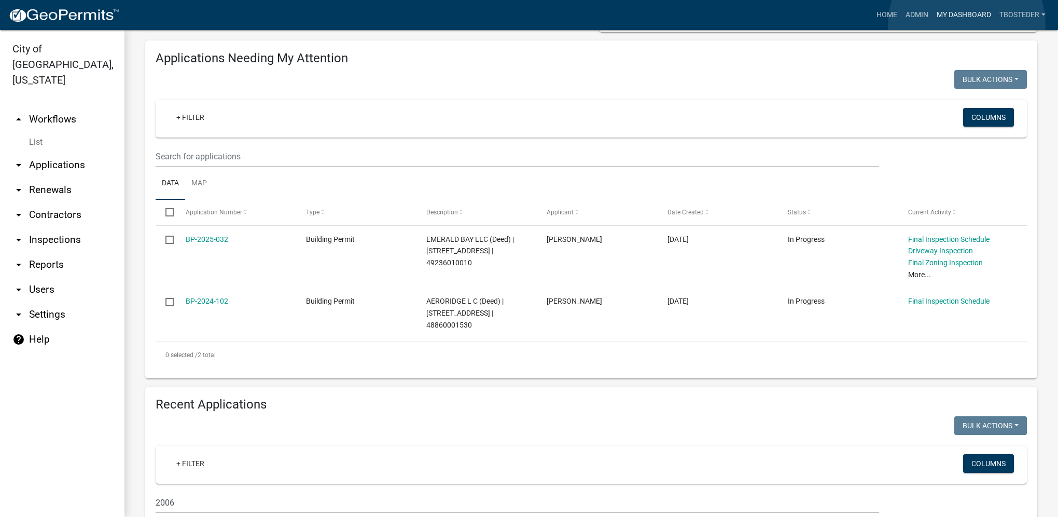
click at [967, 24] on link "My Dashboard" at bounding box center [964, 15] width 63 height 20
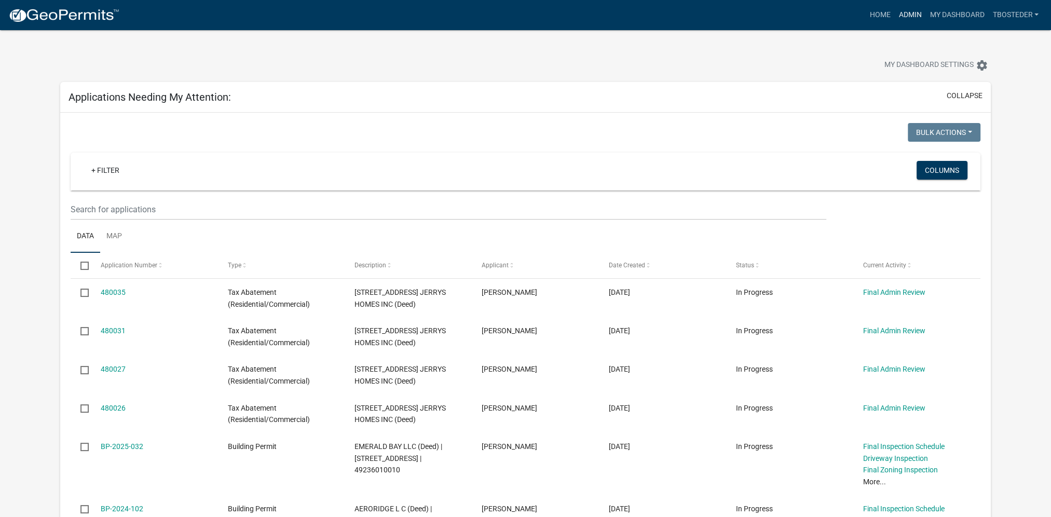
click at [909, 15] on link "Admin" at bounding box center [909, 15] width 31 height 20
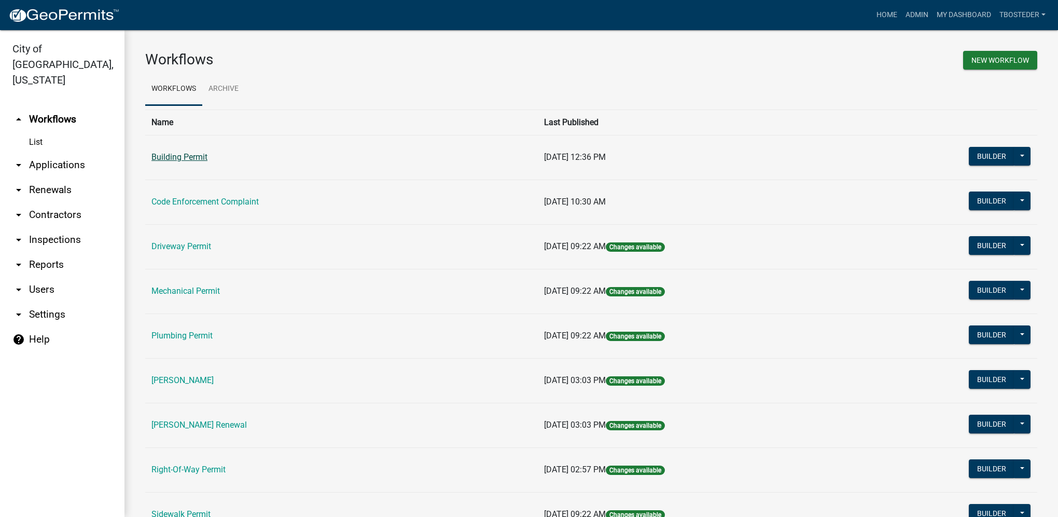
click at [200, 152] on link "Building Permit" at bounding box center [180, 157] width 56 height 10
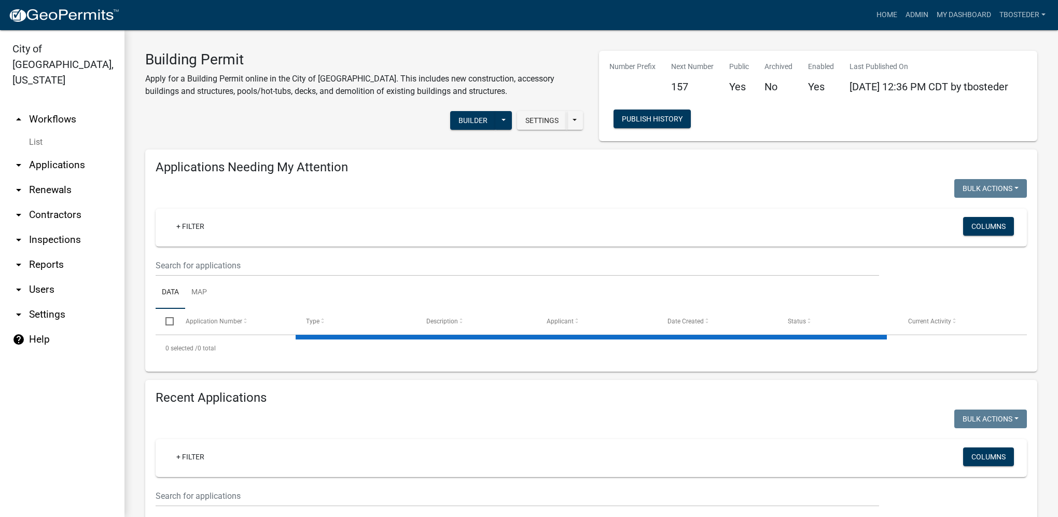
select select "1: 25"
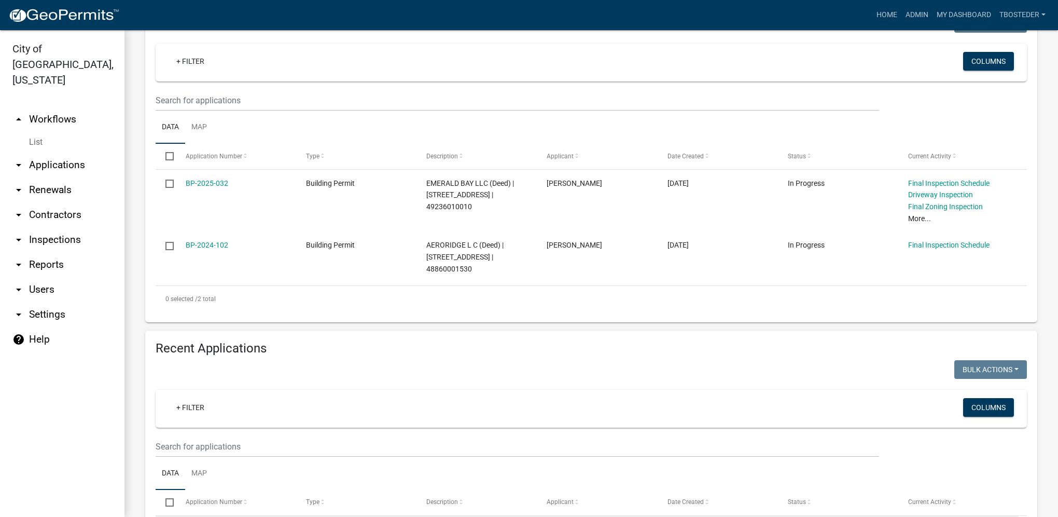
scroll to position [259, 0]
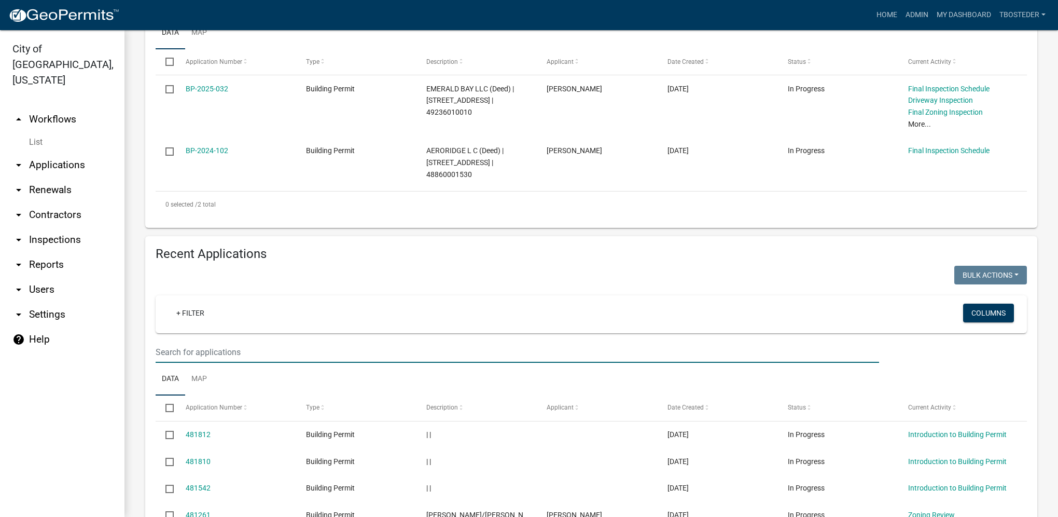
click at [232, 355] on input "text" at bounding box center [518, 351] width 724 height 21
type input "911 e [US_STATE]"
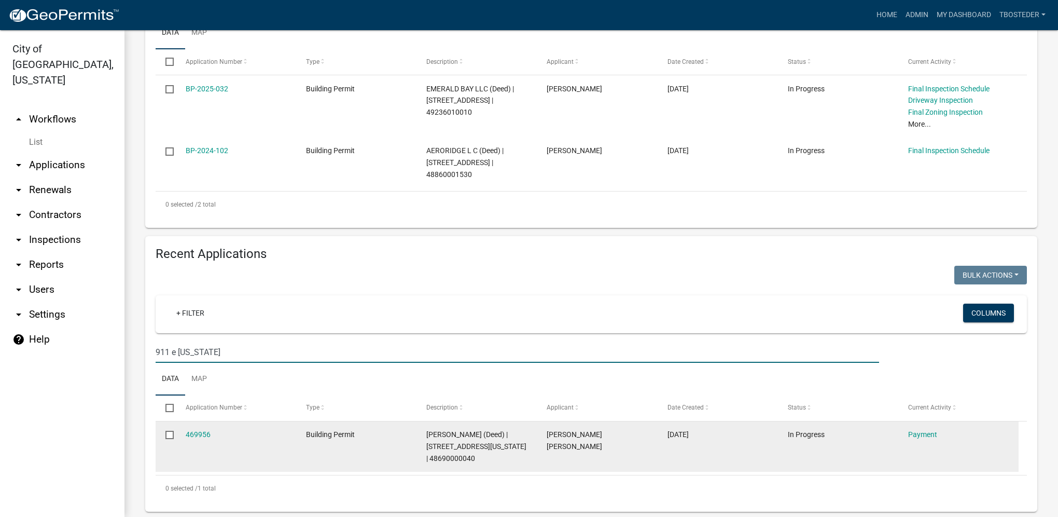
click at [211, 436] on div "469956" at bounding box center [236, 435] width 101 height 12
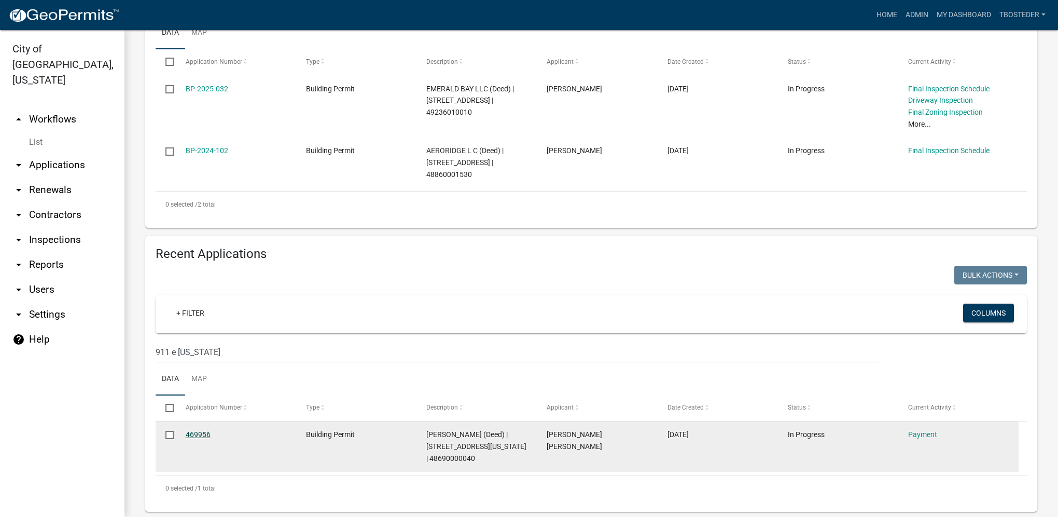
click at [208, 437] on link "469956" at bounding box center [198, 434] width 25 height 8
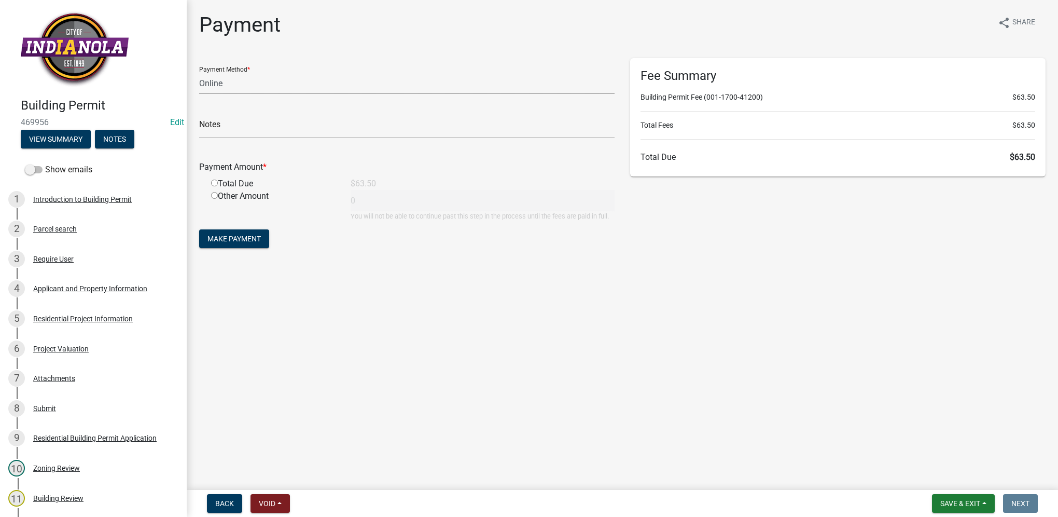
click at [245, 83] on select "Credit Card POS Check Cash Online" at bounding box center [407, 83] width 416 height 21
select select "2: 1"
click at [199, 73] on select "Credit Card POS Check Cash Online" at bounding box center [407, 83] width 416 height 21
click at [213, 184] on input "radio" at bounding box center [214, 183] width 7 height 7
radio input "true"
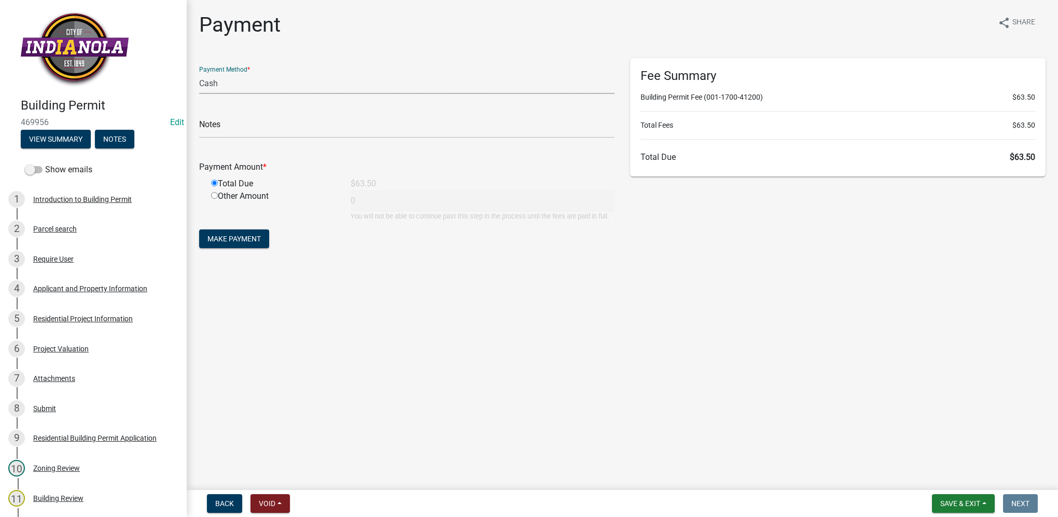
type input "63.5"
click at [253, 235] on span "Make Payment" at bounding box center [234, 239] width 53 height 8
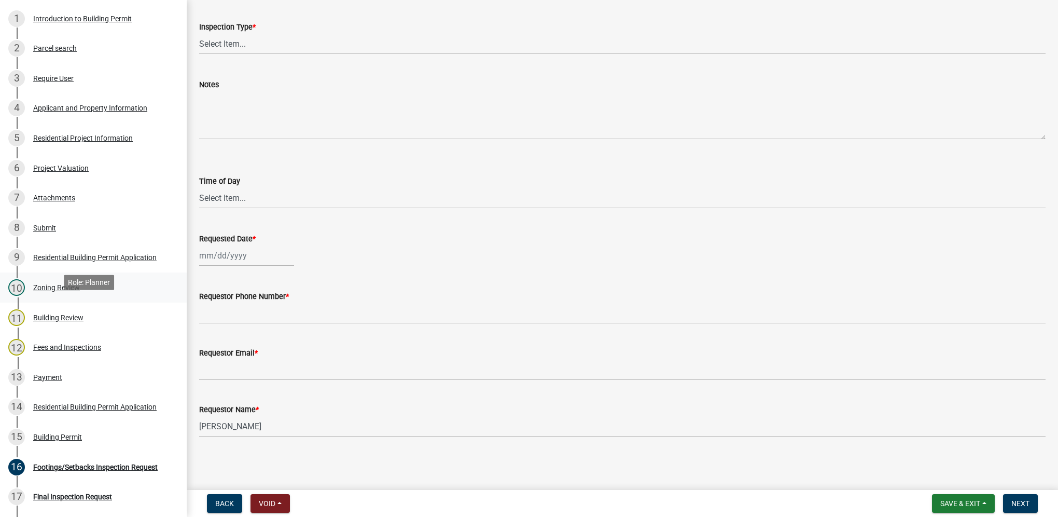
scroll to position [156, 0]
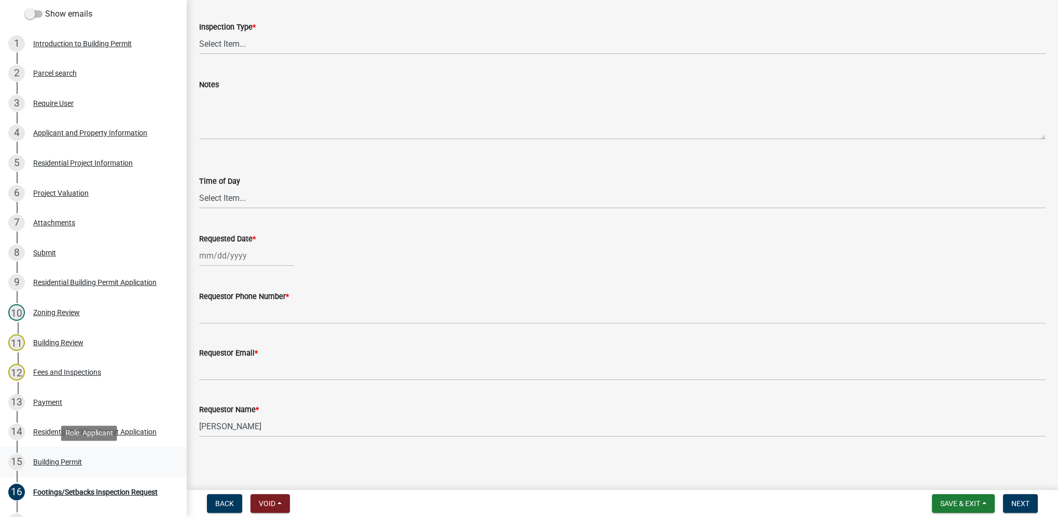
drag, startPoint x: 97, startPoint y: 459, endPoint x: 73, endPoint y: 462, distance: 24.5
click at [73, 462] on div "Building Permit" at bounding box center [57, 461] width 49 height 7
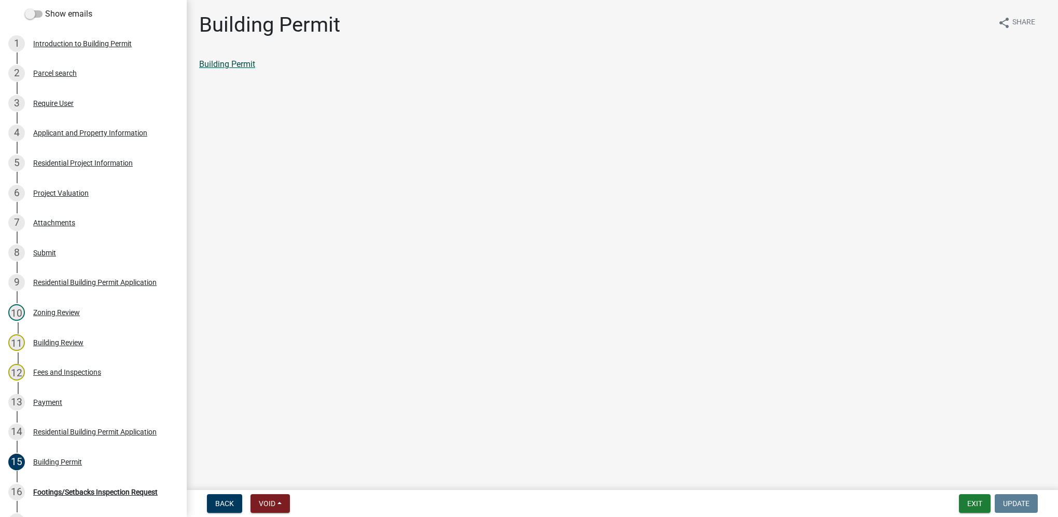
click at [222, 60] on link "Building Permit" at bounding box center [227, 64] width 56 height 10
click at [46, 395] on div "13 Payment" at bounding box center [89, 402] width 162 height 17
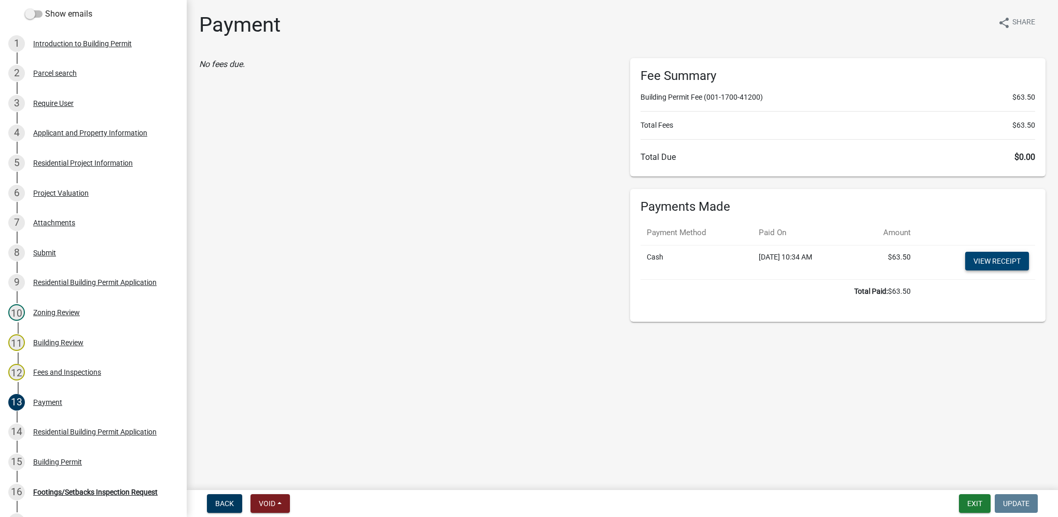
click at [984, 258] on link "View receipt" at bounding box center [998, 261] width 64 height 19
click at [70, 70] on div "Parcel search" at bounding box center [55, 73] width 44 height 7
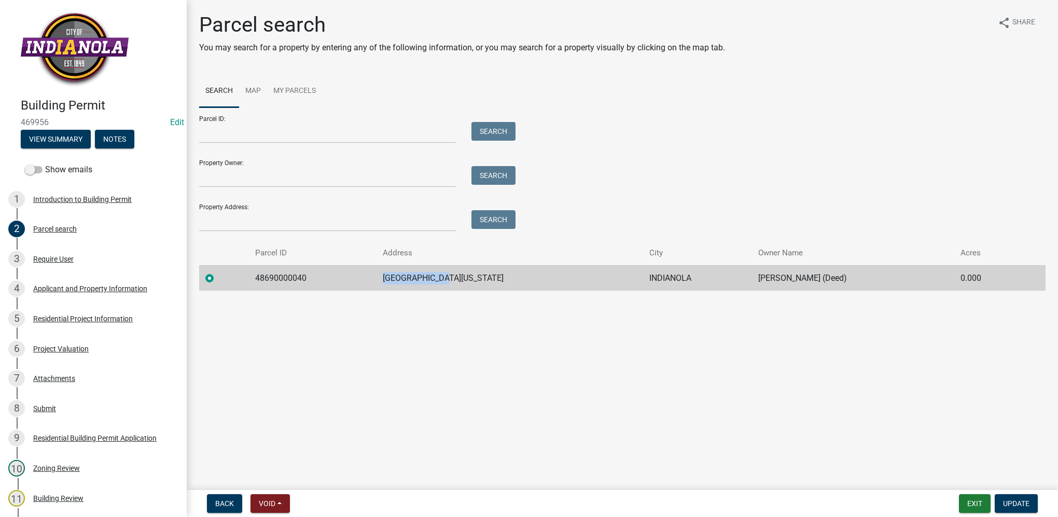
drag, startPoint x: 385, startPoint y: 274, endPoint x: 490, endPoint y: 288, distance: 105.7
click at [490, 288] on tr "48690000040 911 E [US_STATE] AVE INDIANOLA [PERSON_NAME] (Deed) 0.000" at bounding box center [622, 277] width 847 height 25
drag, startPoint x: 490, startPoint y: 288, endPoint x: 461, endPoint y: 280, distance: 30.4
copy tr "[GEOGRAPHIC_DATA][US_STATE]"
click at [978, 506] on button "Exit" at bounding box center [975, 503] width 32 height 19
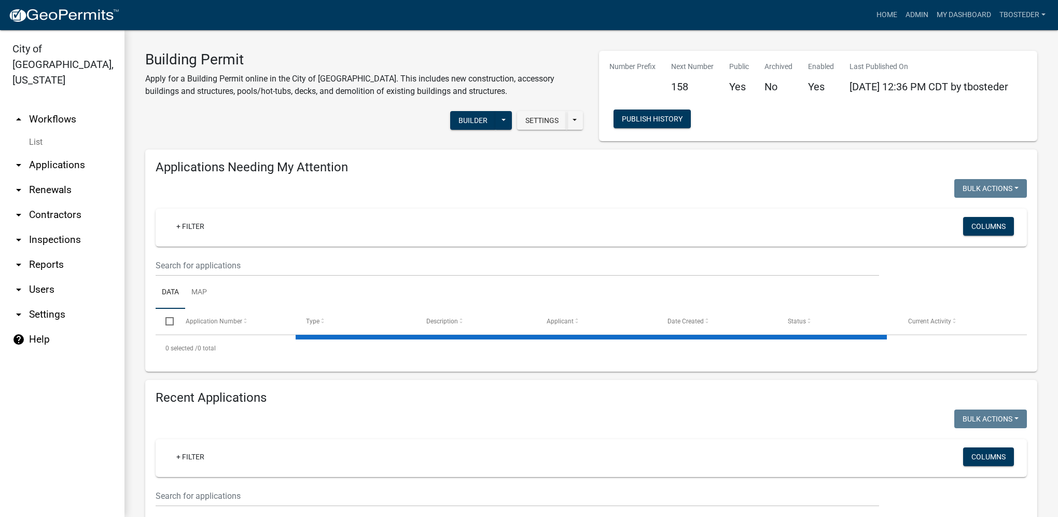
select select "1: 25"
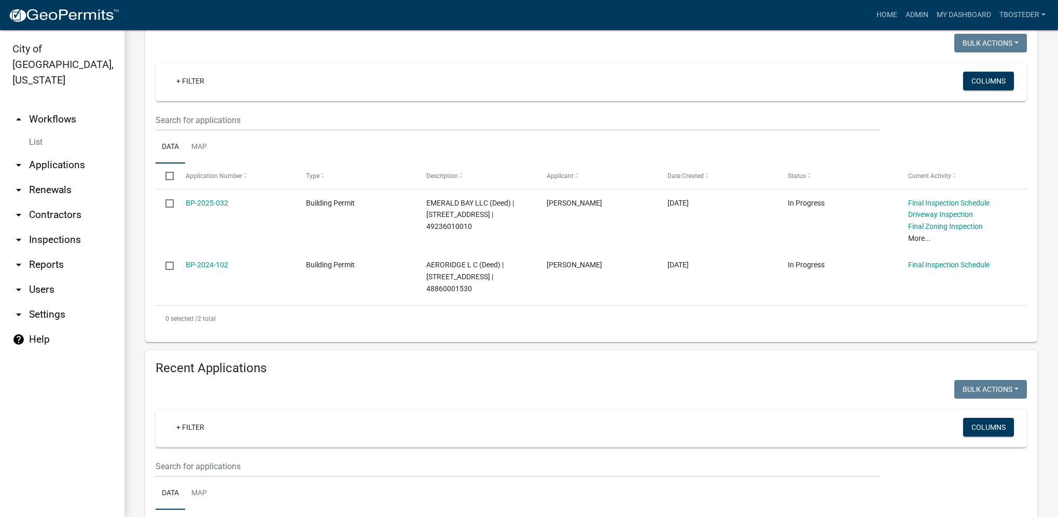
scroll to position [208, 0]
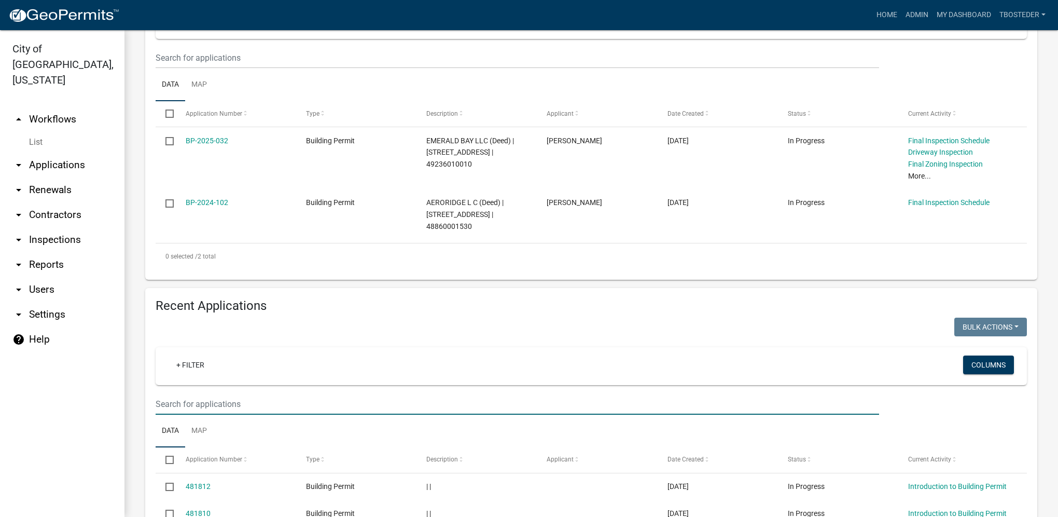
click at [258, 401] on input "text" at bounding box center [518, 403] width 724 height 21
paste input "[GEOGRAPHIC_DATA][US_STATE]"
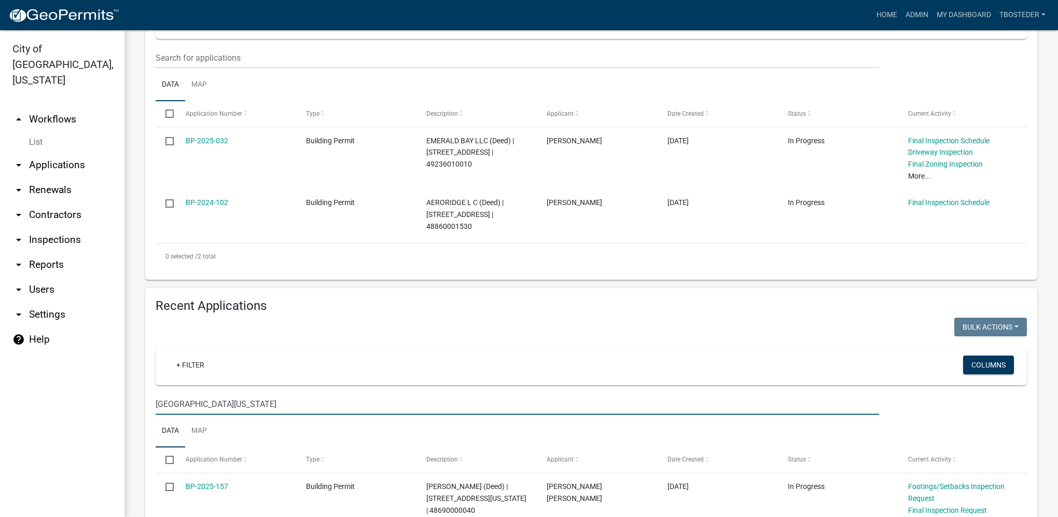
click at [172, 408] on input "[GEOGRAPHIC_DATA][US_STATE]" at bounding box center [518, 403] width 724 height 21
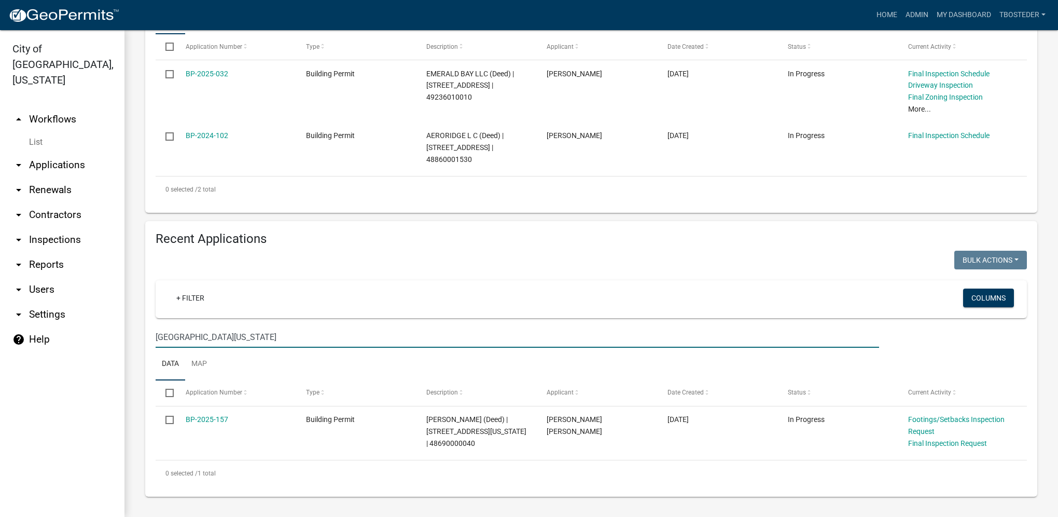
scroll to position [277, 0]
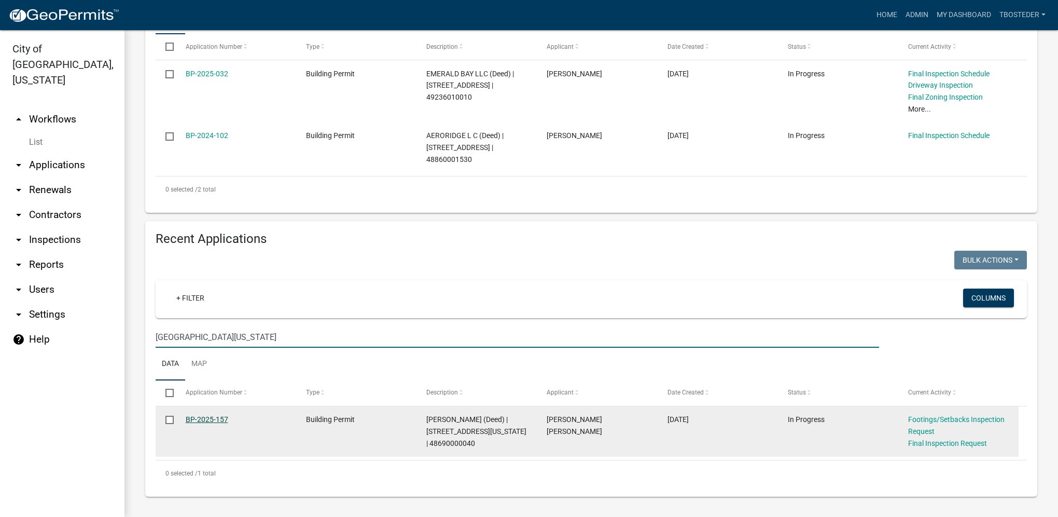
type input "[GEOGRAPHIC_DATA][US_STATE]"
click at [214, 421] on link "BP-2025-157" at bounding box center [207, 419] width 43 height 8
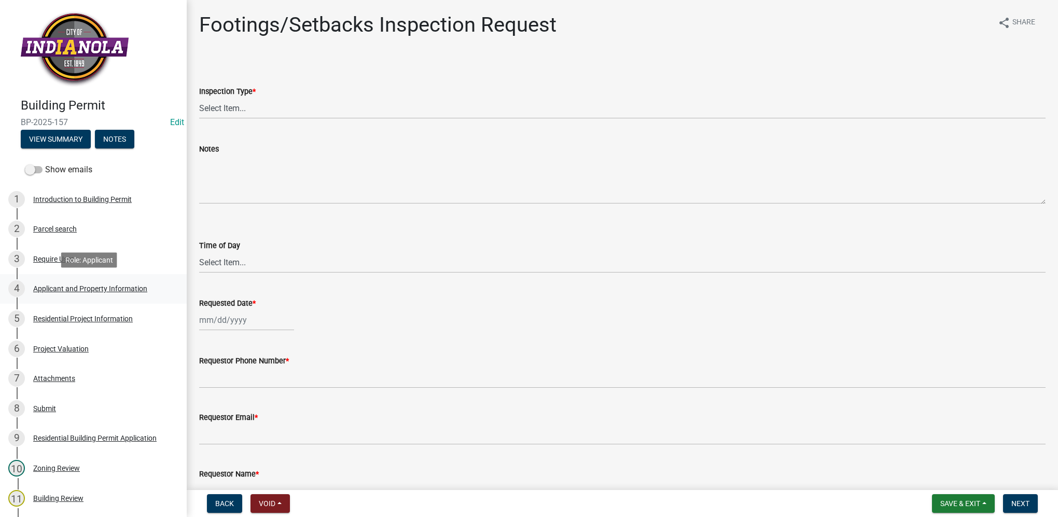
click at [53, 285] on div "Applicant and Property Information" at bounding box center [90, 288] width 114 height 7
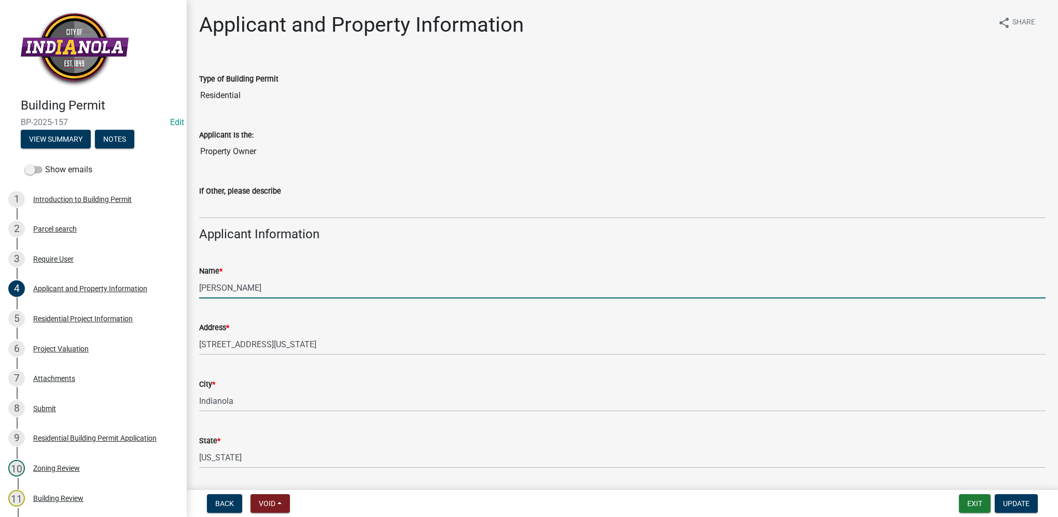
drag, startPoint x: 258, startPoint y: 291, endPoint x: 199, endPoint y: 291, distance: 59.2
click at [199, 291] on input "[PERSON_NAME]" at bounding box center [622, 287] width 847 height 21
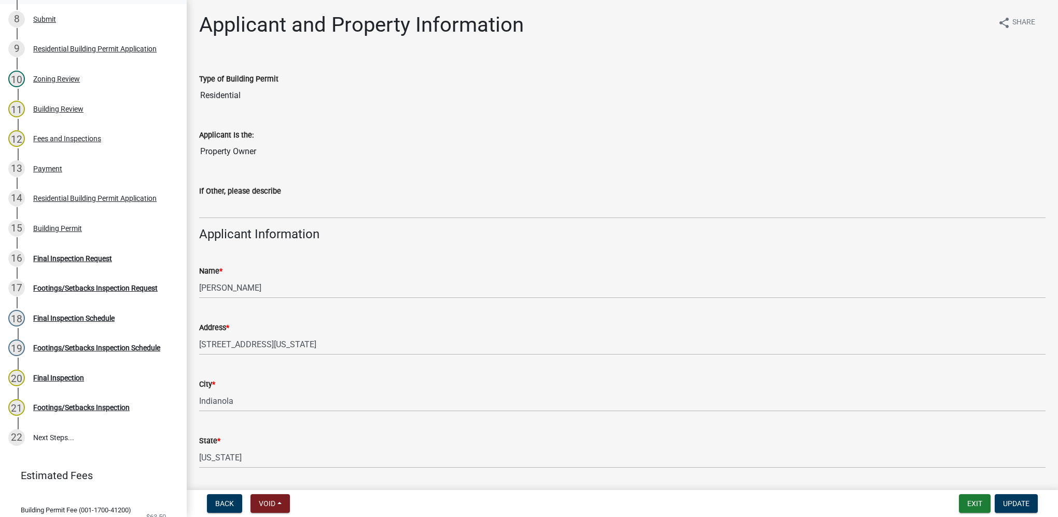
scroll to position [116, 0]
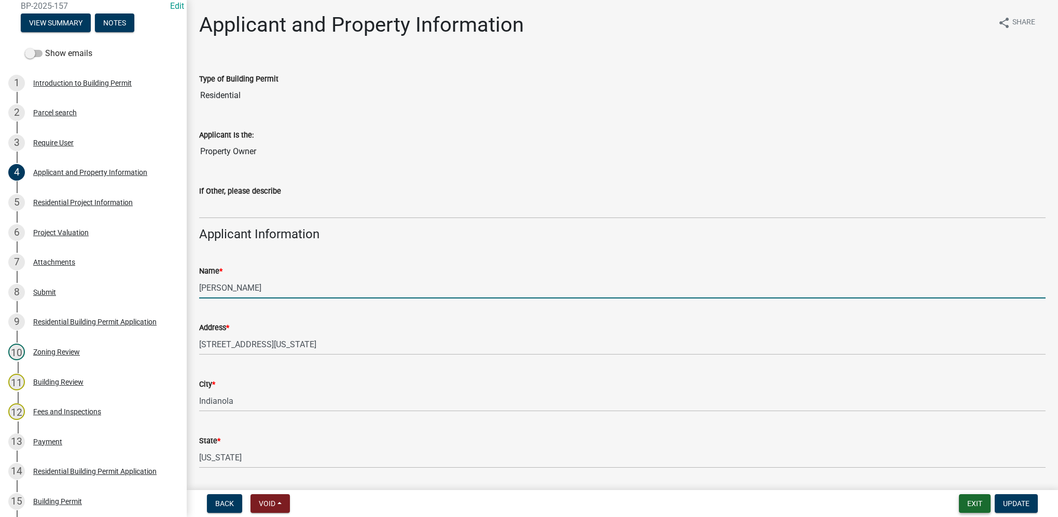
click at [964, 502] on button "Exit" at bounding box center [975, 503] width 32 height 19
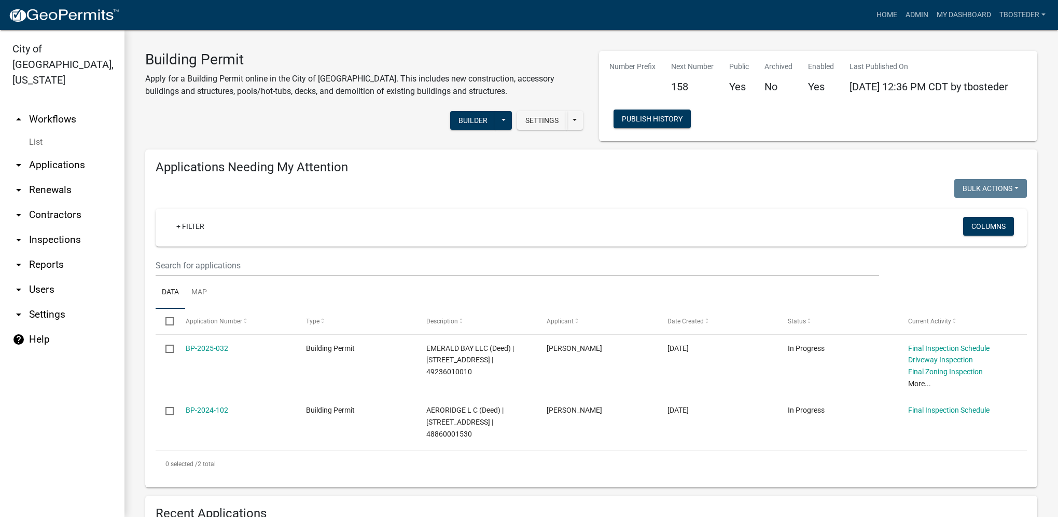
select select "1: 25"
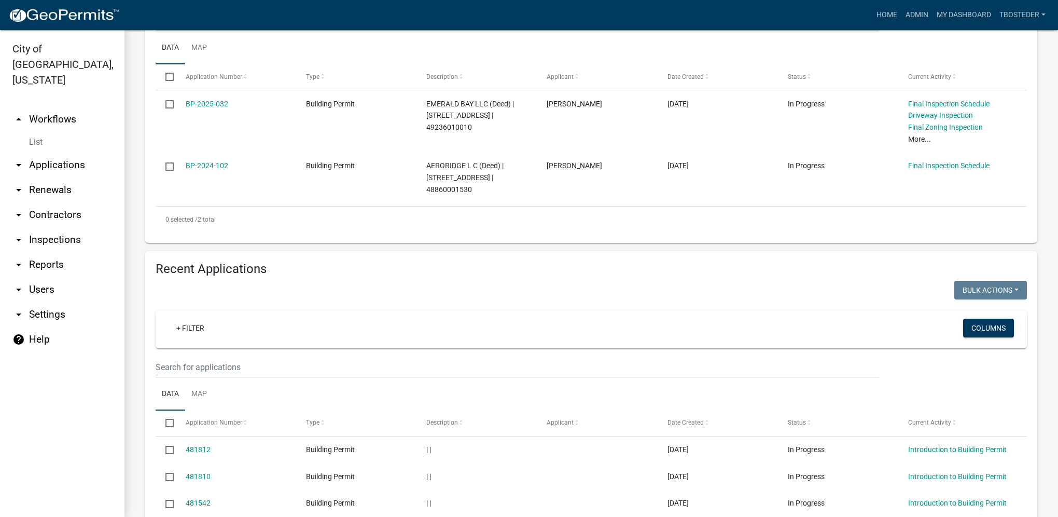
scroll to position [259, 0]
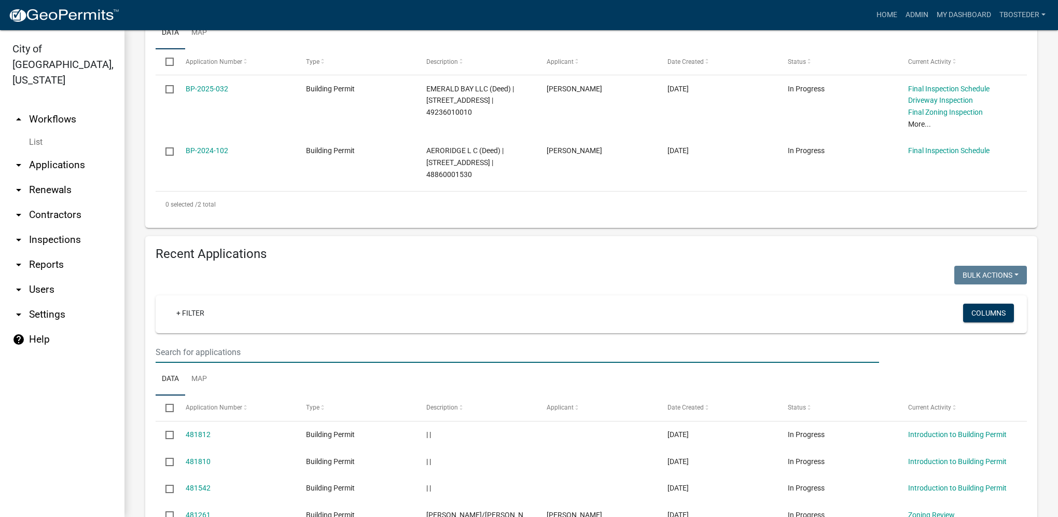
click at [199, 349] on input "text" at bounding box center [518, 351] width 724 height 21
type input "2025-156"
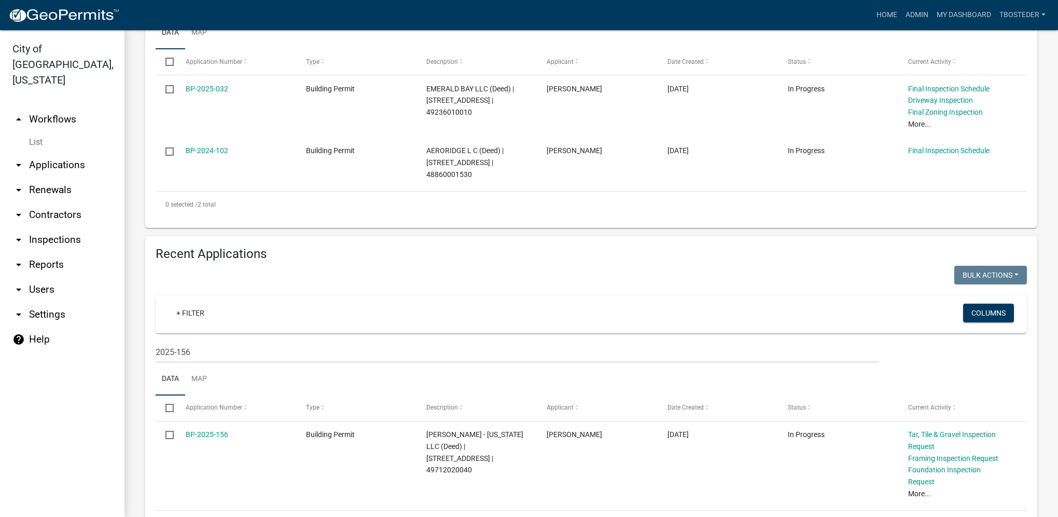
scroll to position [300, 0]
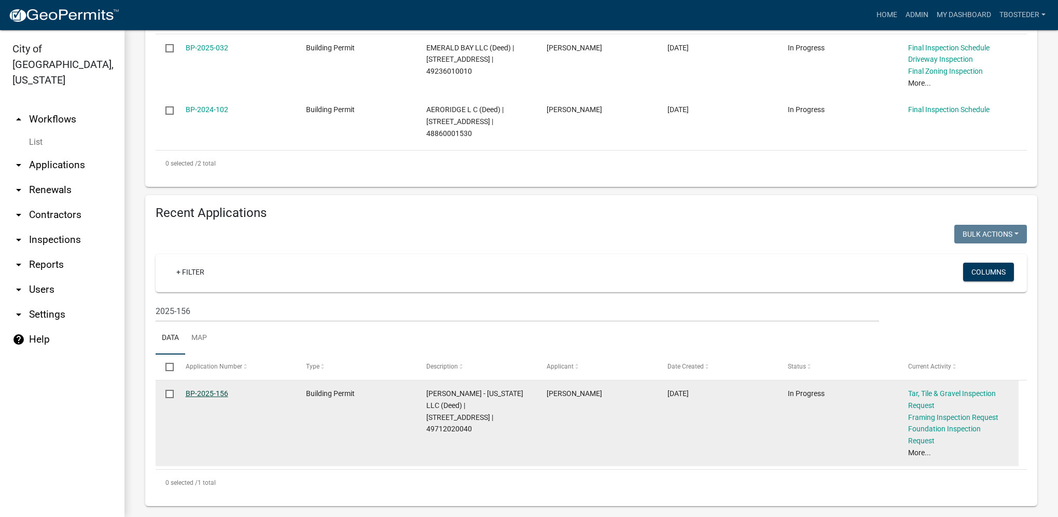
click at [208, 397] on link "BP-2025-156" at bounding box center [207, 393] width 43 height 8
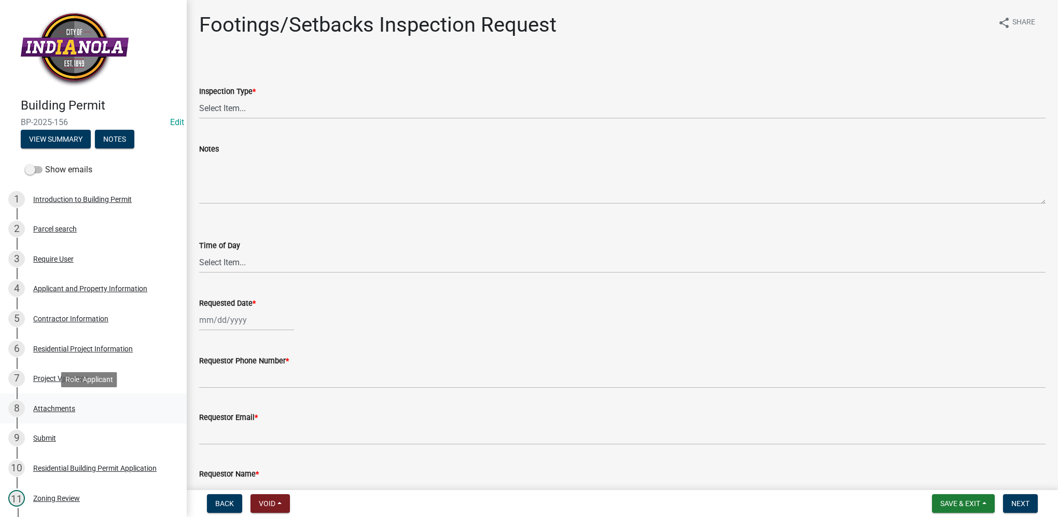
scroll to position [52, 0]
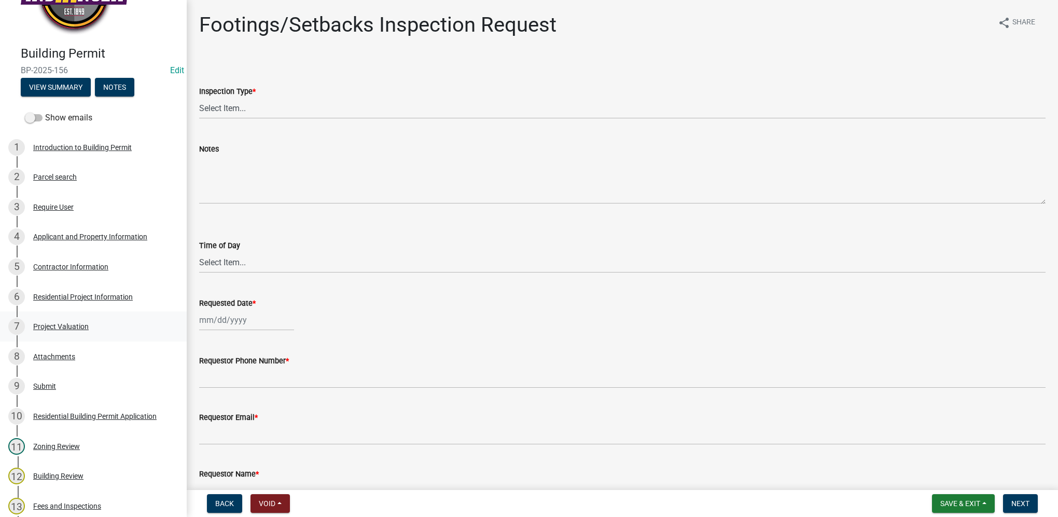
click at [78, 323] on div "Project Valuation" at bounding box center [61, 326] width 56 height 7
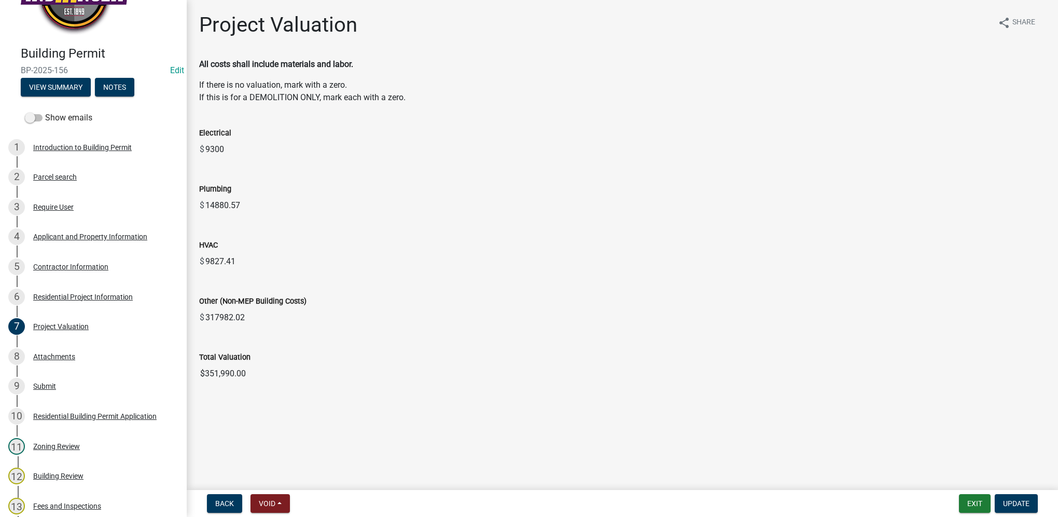
click at [248, 382] on input "$351,990.00" at bounding box center [622, 373] width 847 height 21
drag, startPoint x: 251, startPoint y: 373, endPoint x: 194, endPoint y: 377, distance: 57.7
click at [194, 377] on div "Total Valuation $351,990.00" at bounding box center [622, 360] width 862 height 48
drag, startPoint x: 194, startPoint y: 377, endPoint x: 212, endPoint y: 375, distance: 18.3
click at [117, 290] on div "6 Residential Project Information" at bounding box center [89, 296] width 162 height 17
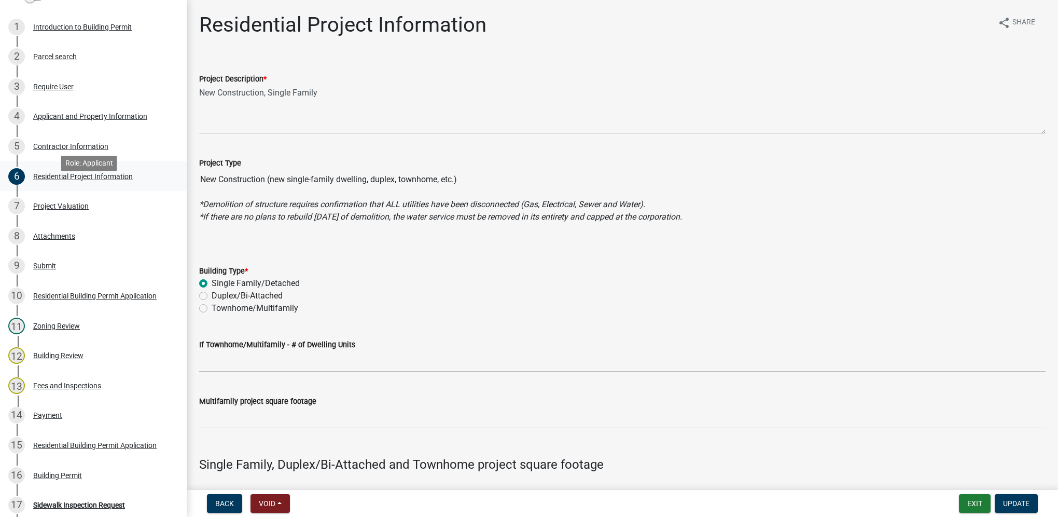
scroll to position [259, 0]
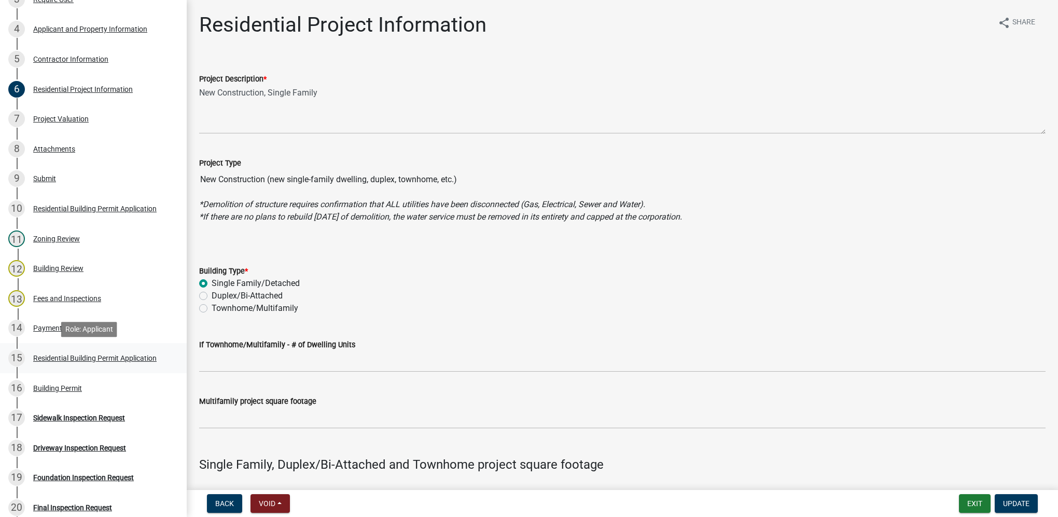
click at [154, 354] on div "Residential Building Permit Application" at bounding box center [94, 357] width 123 height 7
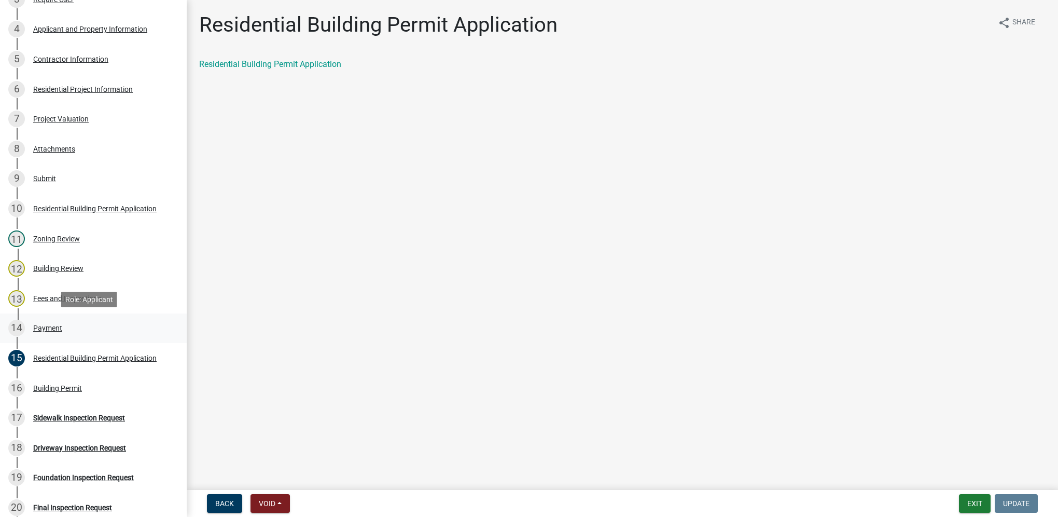
click at [56, 323] on div "14 Payment" at bounding box center [89, 328] width 162 height 17
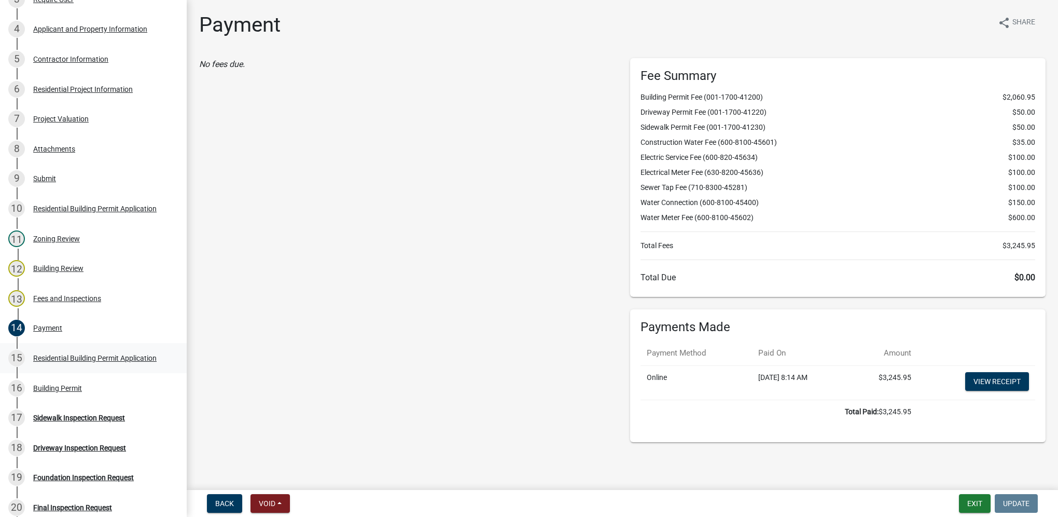
click at [68, 361] on div "Residential Building Permit Application" at bounding box center [94, 357] width 123 height 7
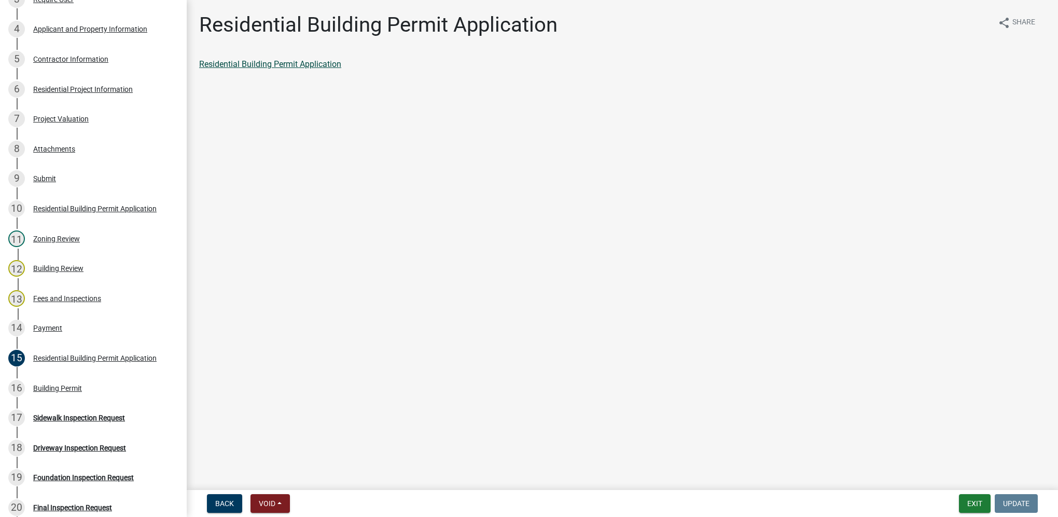
click at [322, 67] on link "Residential Building Permit Application" at bounding box center [270, 64] width 142 height 10
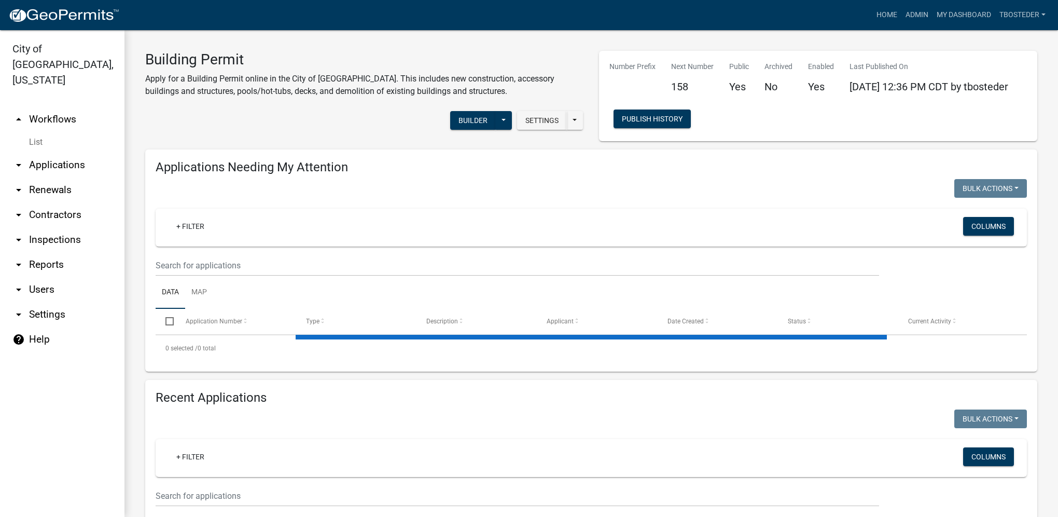
select select "1: 25"
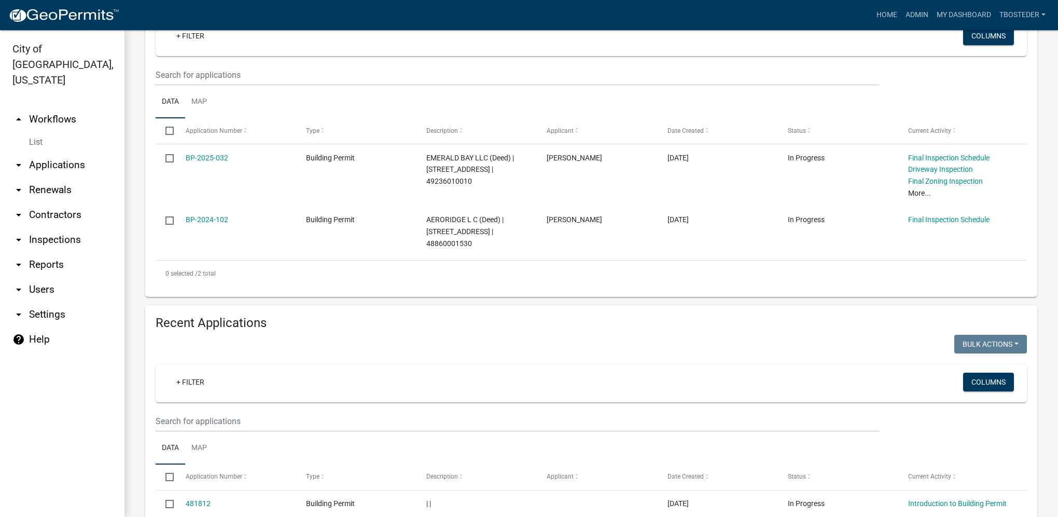
scroll to position [208, 0]
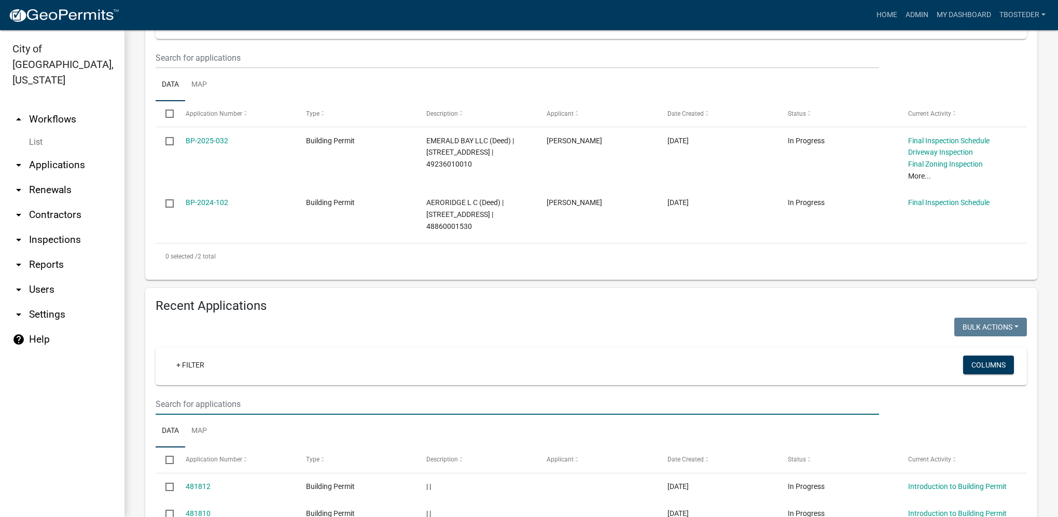
click at [257, 406] on input "text" at bounding box center [518, 403] width 724 height 21
type input "2025-157"
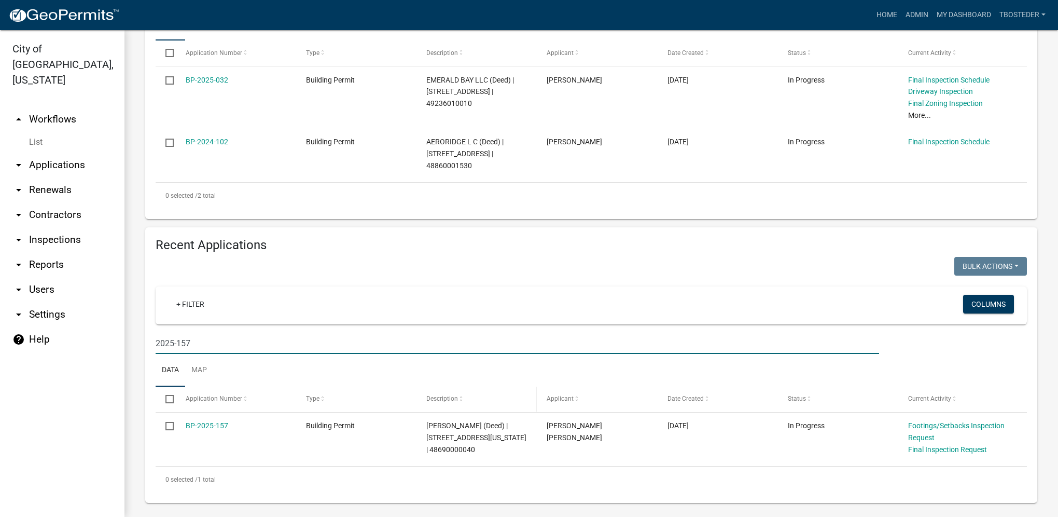
scroll to position [277, 0]
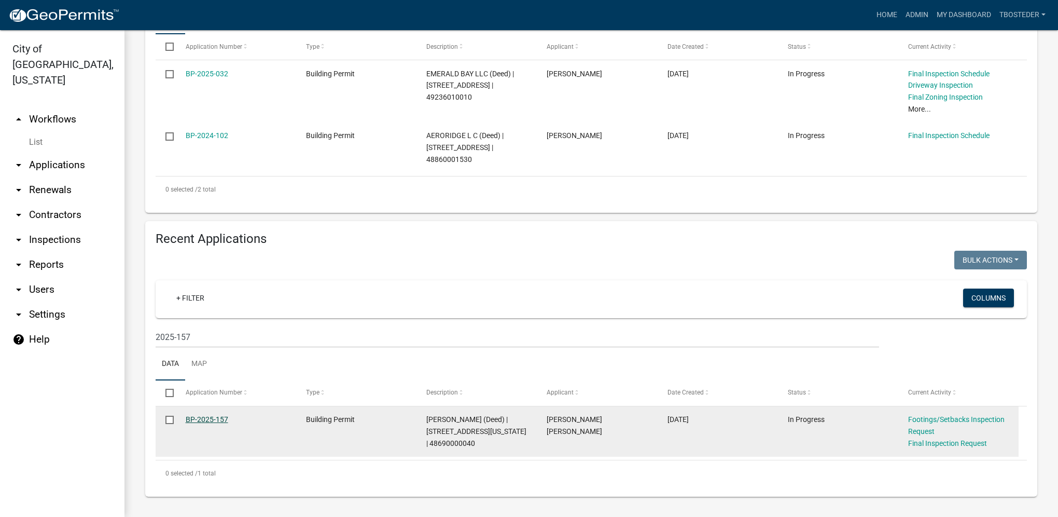
click at [223, 420] on link "BP-2025-157" at bounding box center [207, 419] width 43 height 8
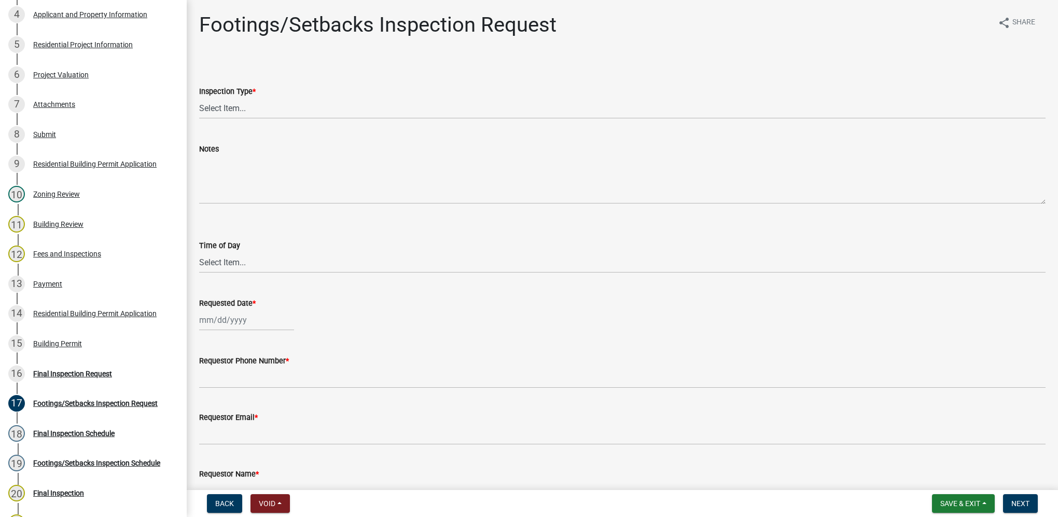
scroll to position [272, 0]
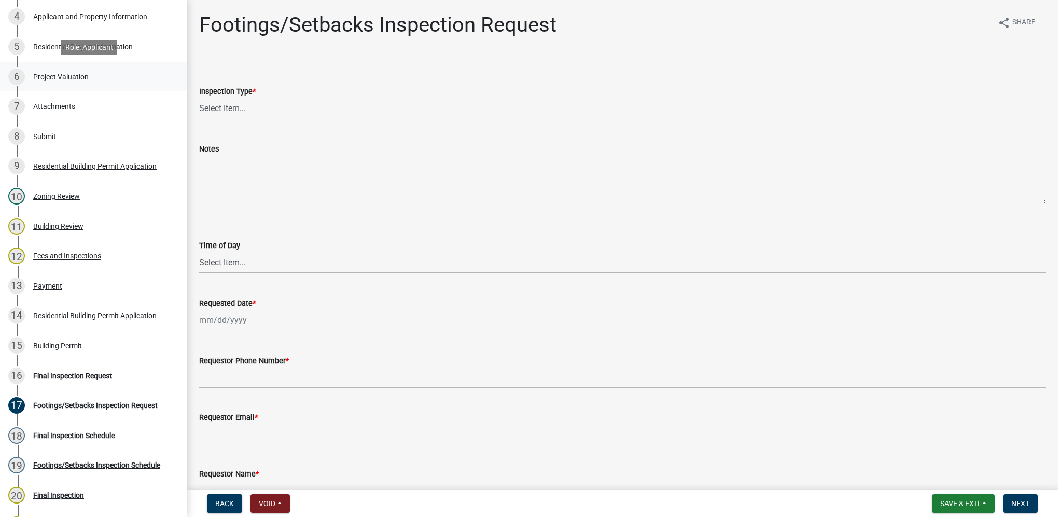
click at [71, 79] on div "Project Valuation" at bounding box center [61, 76] width 56 height 7
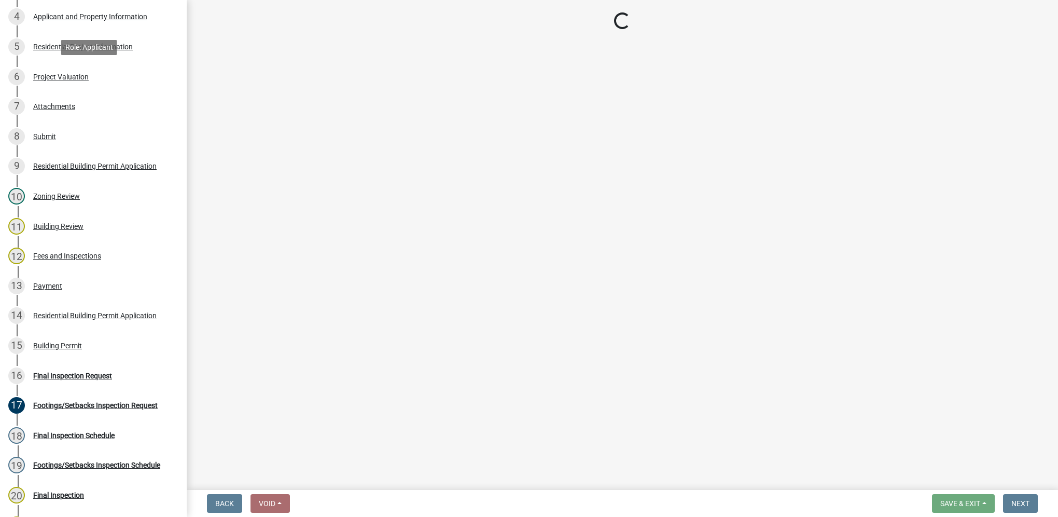
drag, startPoint x: 71, startPoint y: 79, endPoint x: -347, endPoint y: 227, distance: 443.8
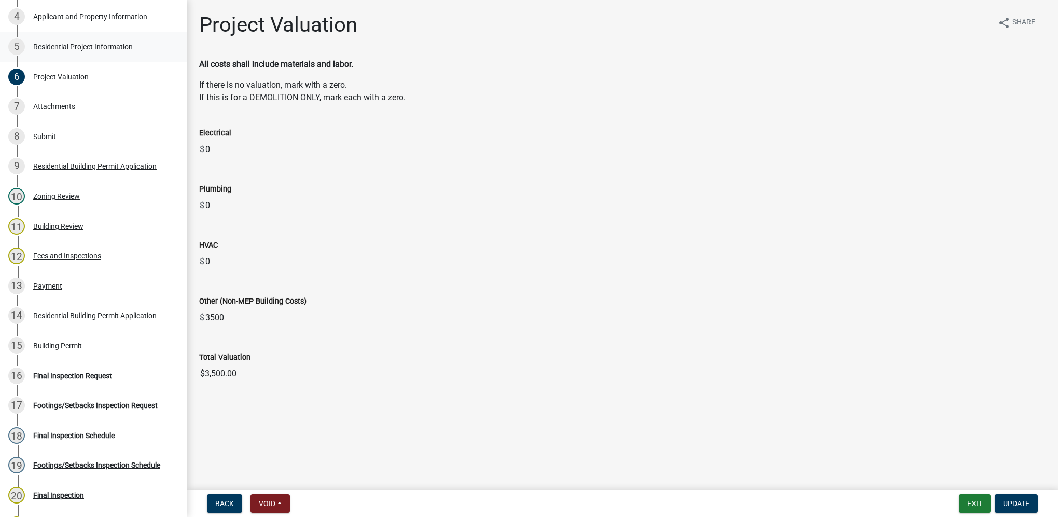
click at [81, 50] on div "Residential Project Information" at bounding box center [83, 46] width 100 height 7
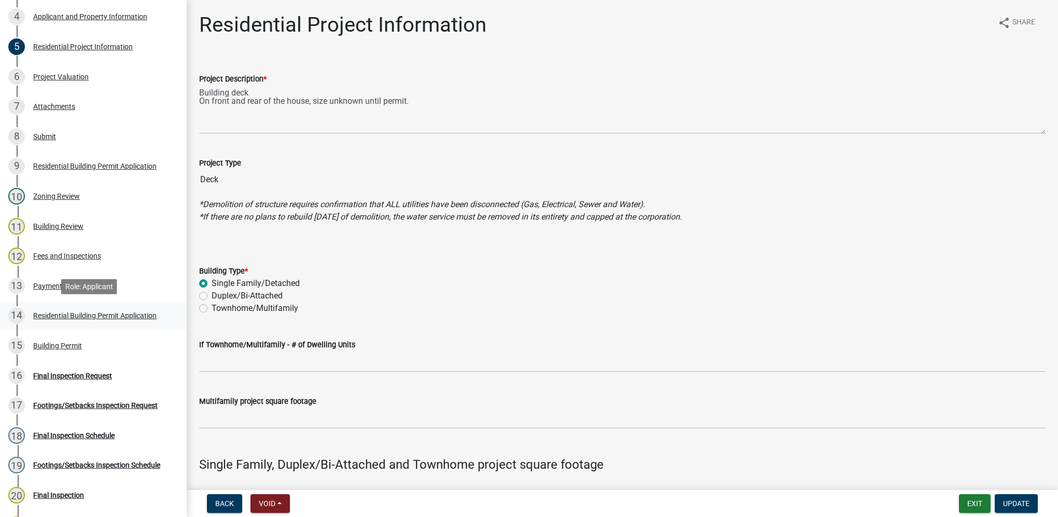
click at [130, 318] on div "Residential Building Permit Application" at bounding box center [94, 315] width 123 height 7
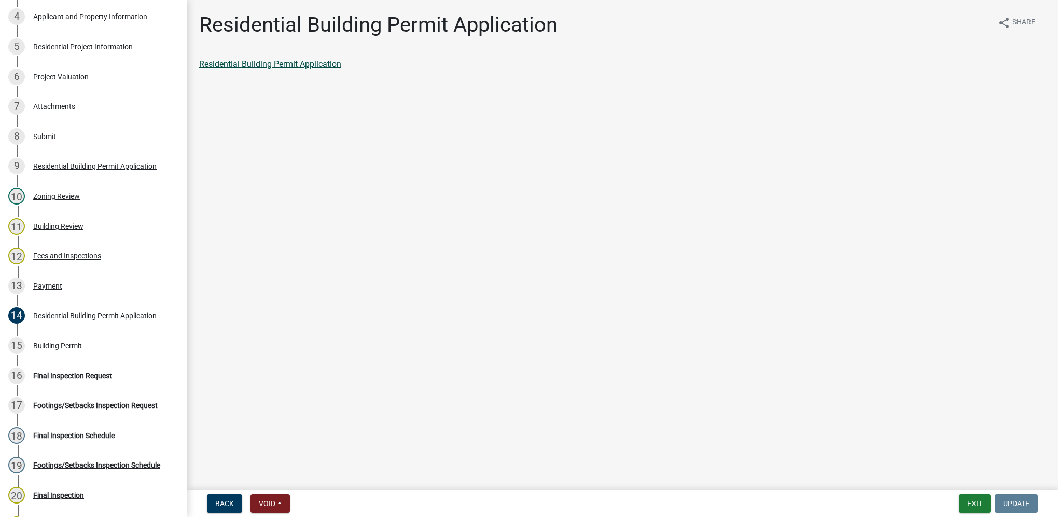
click at [253, 62] on link "Residential Building Permit Application" at bounding box center [270, 64] width 142 height 10
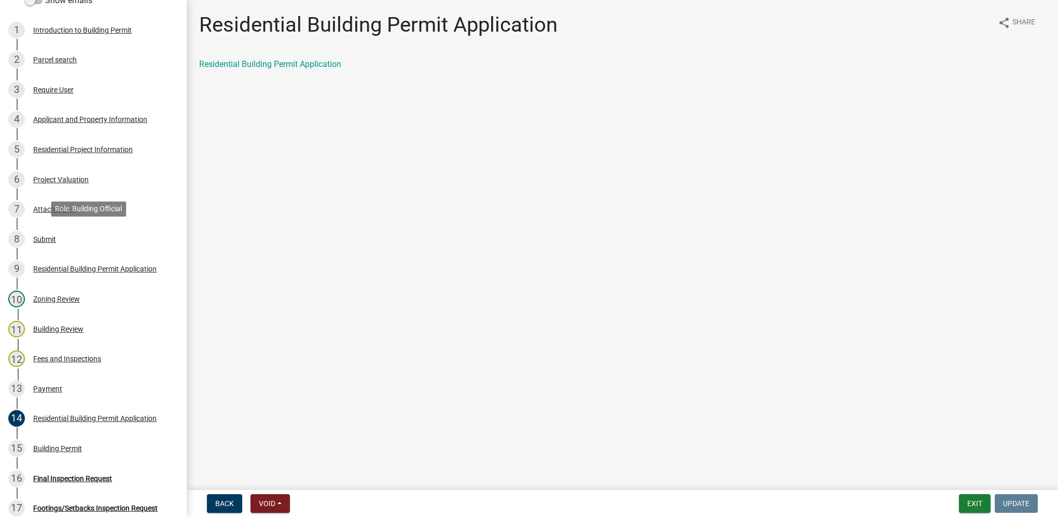
scroll to position [0, 0]
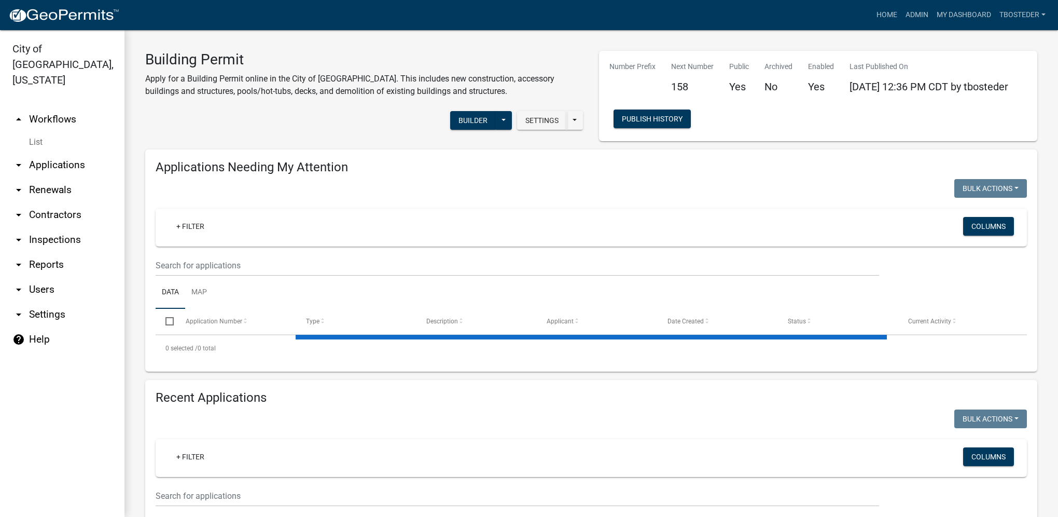
select select "1: 25"
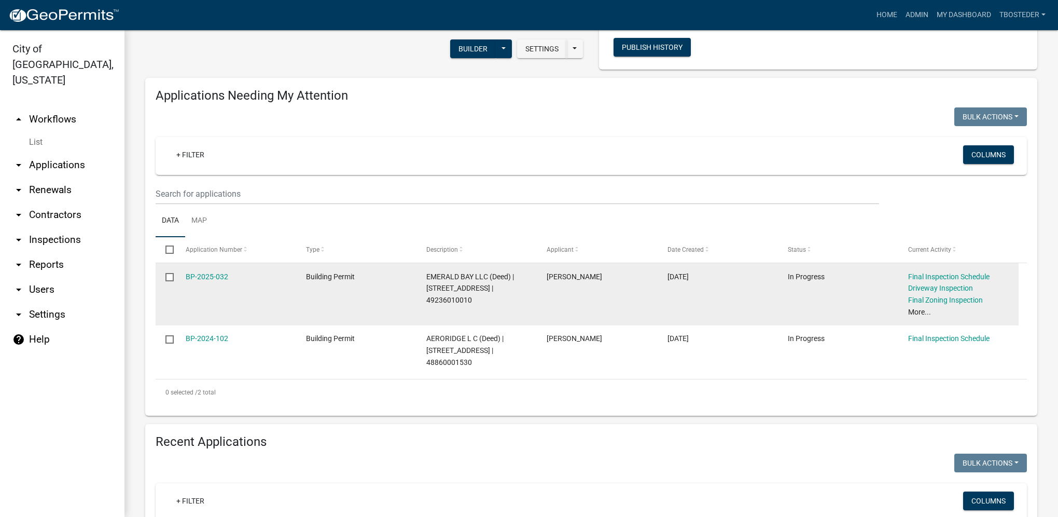
scroll to position [208, 0]
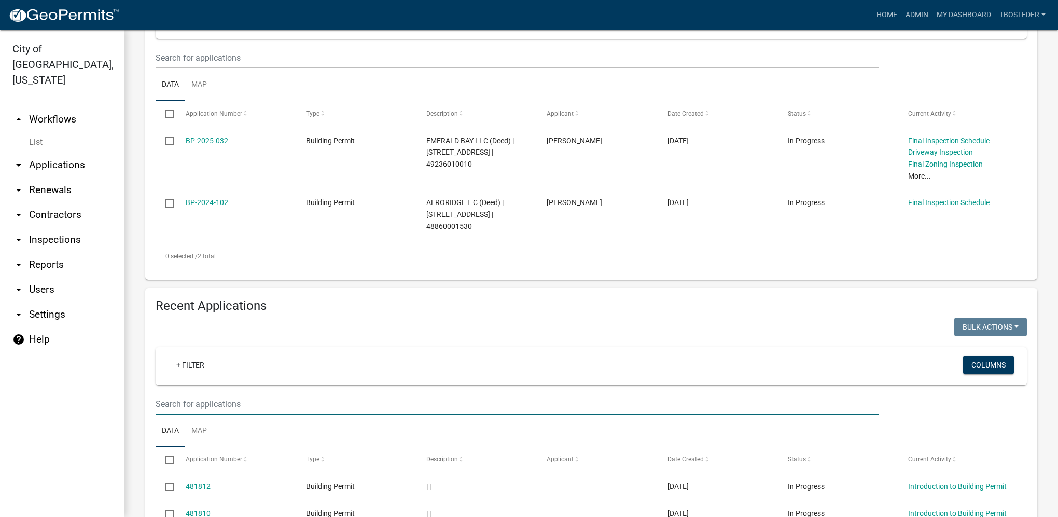
click at [252, 406] on input "text" at bounding box center [518, 403] width 724 height 21
type input "2025-156"
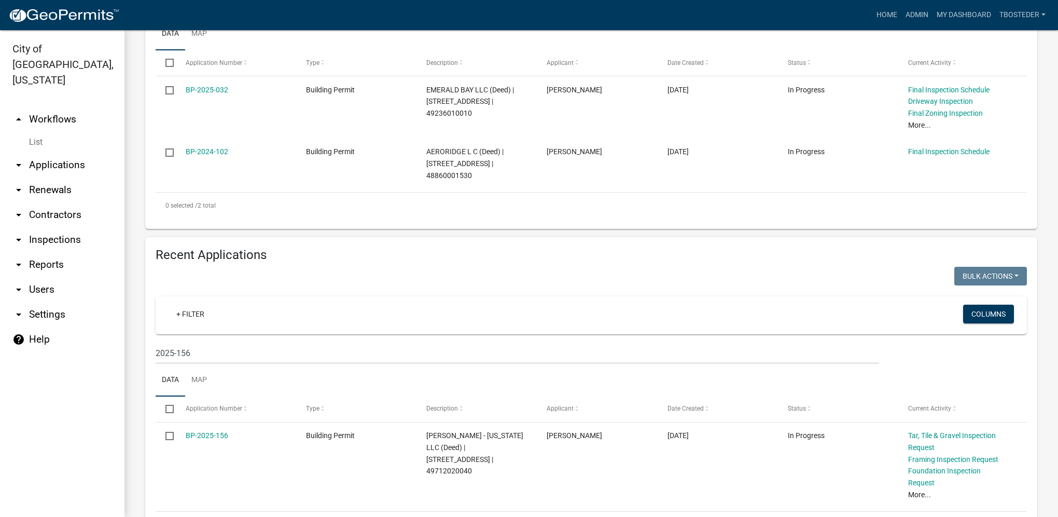
scroll to position [300, 0]
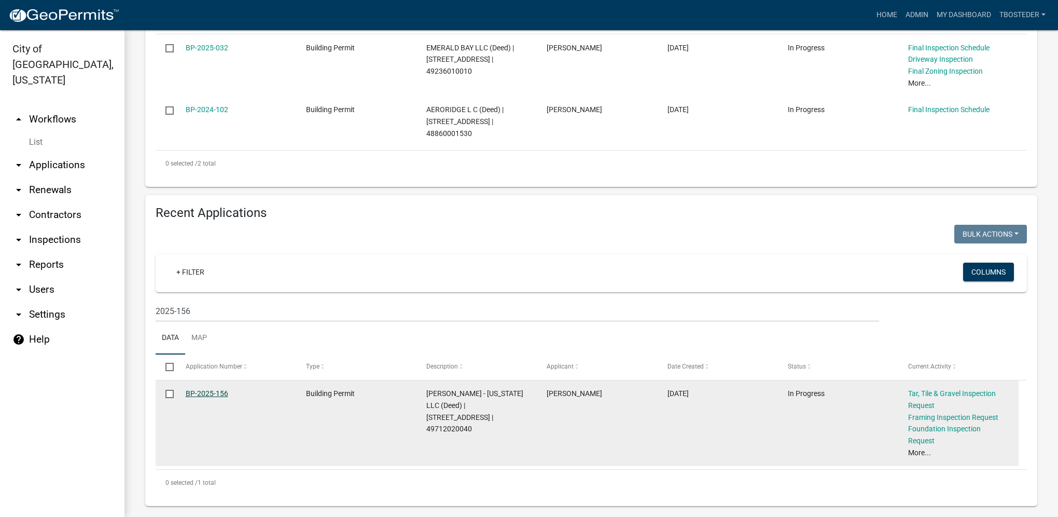
click at [222, 394] on link "BP-2025-156" at bounding box center [207, 393] width 43 height 8
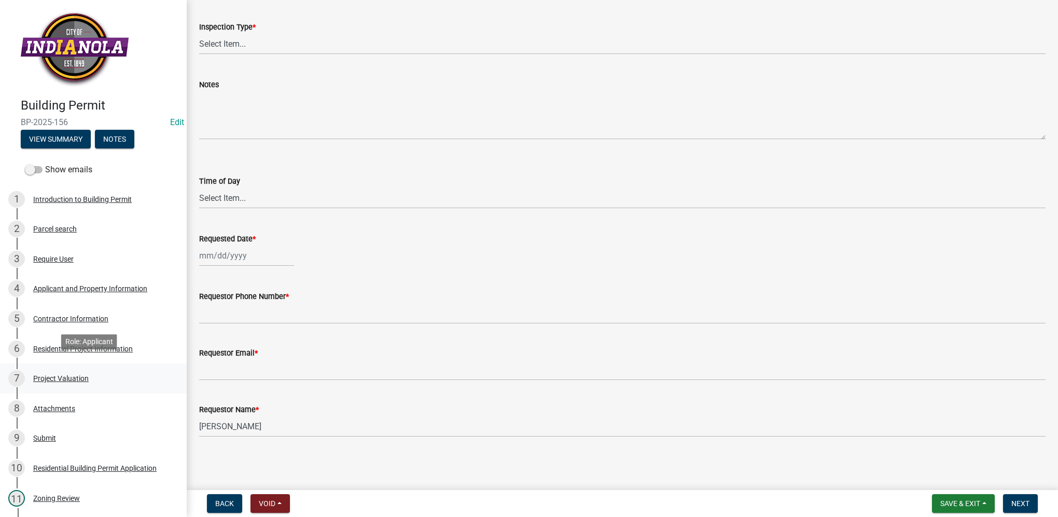
scroll to position [208, 0]
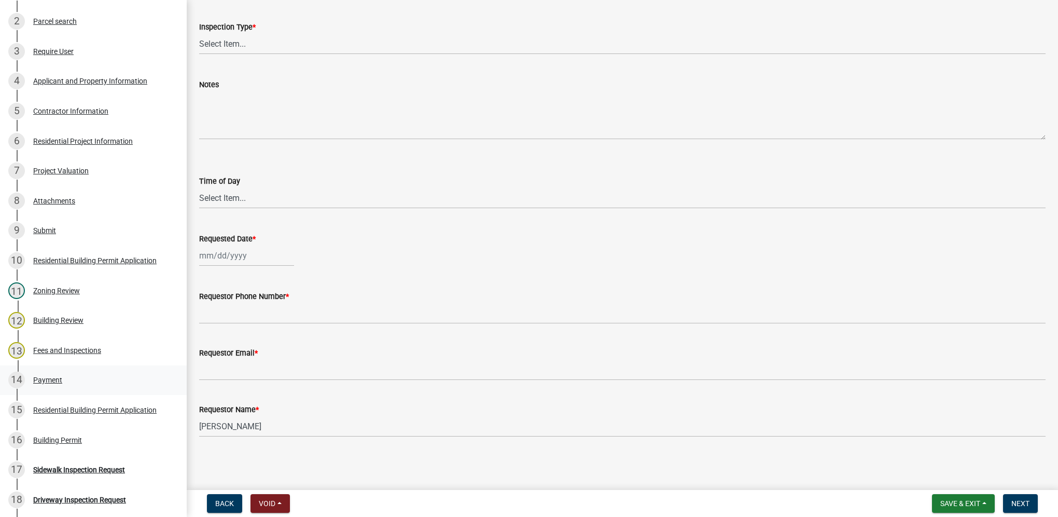
click at [49, 379] on div "Payment" at bounding box center [47, 379] width 29 height 7
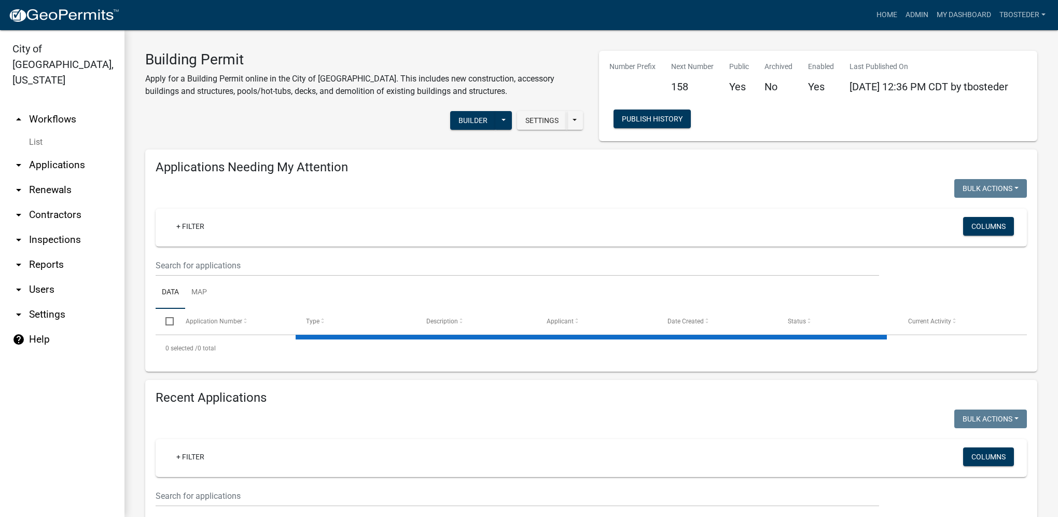
select select "1: 25"
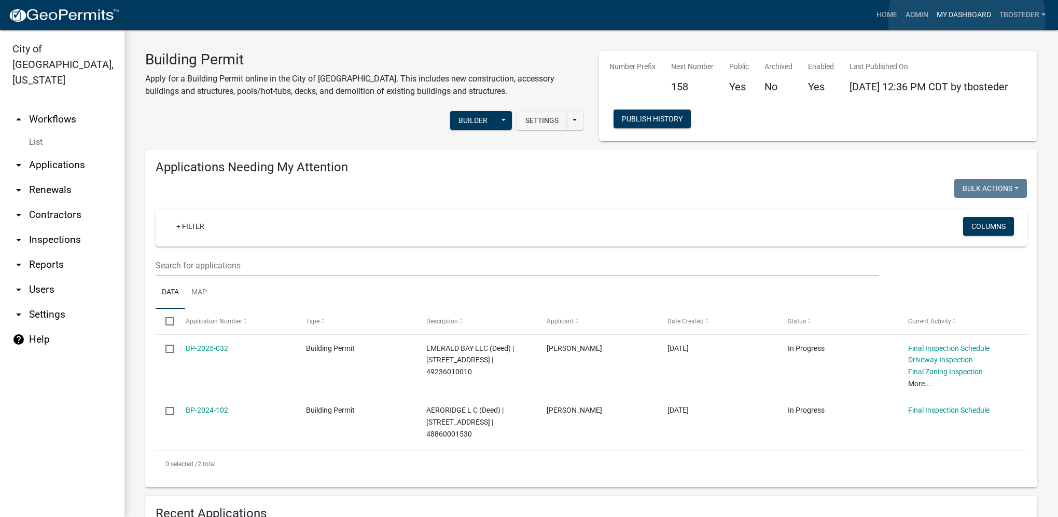
click at [967, 19] on link "My Dashboard" at bounding box center [964, 15] width 63 height 20
